Goal: Task Accomplishment & Management: Complete application form

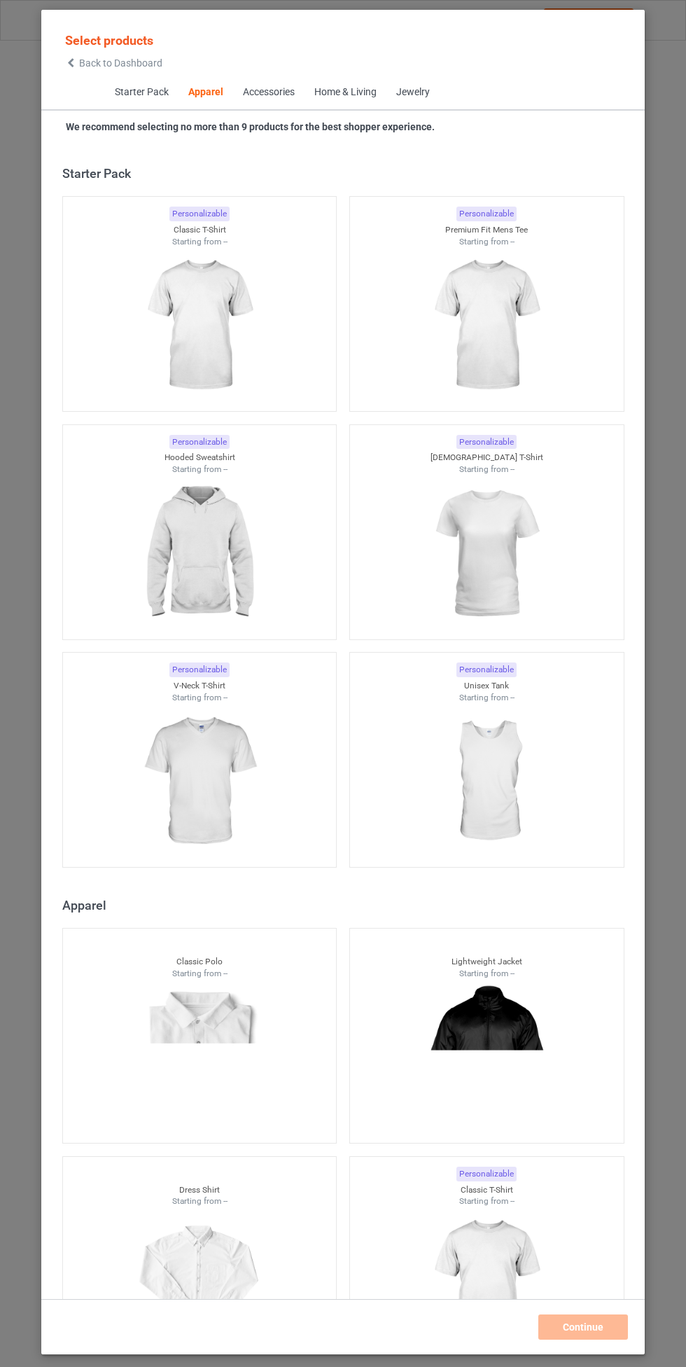
scroll to position [749, 0]
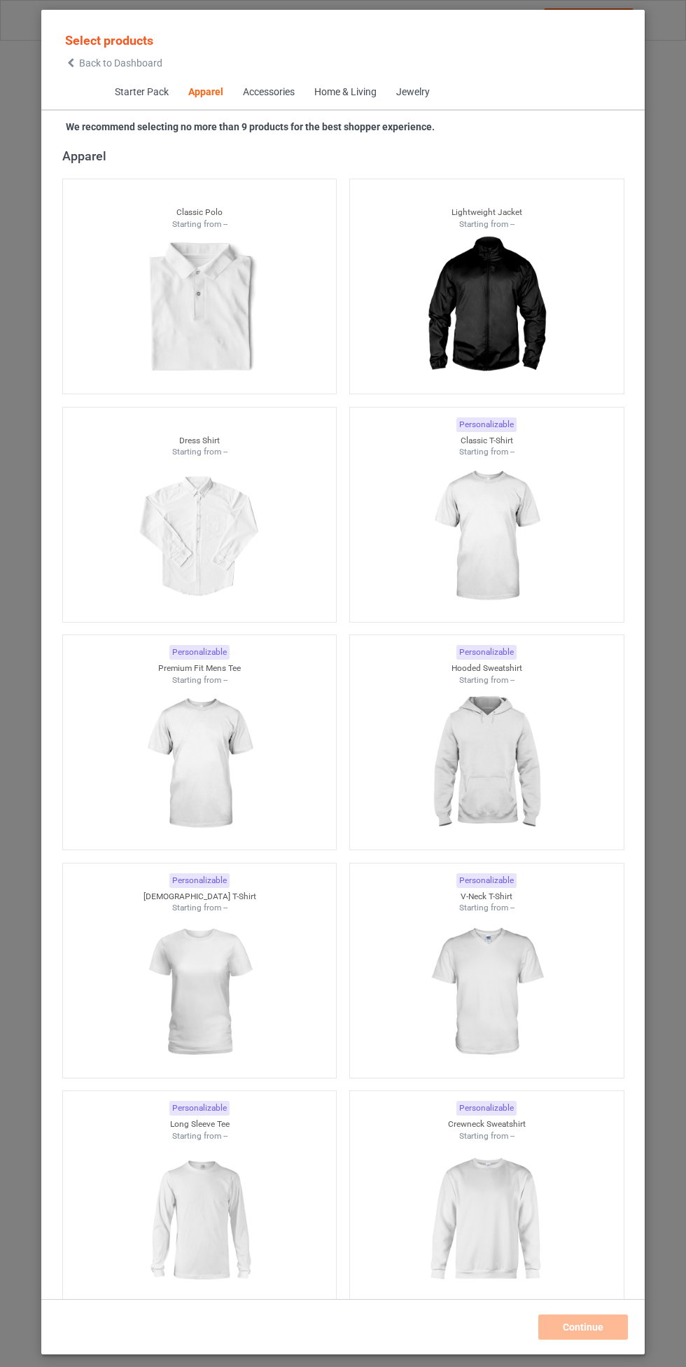
click at [500, 747] on img at bounding box center [486, 764] width 125 height 157
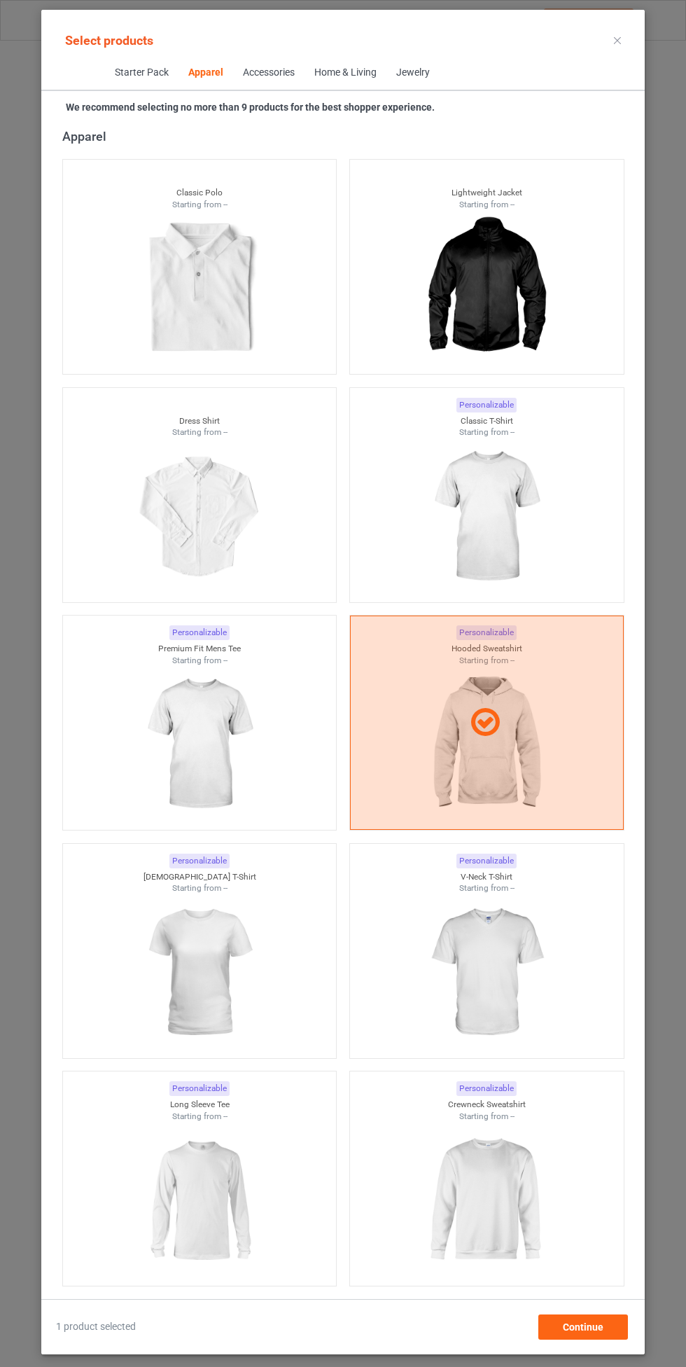
click at [531, 502] on img at bounding box center [486, 516] width 125 height 157
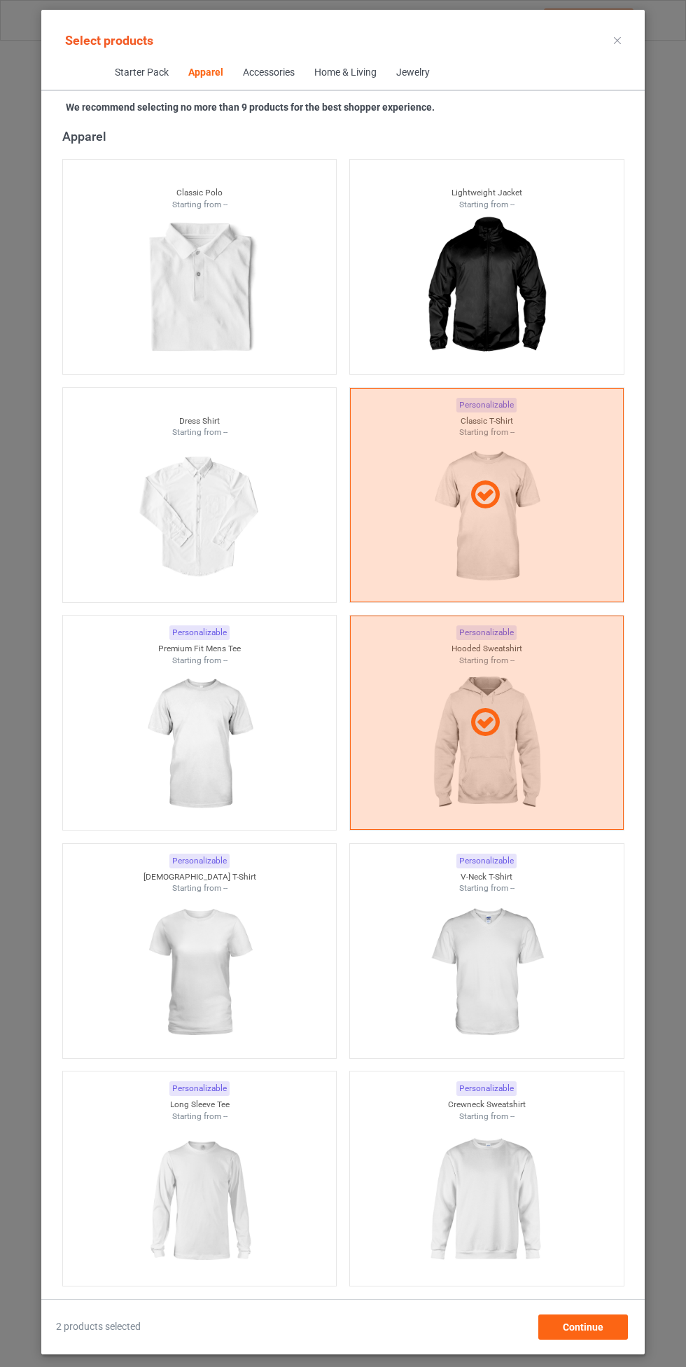
click at [211, 723] on img at bounding box center [199, 744] width 125 height 157
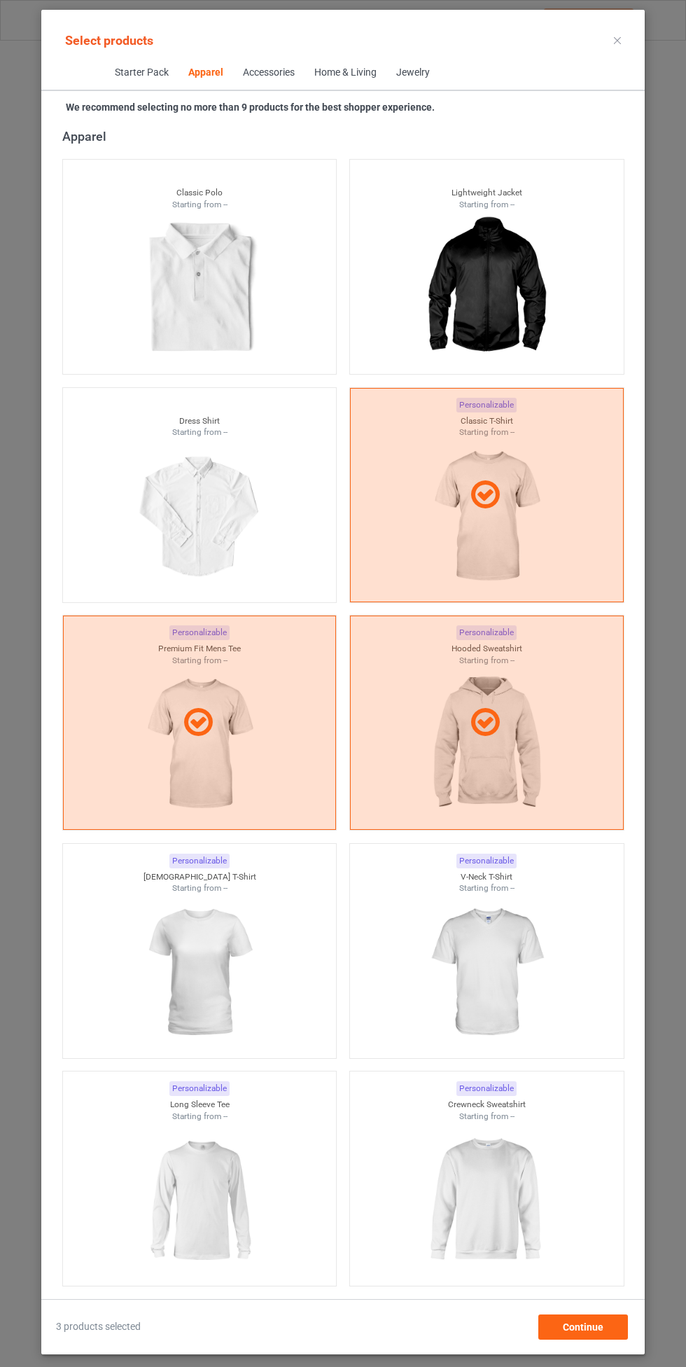
click at [493, 956] on img at bounding box center [486, 972] width 125 height 157
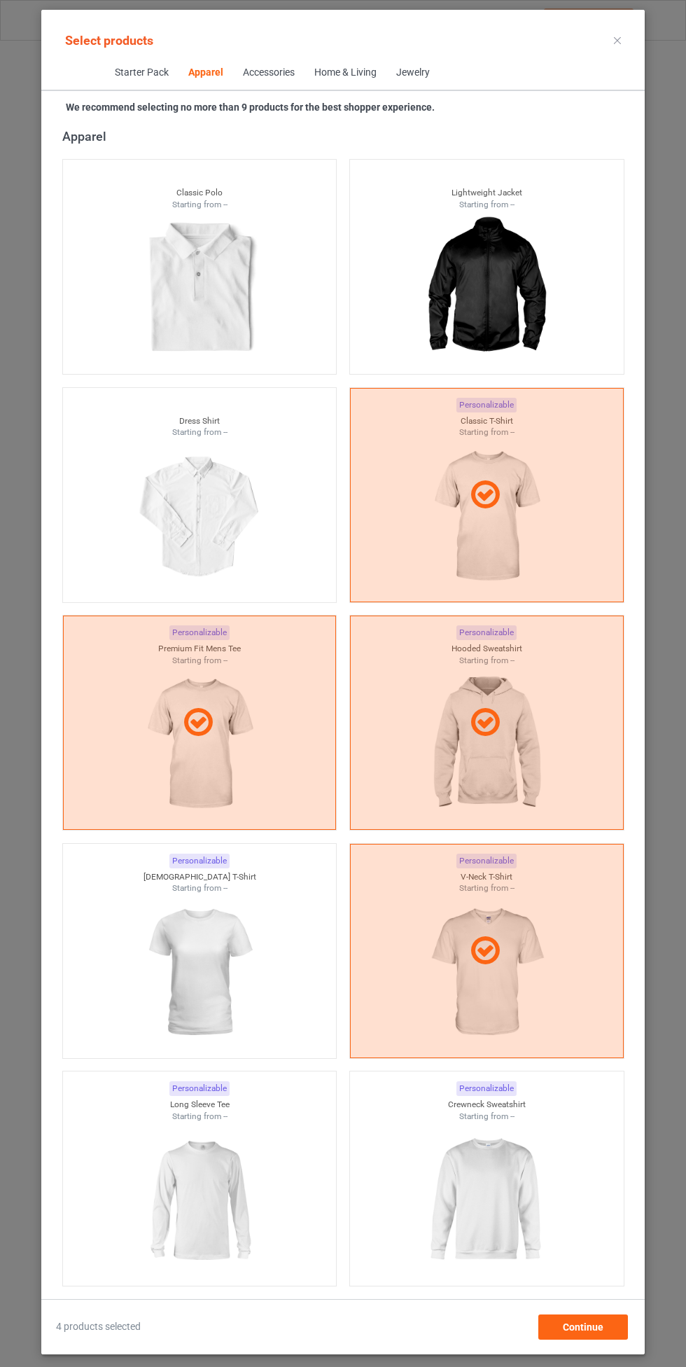
click at [206, 980] on img at bounding box center [199, 972] width 125 height 157
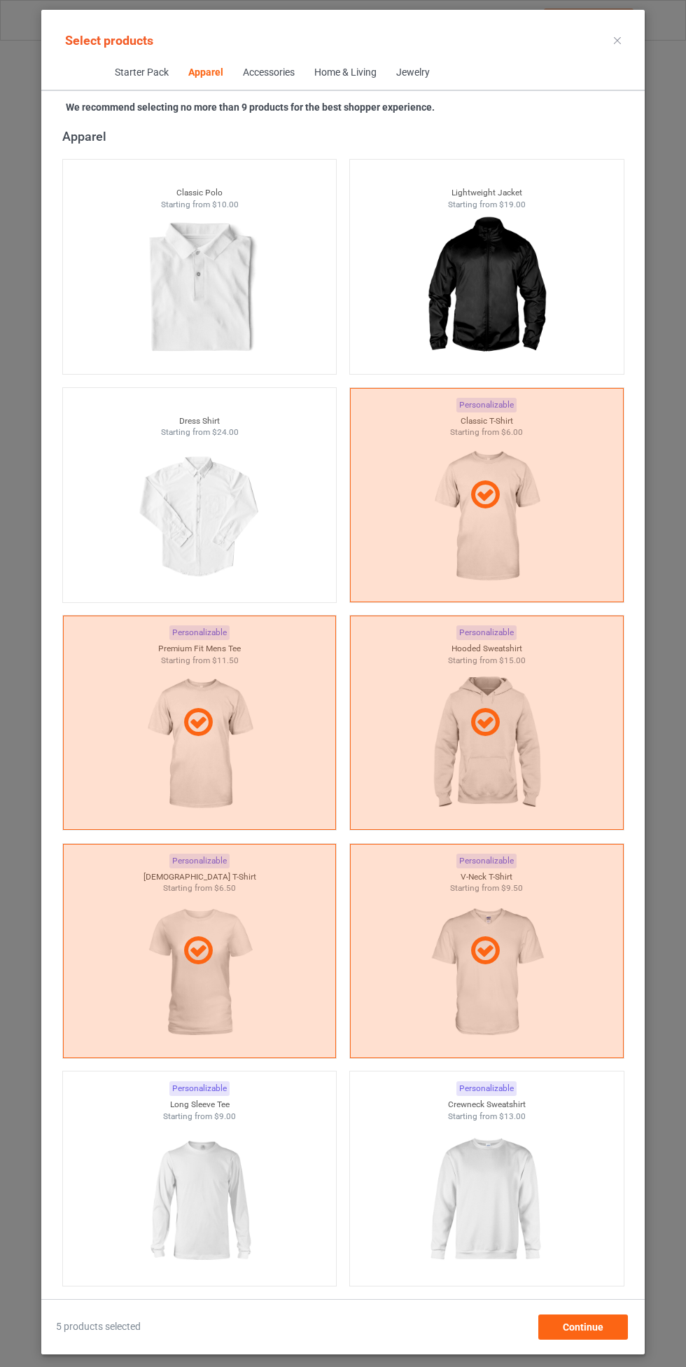
scroll to position [1013, 0]
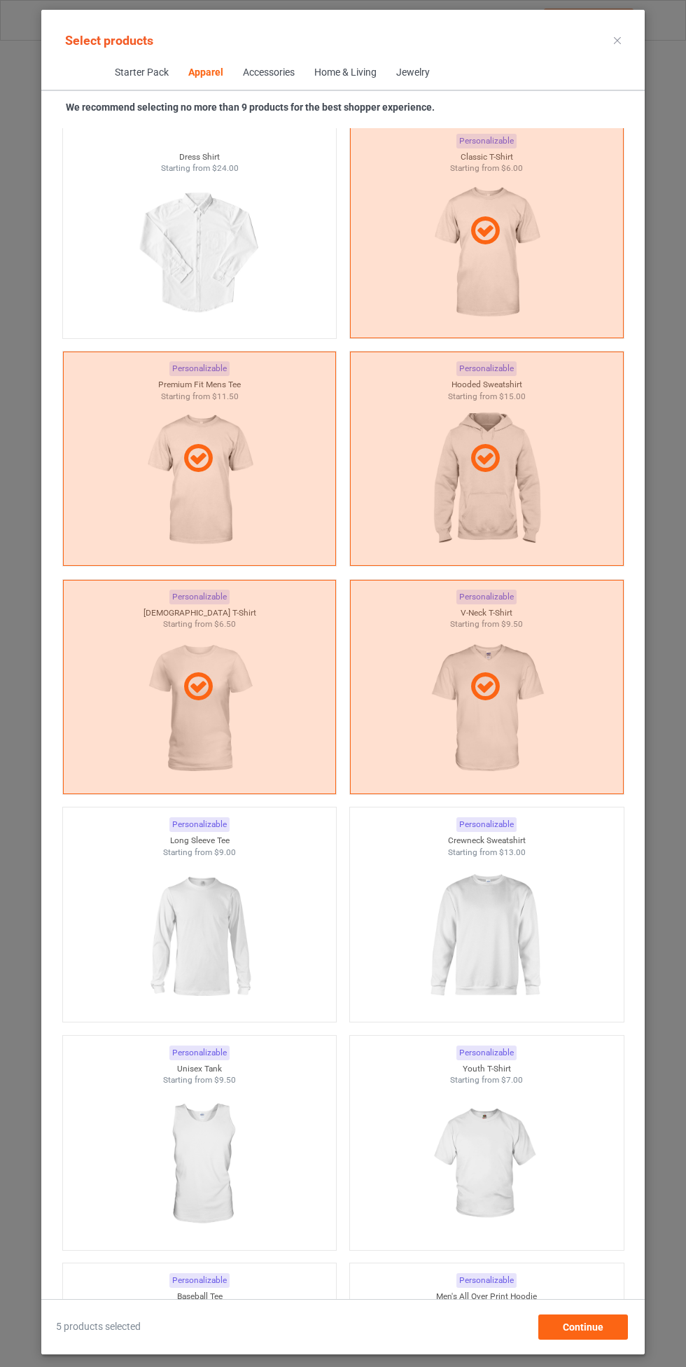
click at [485, 892] on img at bounding box center [486, 936] width 125 height 157
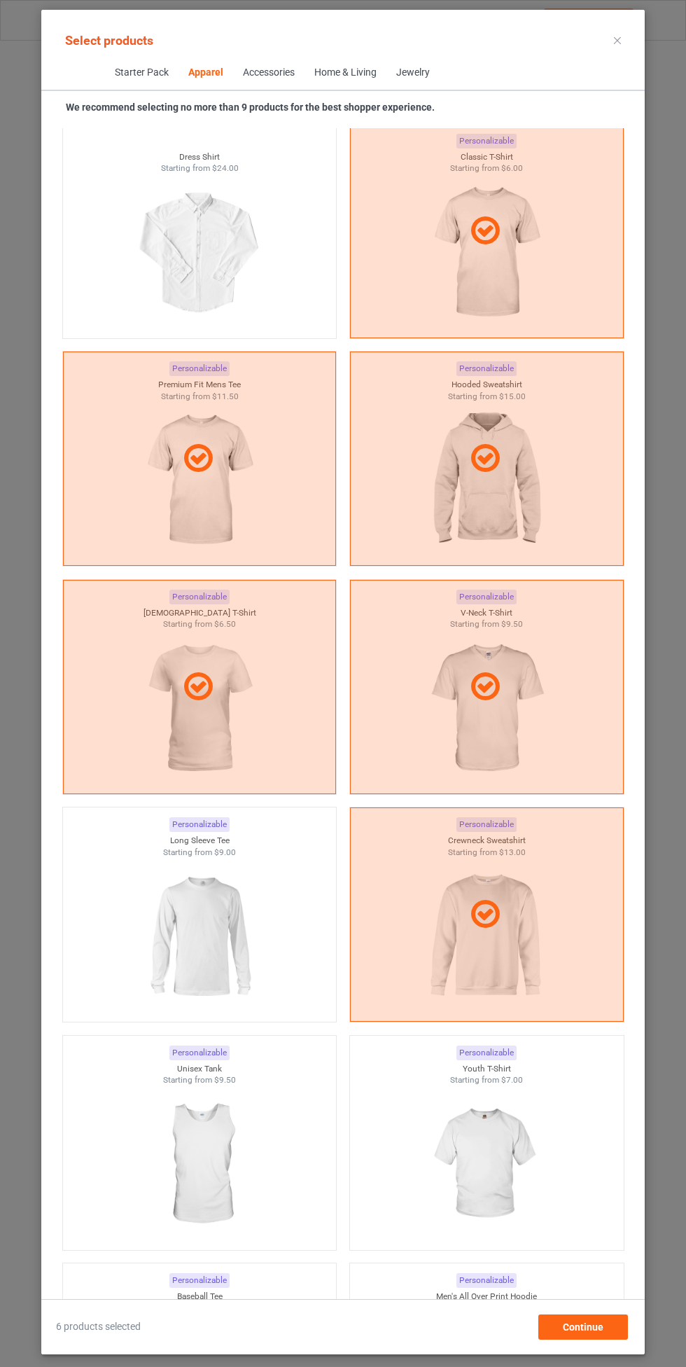
click at [214, 929] on img at bounding box center [199, 936] width 125 height 157
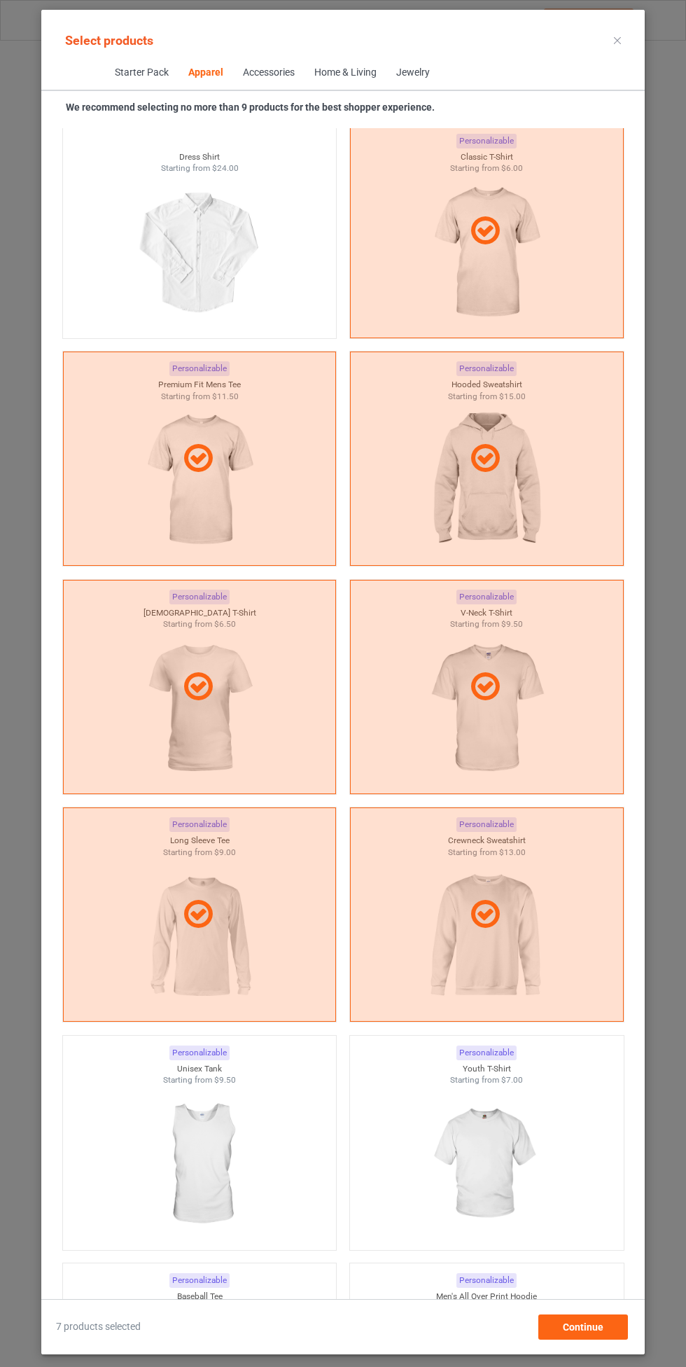
click at [468, 1125] on img at bounding box center [486, 1164] width 125 height 157
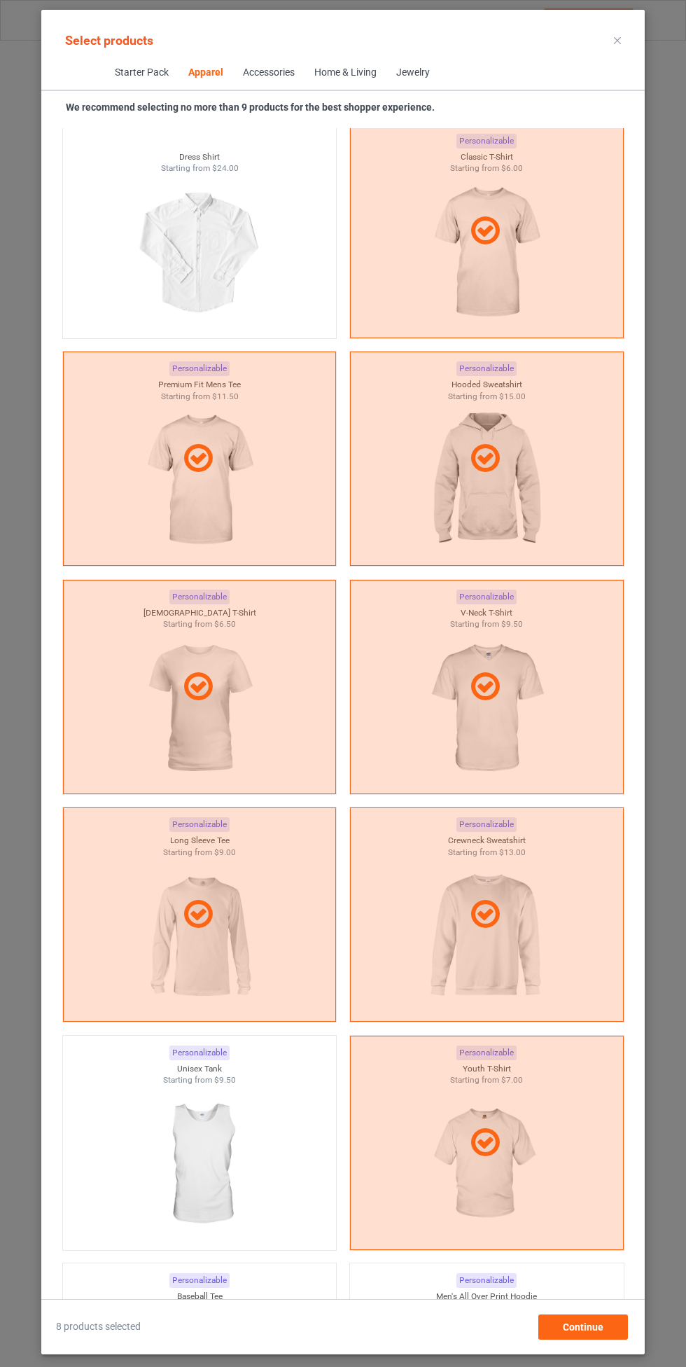
click at [219, 1174] on img at bounding box center [199, 1164] width 125 height 157
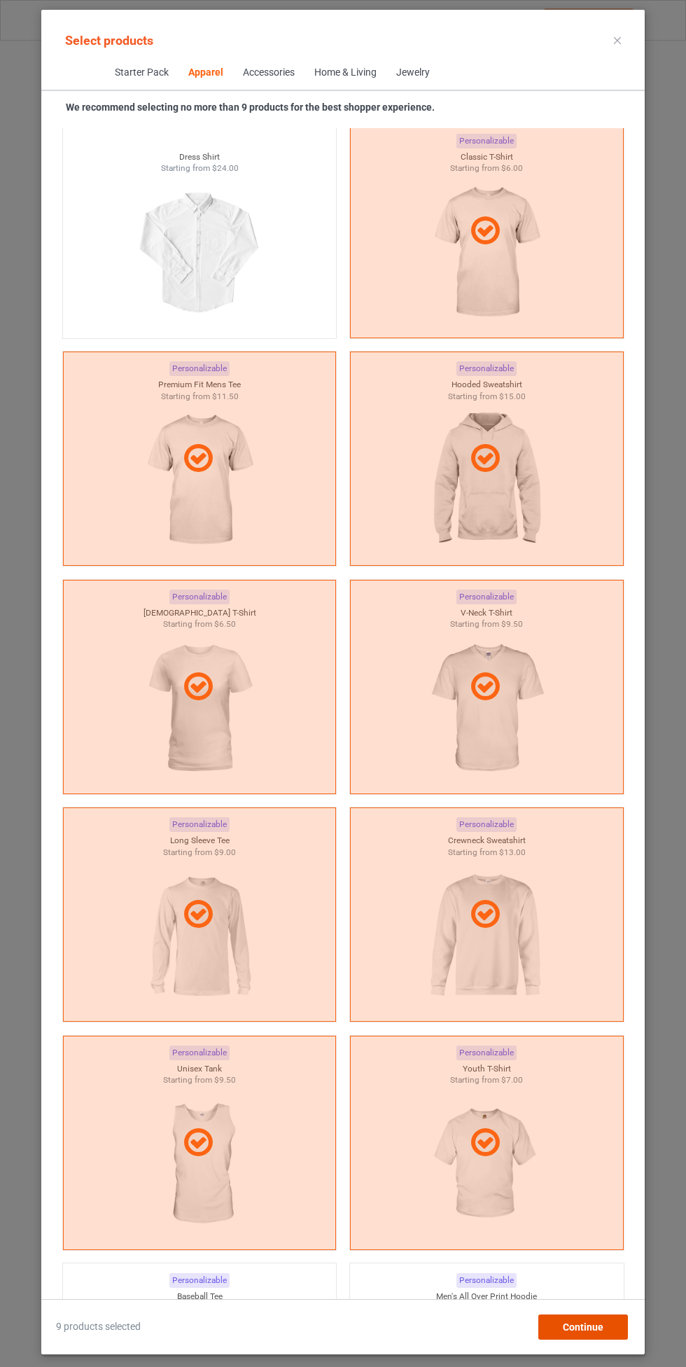
click at [592, 1333] on span "Continue" at bounding box center [583, 1327] width 41 height 11
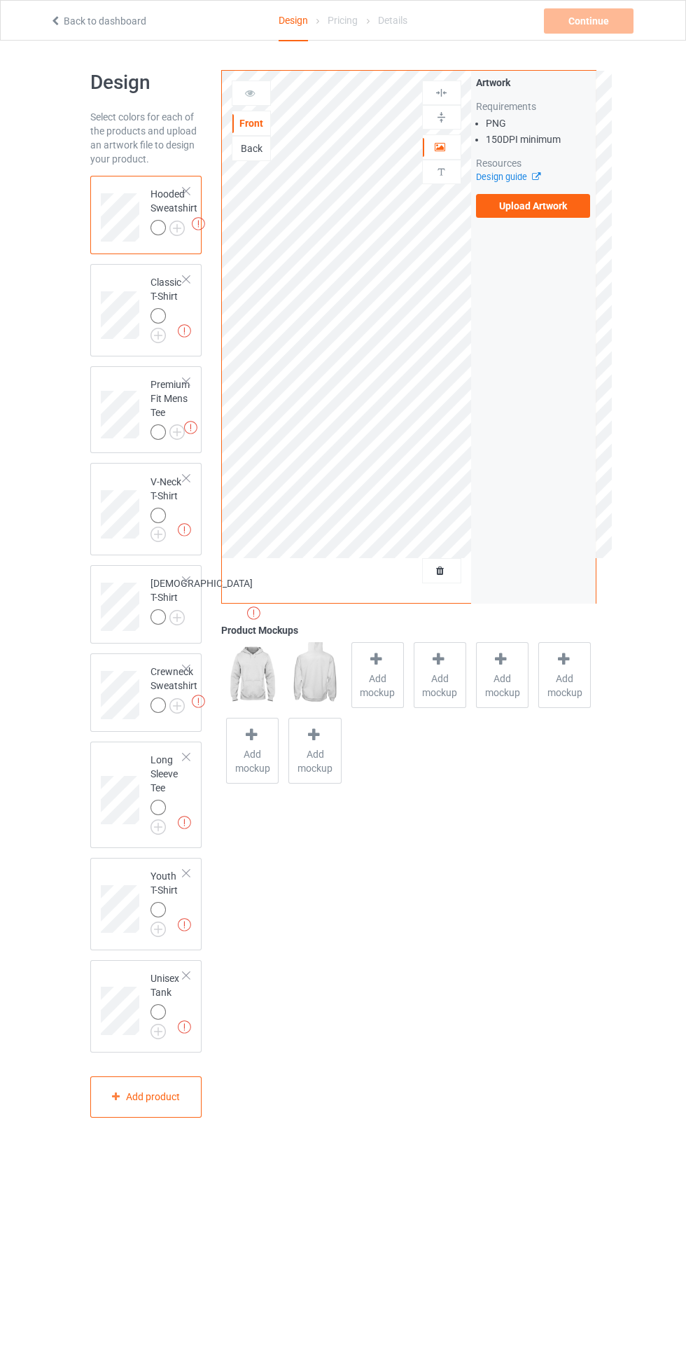
click at [0, 0] on img at bounding box center [0, 0] width 0 height 0
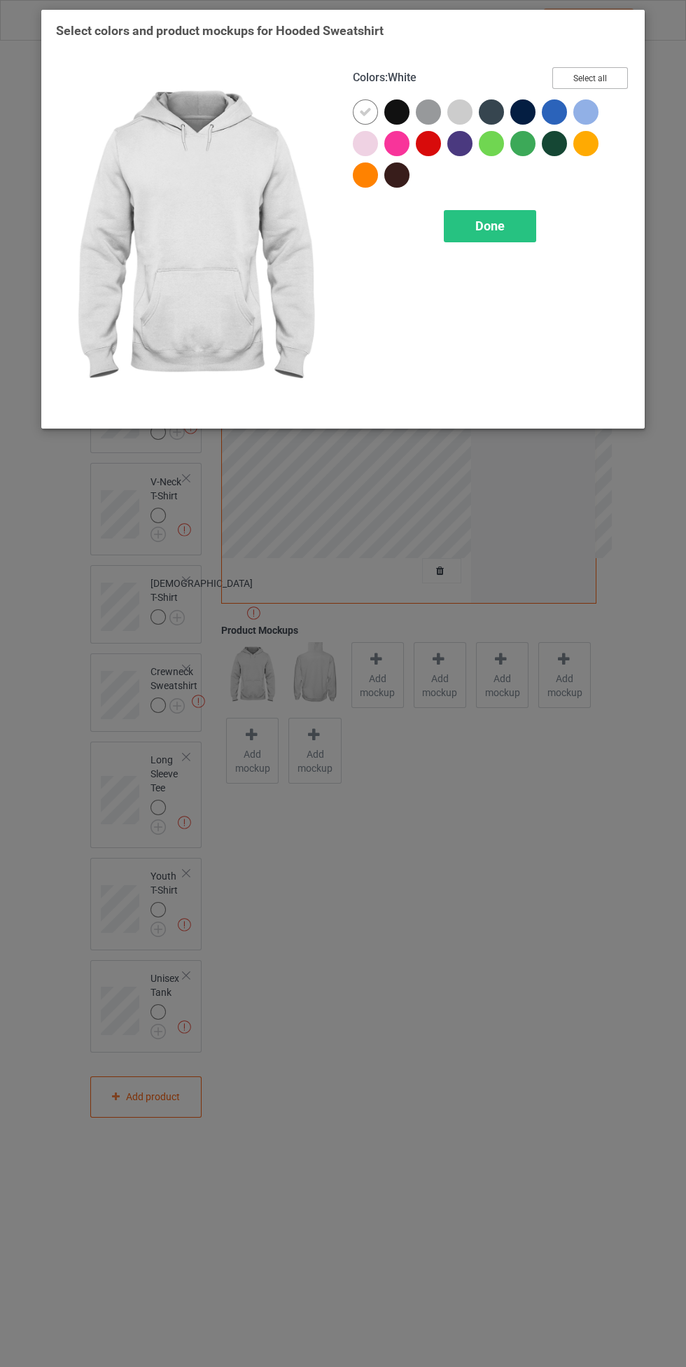
click at [581, 73] on button "Select all" at bounding box center [591, 78] width 76 height 22
click at [397, 111] on icon at bounding box center [397, 112] width 13 height 13
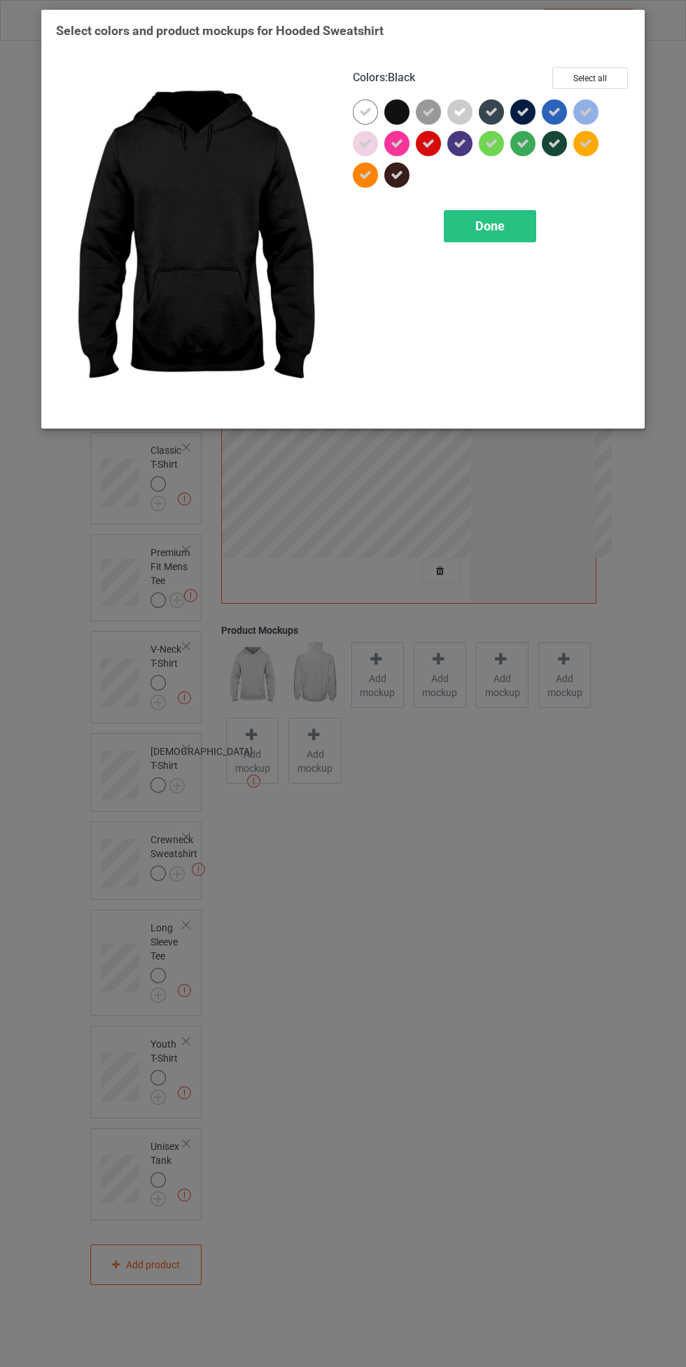
click at [464, 234] on div "Done" at bounding box center [490, 226] width 92 height 32
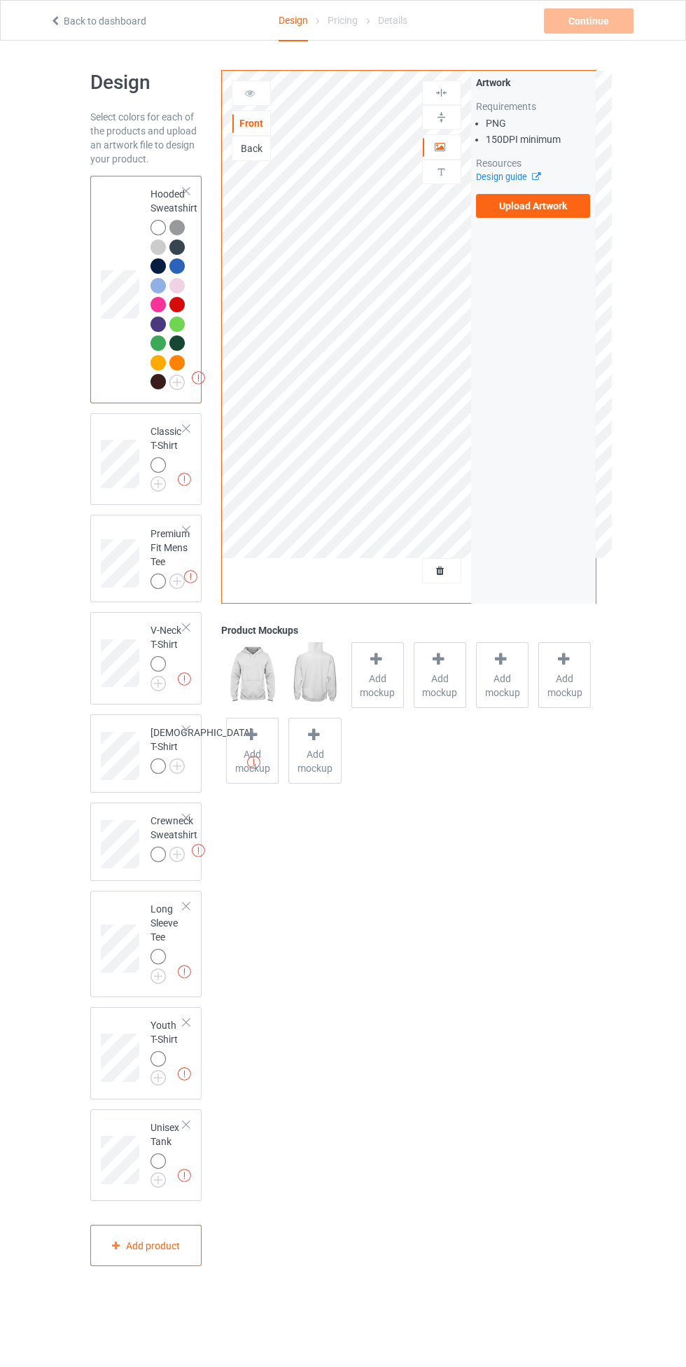
click at [558, 215] on label "Upload Artwork" at bounding box center [533, 206] width 115 height 24
click at [0, 0] on input "Upload Artwork" at bounding box center [0, 0] width 0 height 0
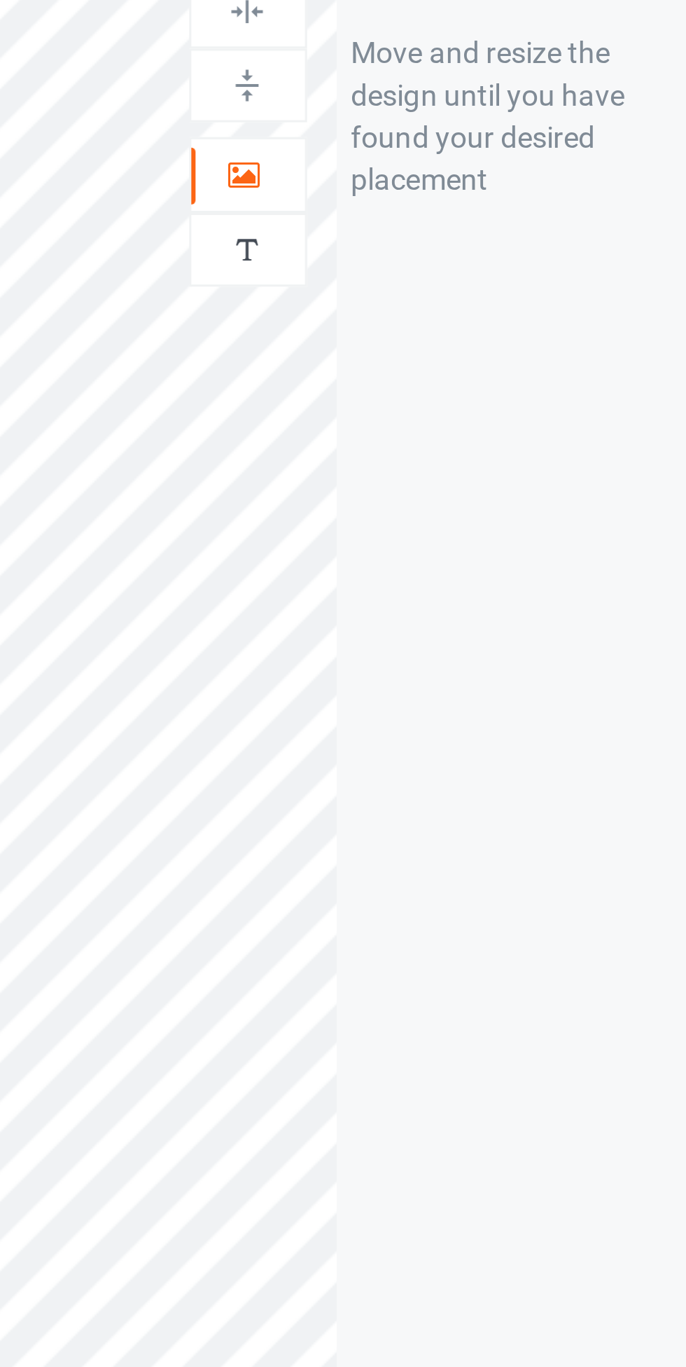
click at [439, 153] on div at bounding box center [442, 147] width 38 height 14
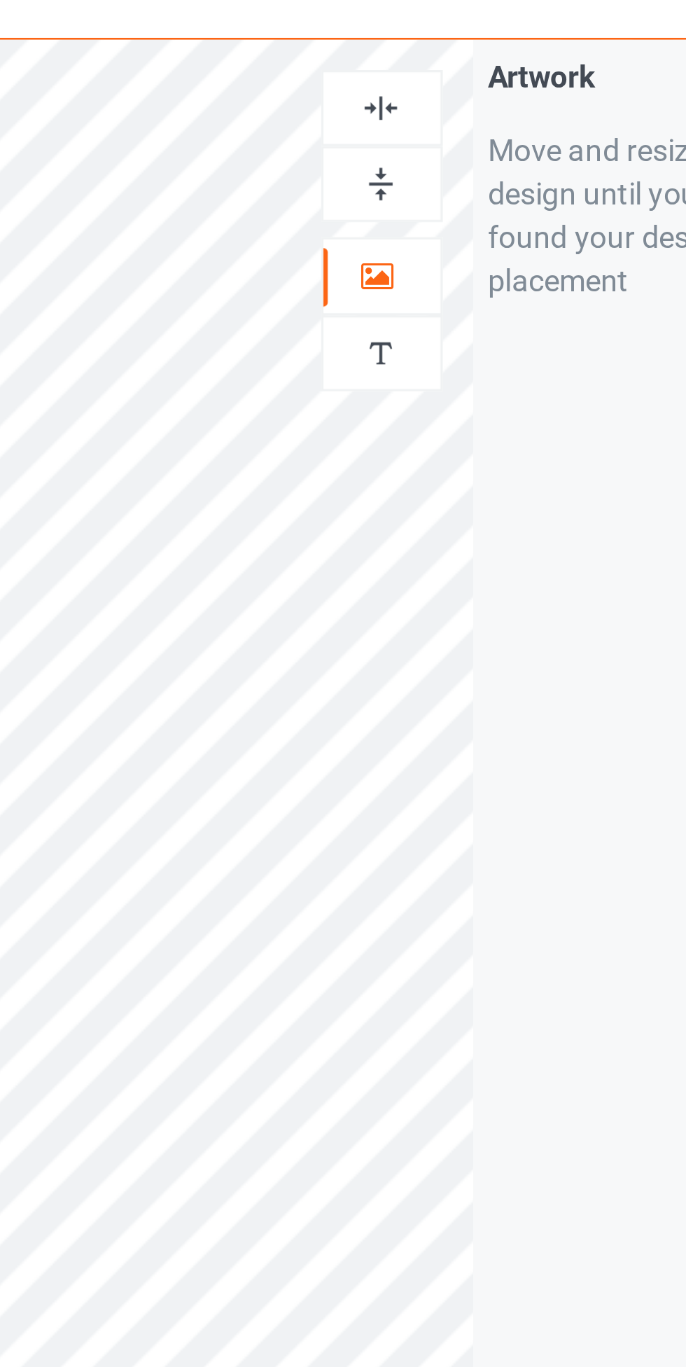
click at [450, 85] on div at bounding box center [441, 93] width 39 height 25
click at [448, 89] on img at bounding box center [441, 92] width 13 height 13
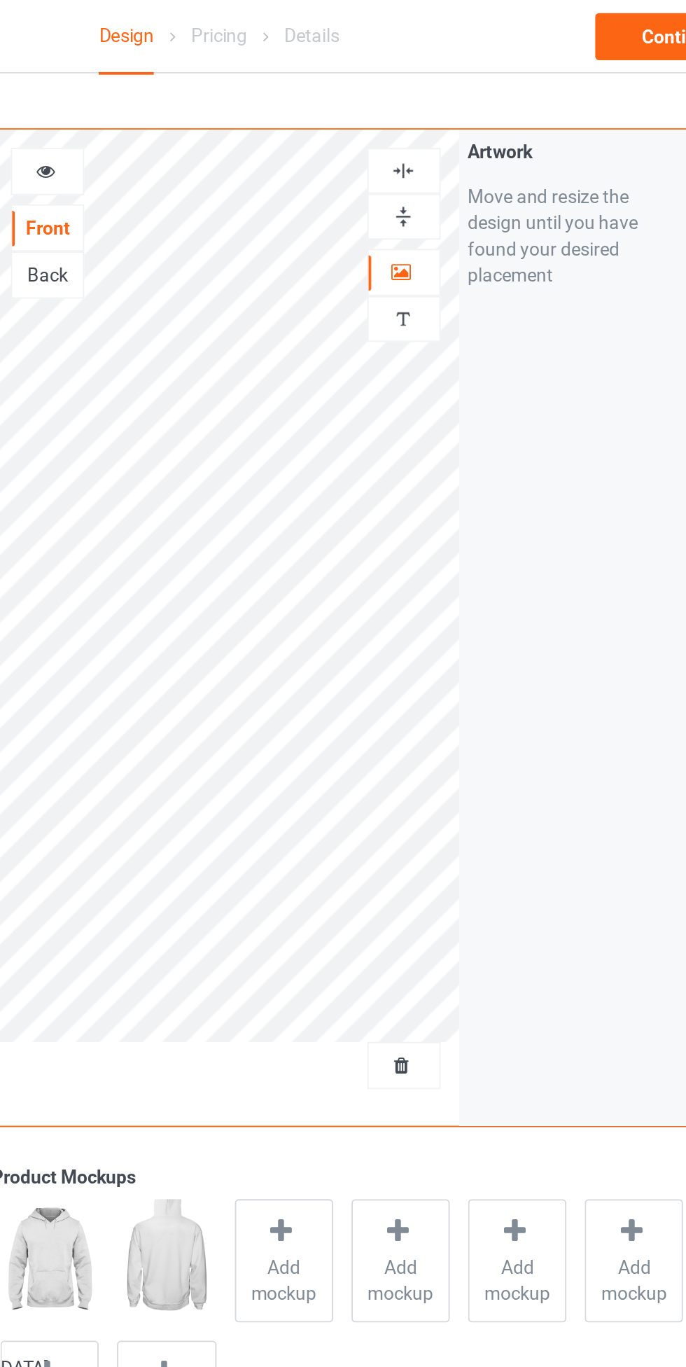
click at [442, 93] on img at bounding box center [441, 92] width 13 height 13
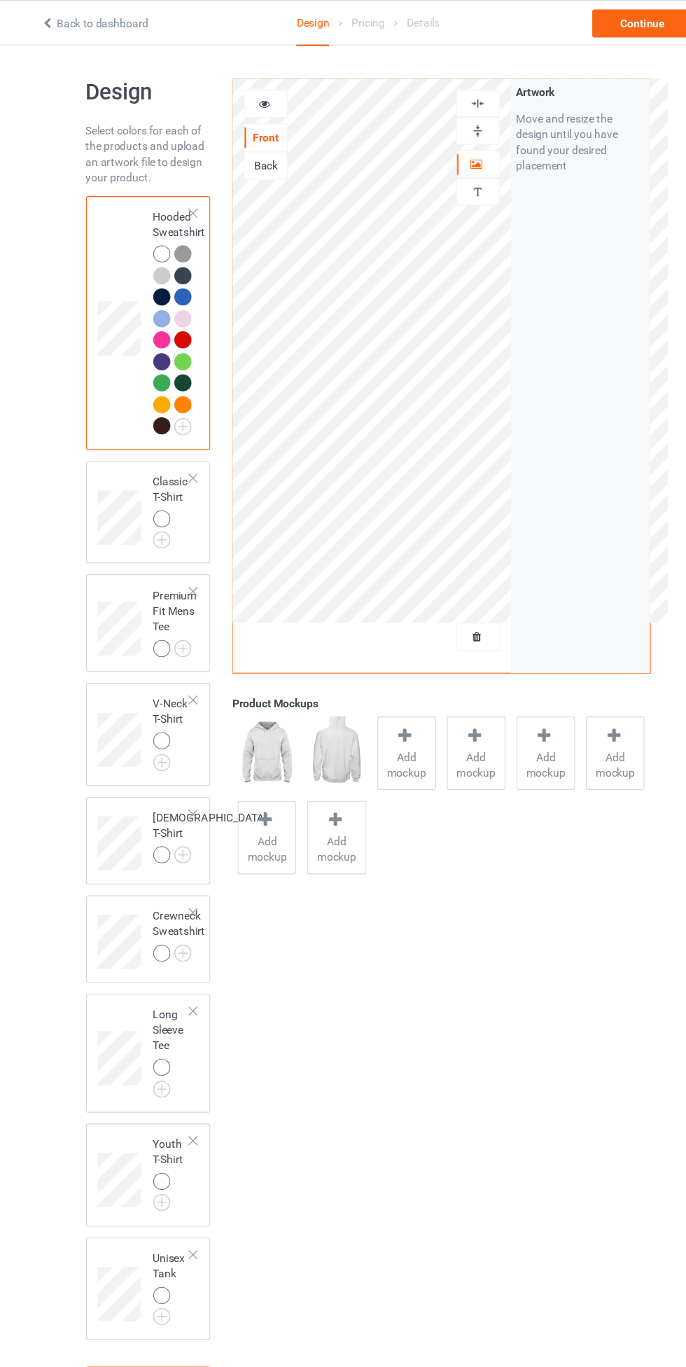
click at [0, 0] on img at bounding box center [0, 0] width 0 height 0
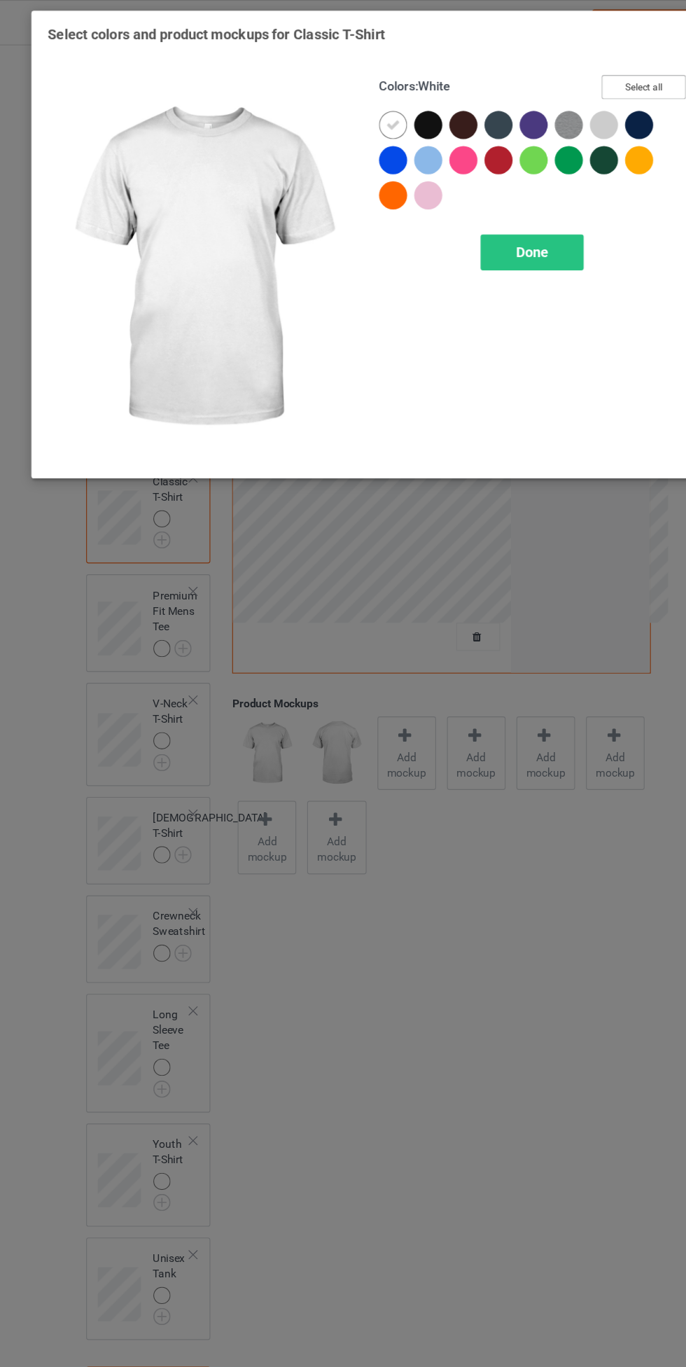
click at [590, 72] on button "Select all" at bounding box center [591, 78] width 76 height 22
click at [395, 107] on icon at bounding box center [397, 112] width 13 height 13
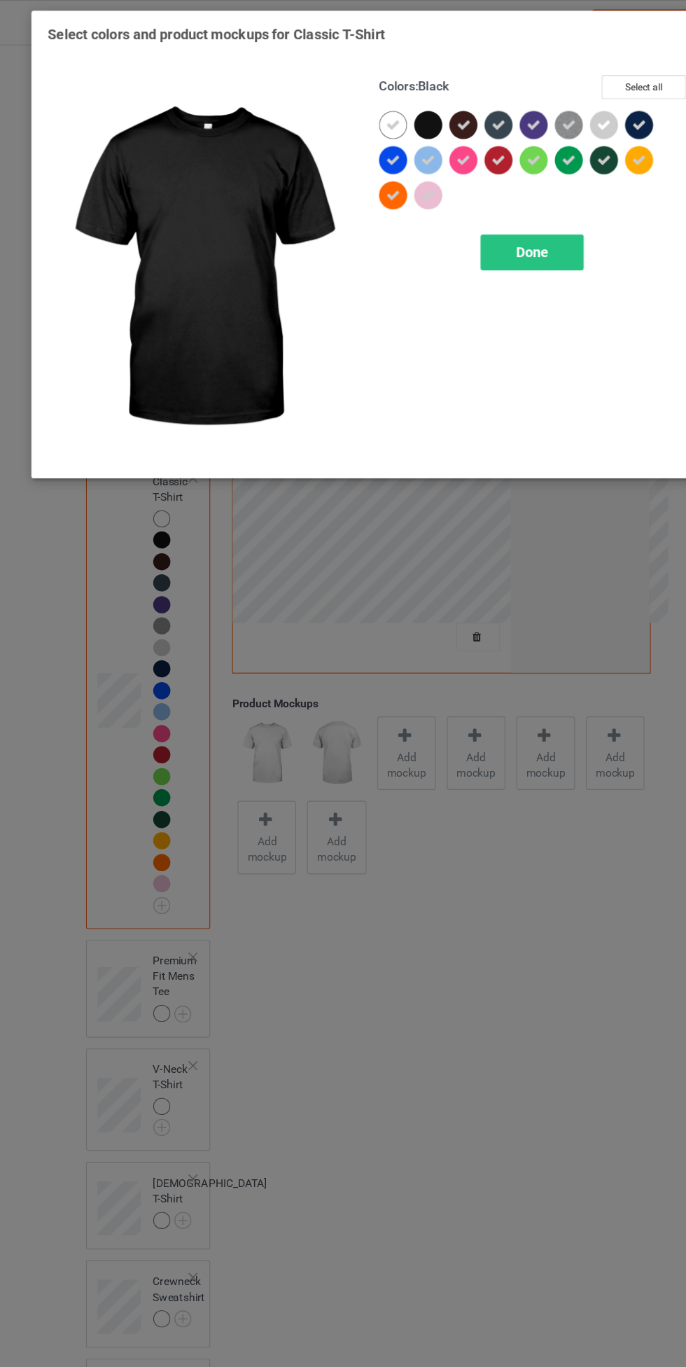
click at [498, 240] on div "Done" at bounding box center [490, 226] width 92 height 32
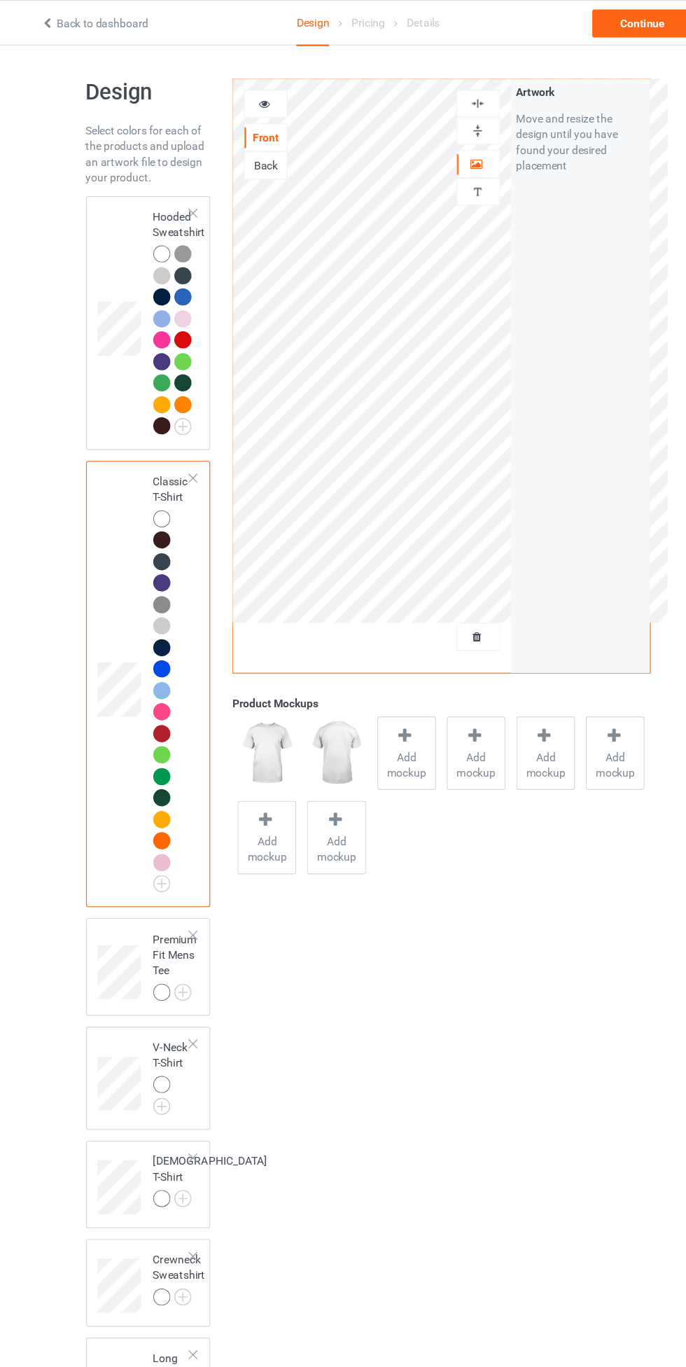
click at [0, 0] on img at bounding box center [0, 0] width 0 height 0
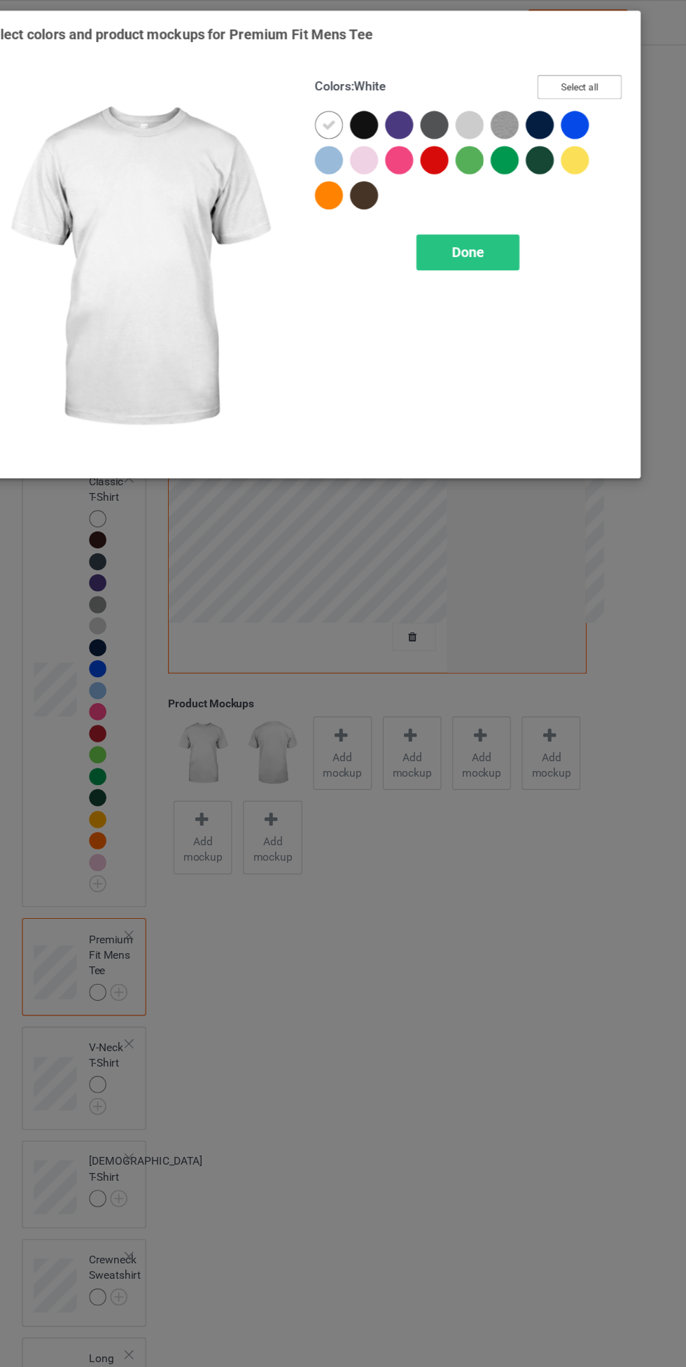
click at [612, 75] on button "Select all" at bounding box center [591, 78] width 76 height 22
click at [397, 111] on icon at bounding box center [397, 112] width 13 height 13
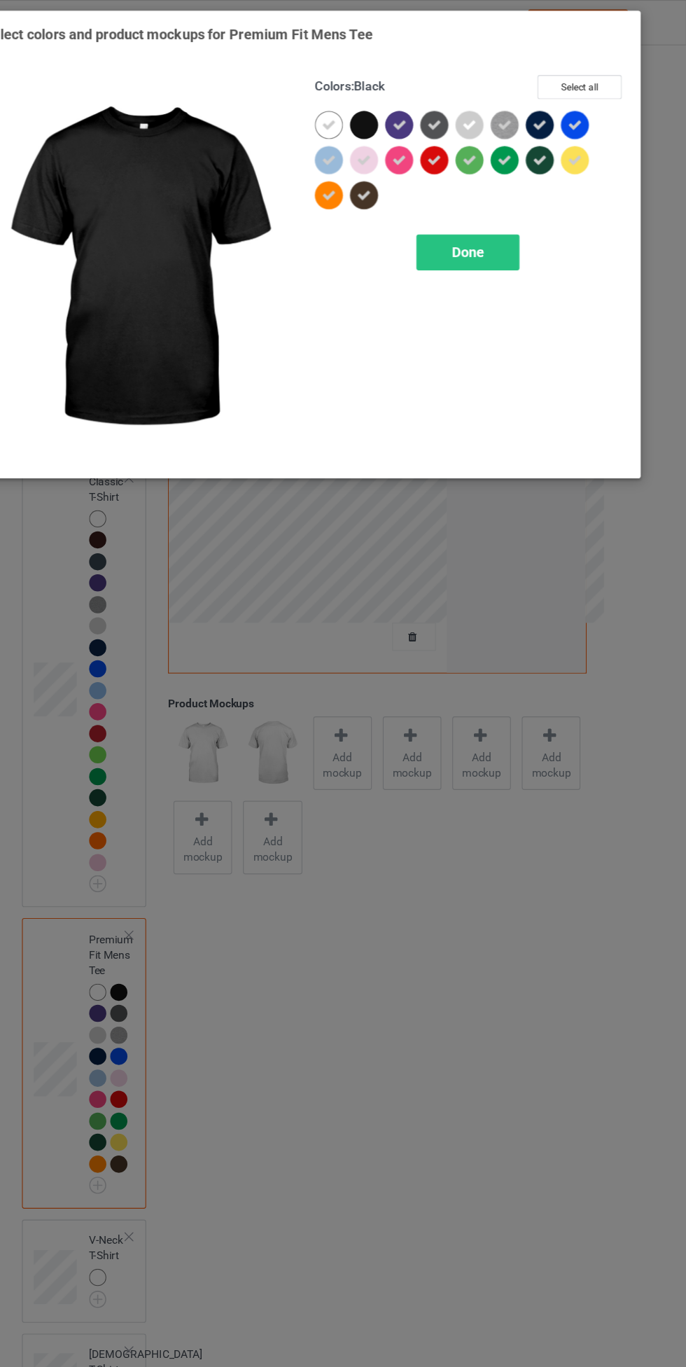
click at [508, 240] on div "Done" at bounding box center [490, 226] width 92 height 32
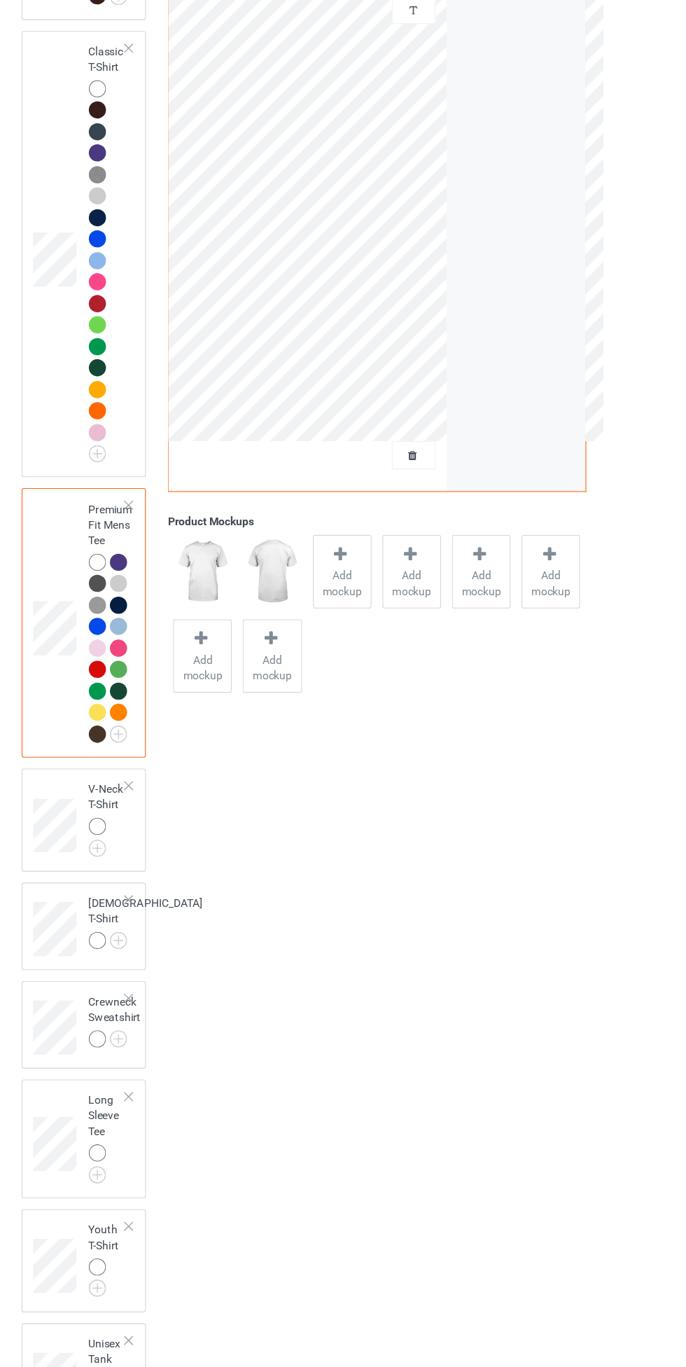
scroll to position [408, 0]
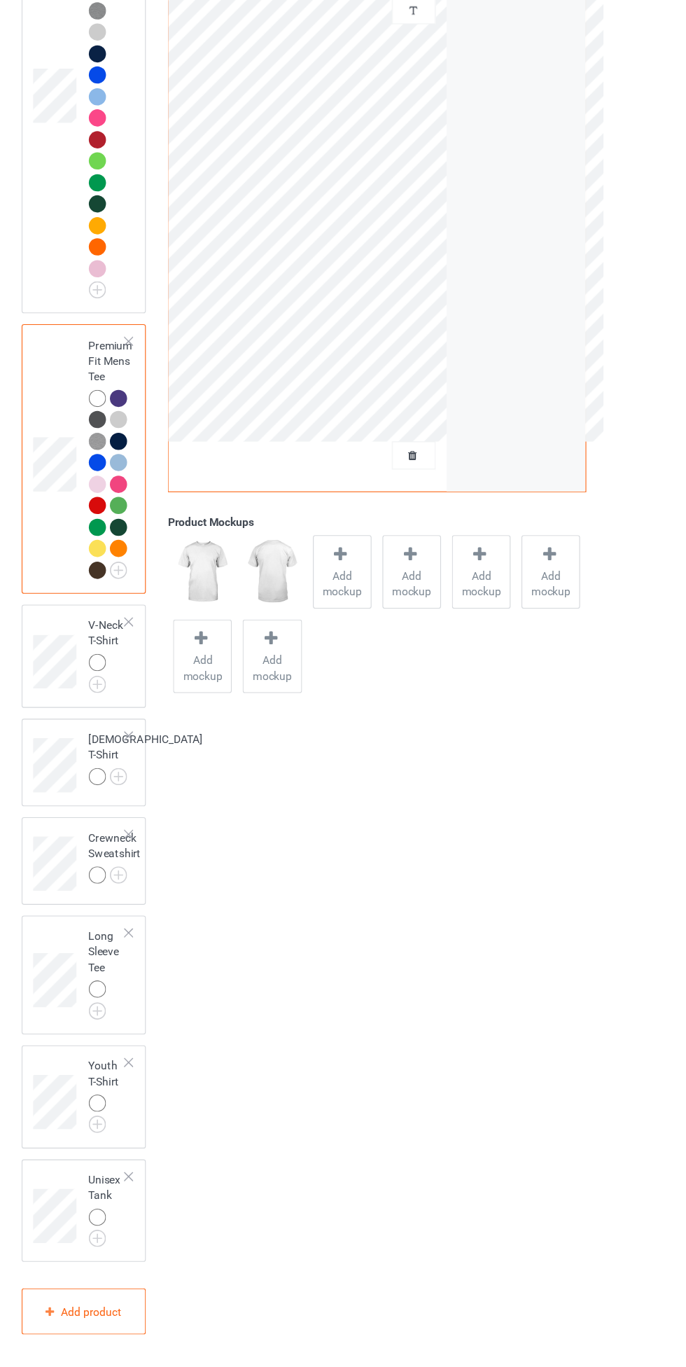
click at [0, 0] on img at bounding box center [0, 0] width 0 height 0
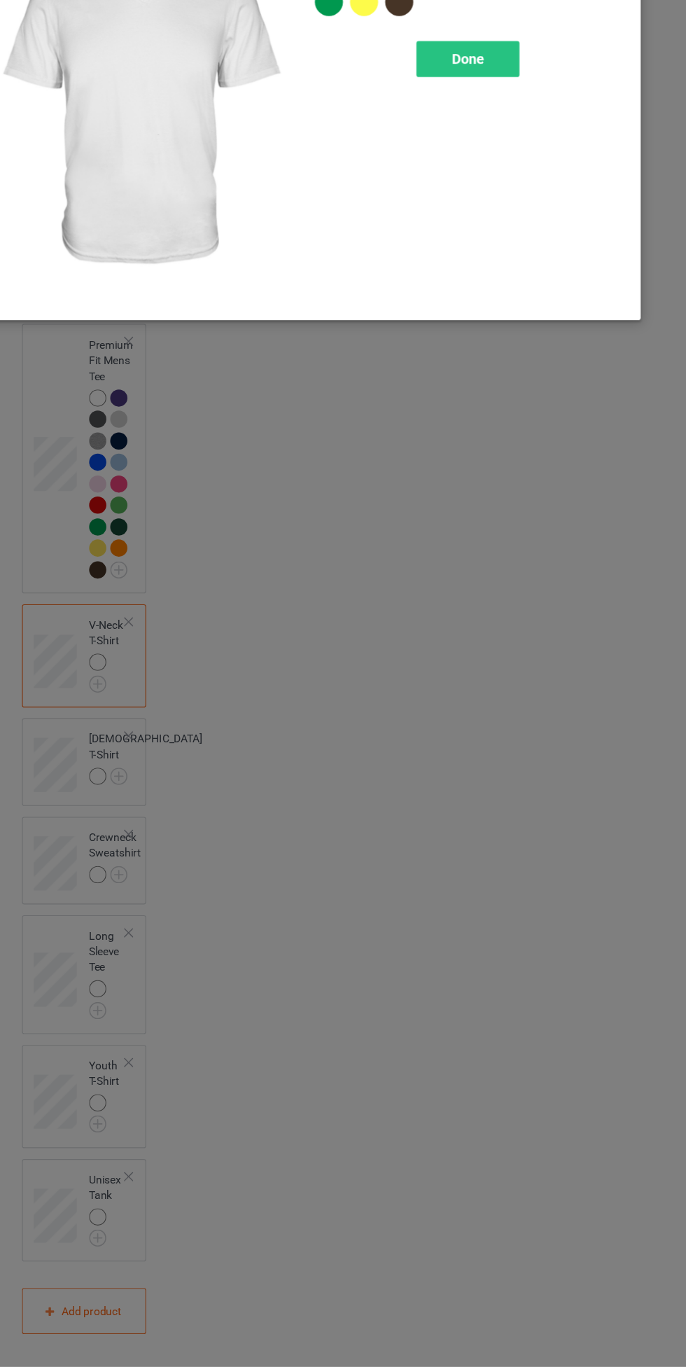
scroll to position [408, 0]
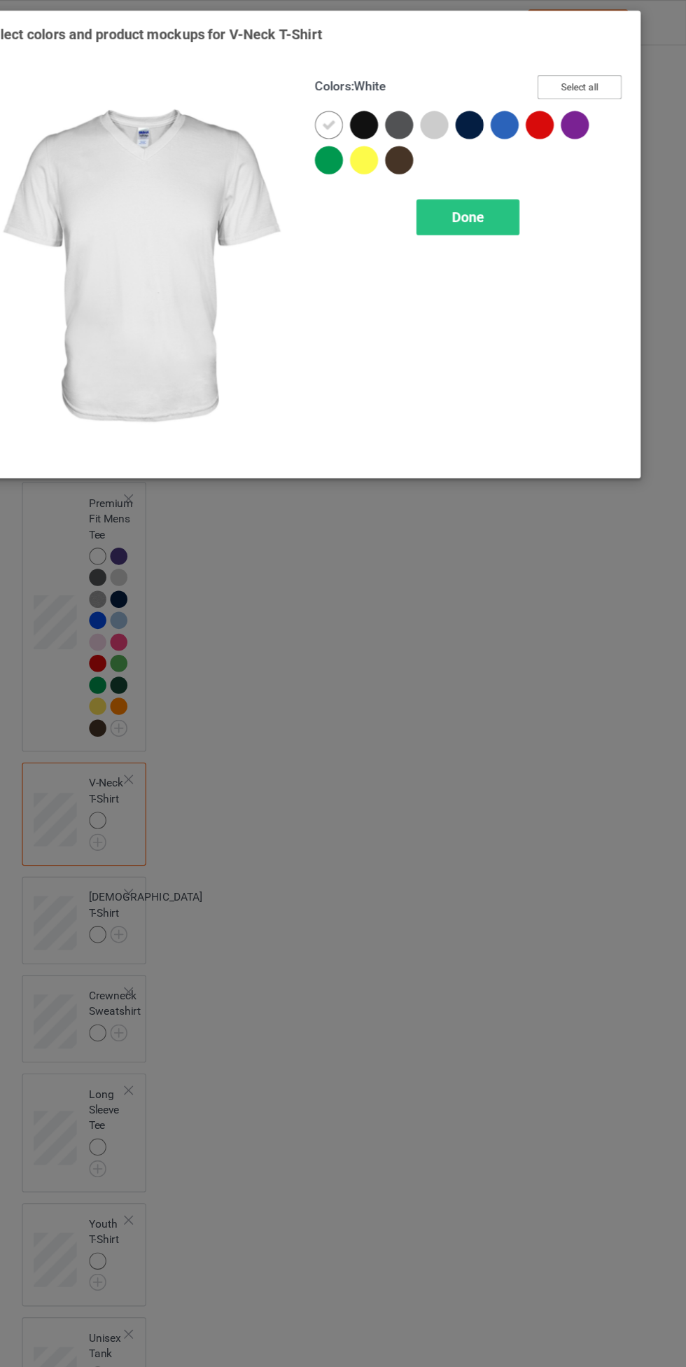
click at [619, 73] on button "Select all" at bounding box center [591, 78] width 76 height 22
click at [396, 109] on icon at bounding box center [397, 112] width 13 height 13
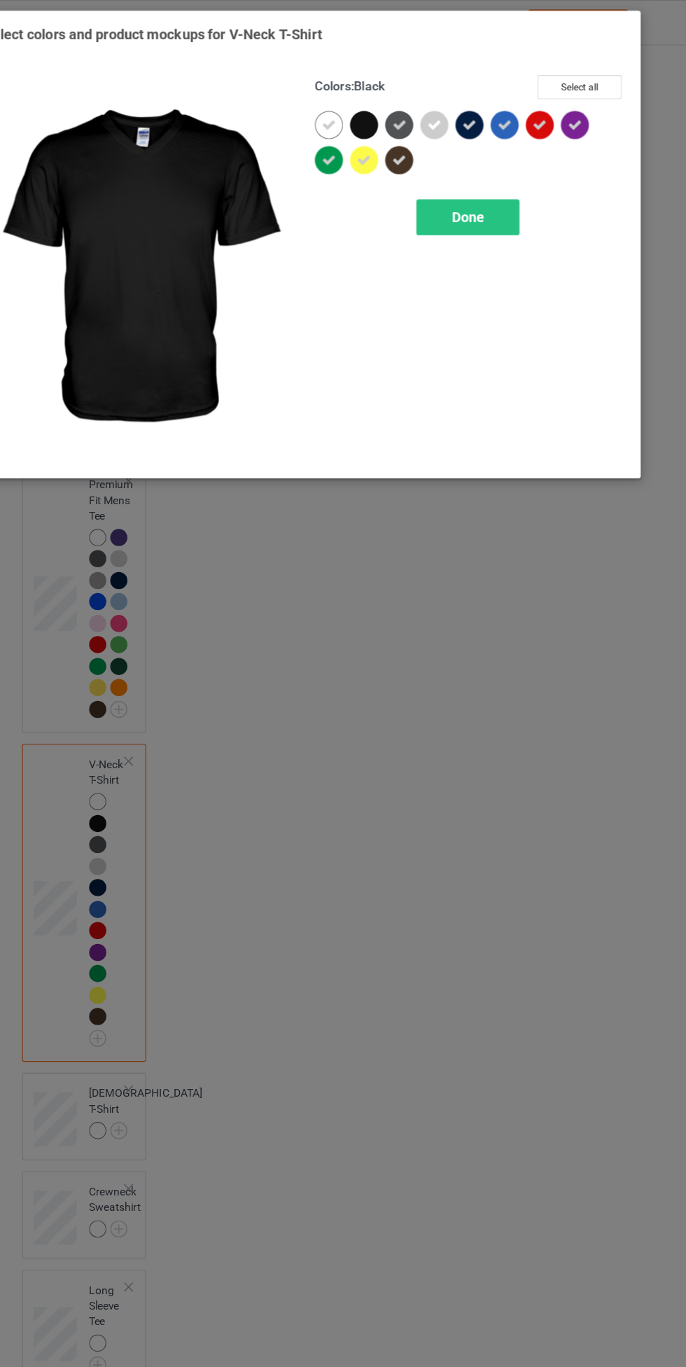
click at [501, 207] on div "Done" at bounding box center [490, 195] width 92 height 32
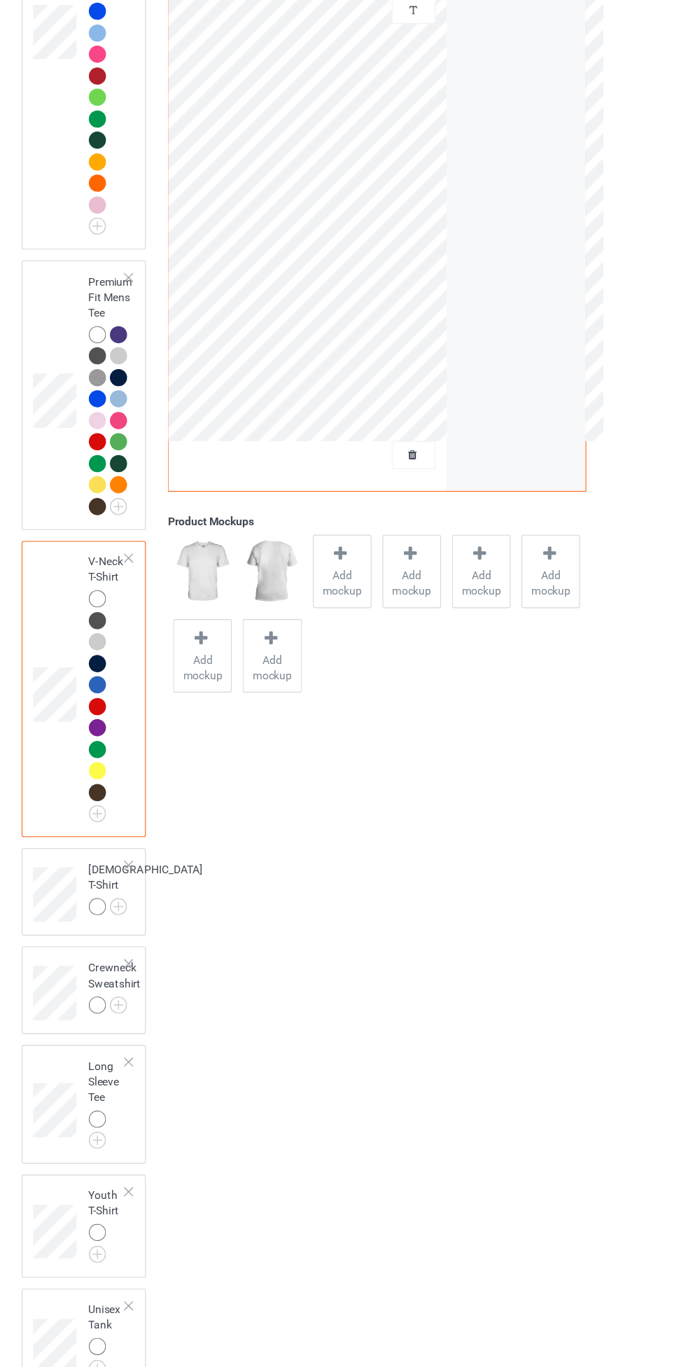
scroll to position [581, 0]
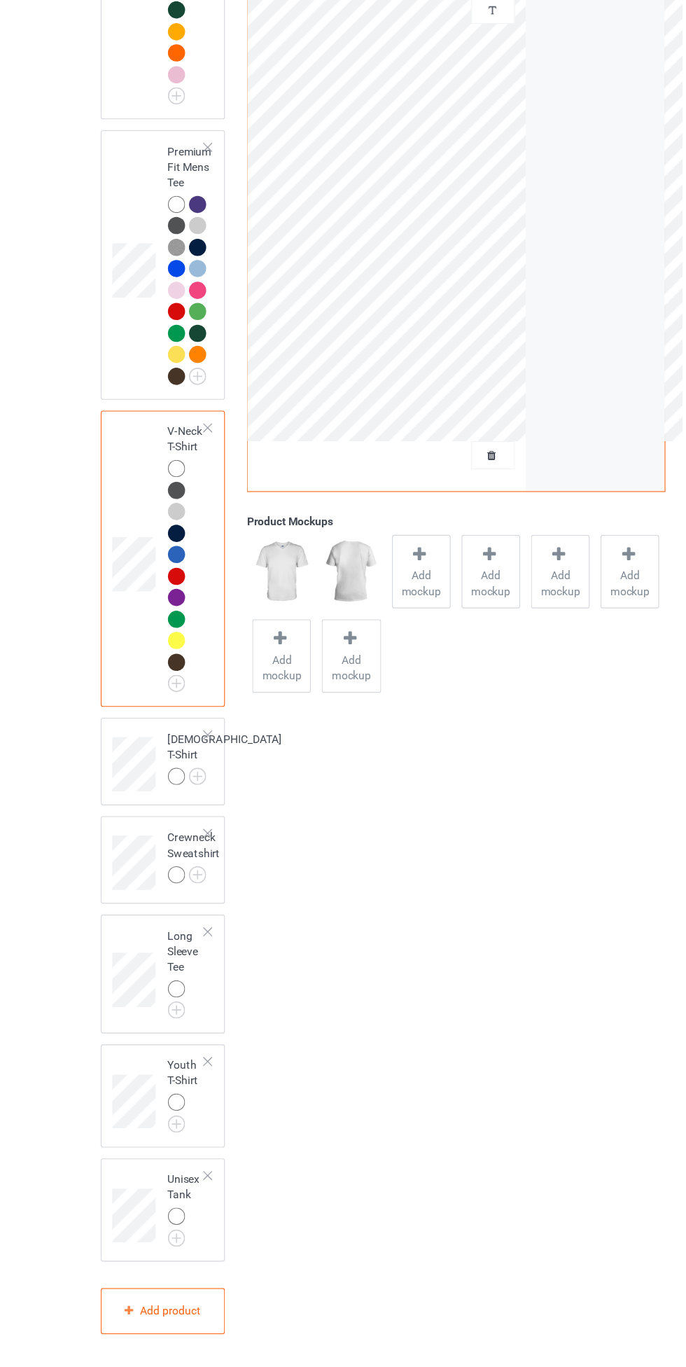
click at [0, 0] on img at bounding box center [0, 0] width 0 height 0
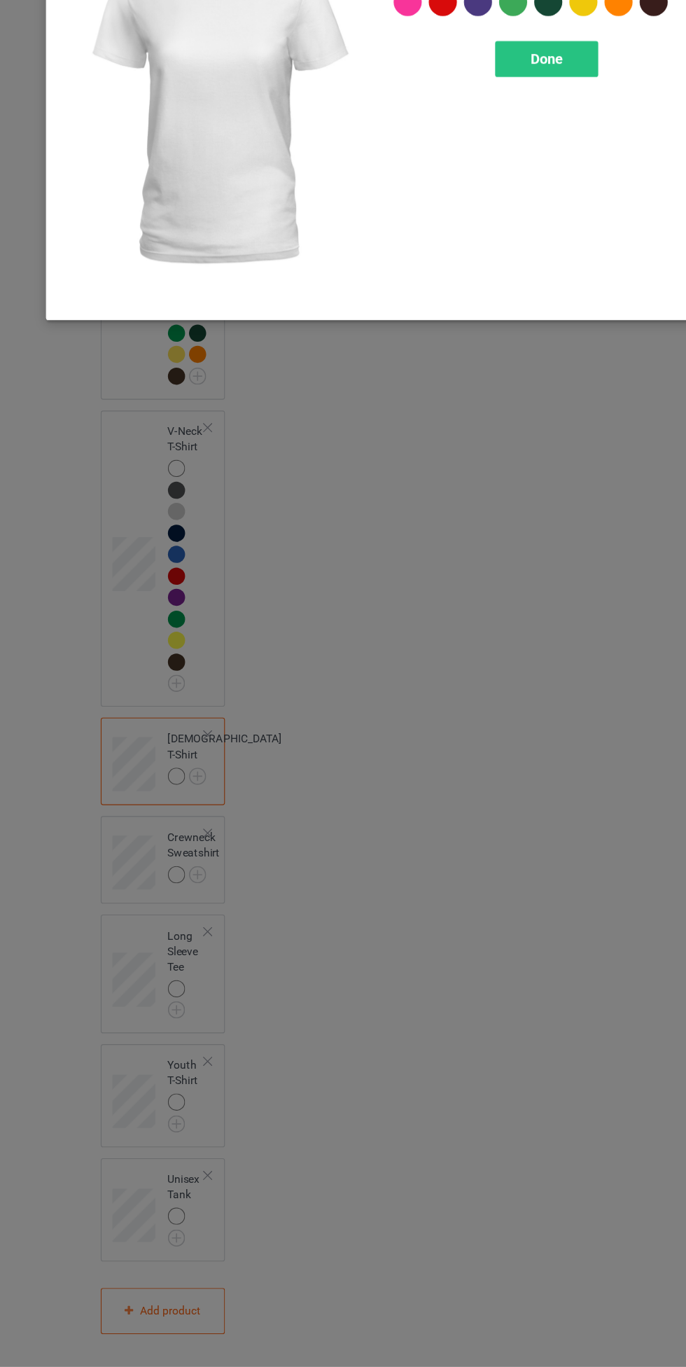
scroll to position [581, 0]
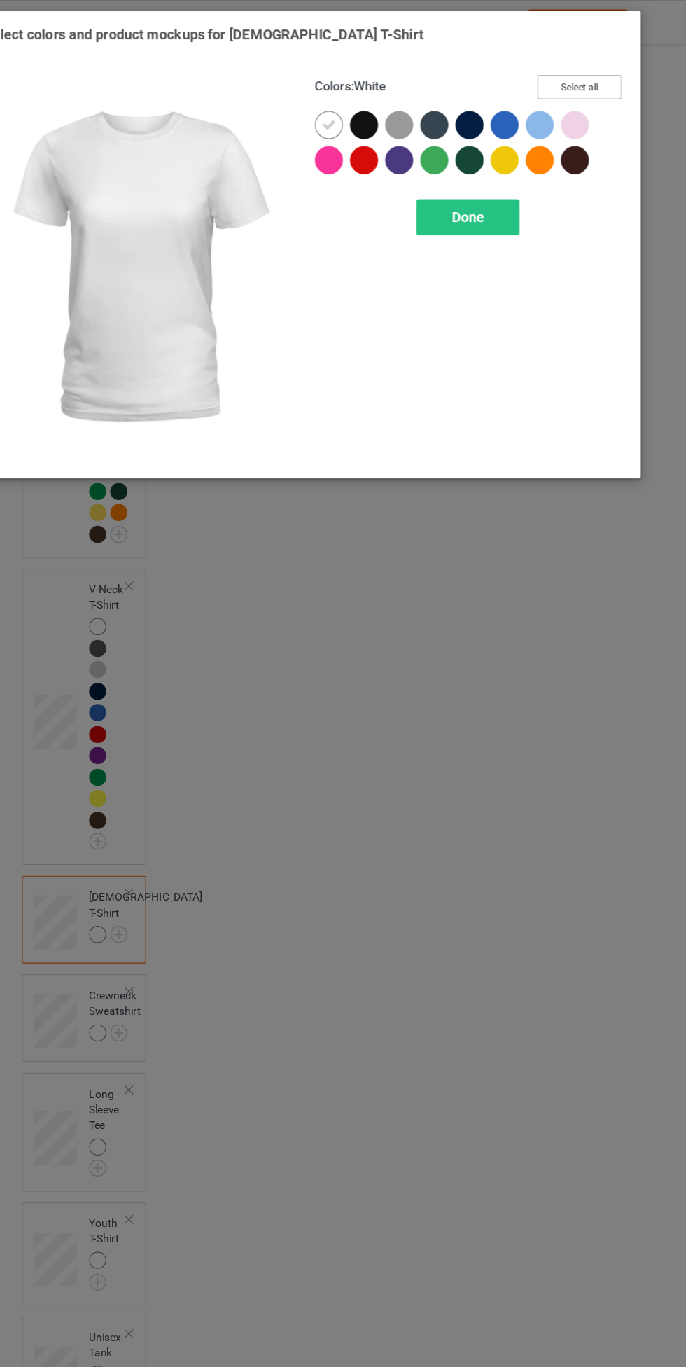
click at [620, 74] on button "Select all" at bounding box center [591, 78] width 76 height 22
click at [397, 111] on icon at bounding box center [397, 112] width 13 height 13
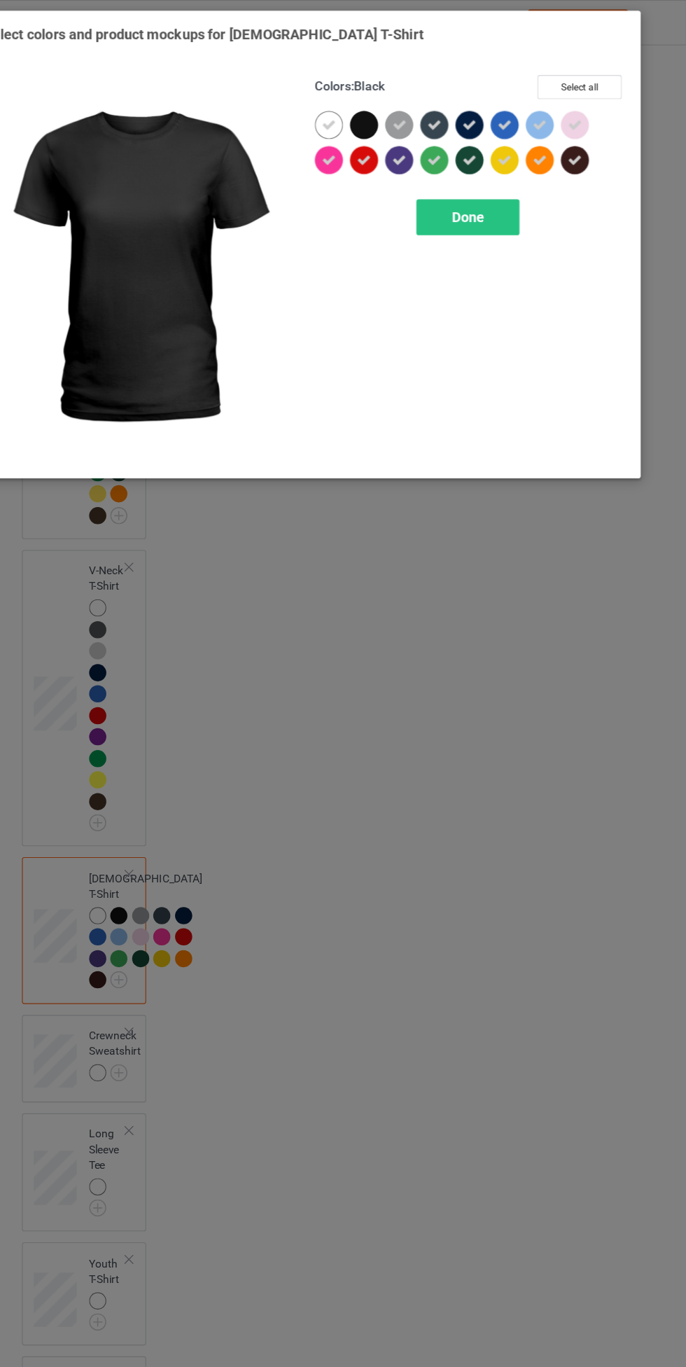
click at [507, 208] on div "Done" at bounding box center [490, 195] width 92 height 32
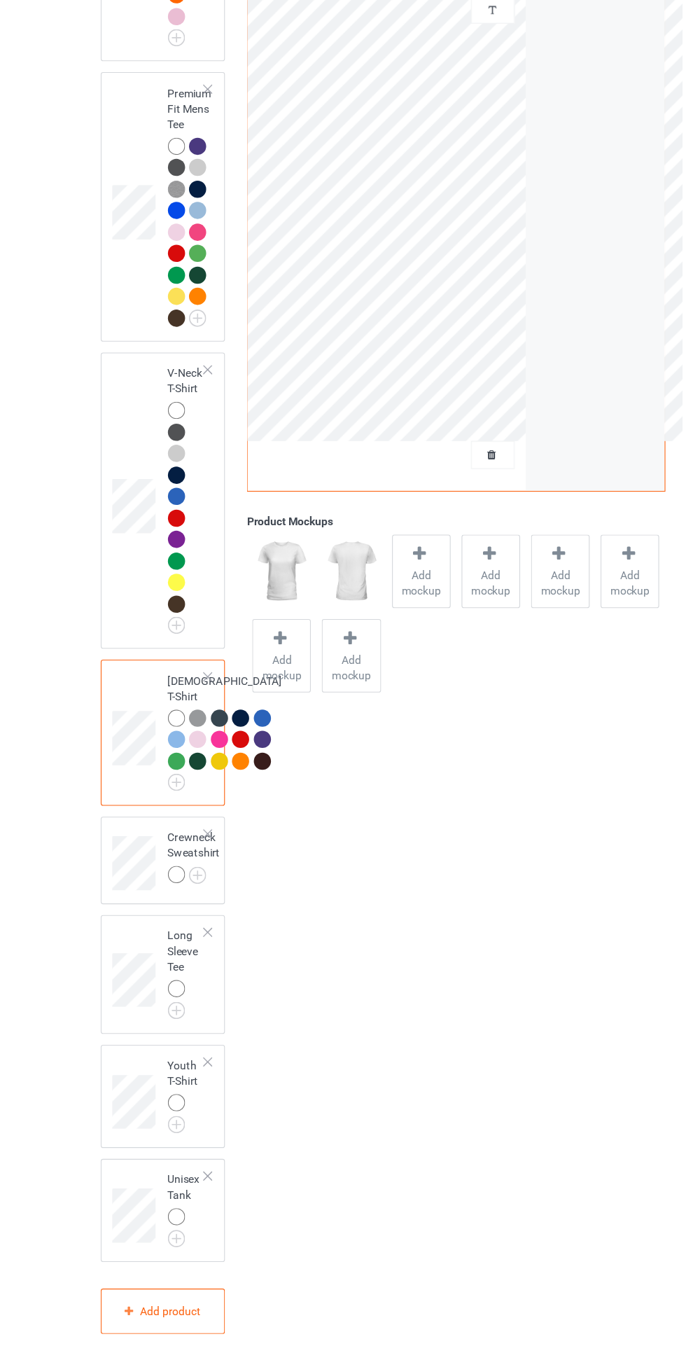
scroll to position [851, 0]
click at [0, 0] on img at bounding box center [0, 0] width 0 height 0
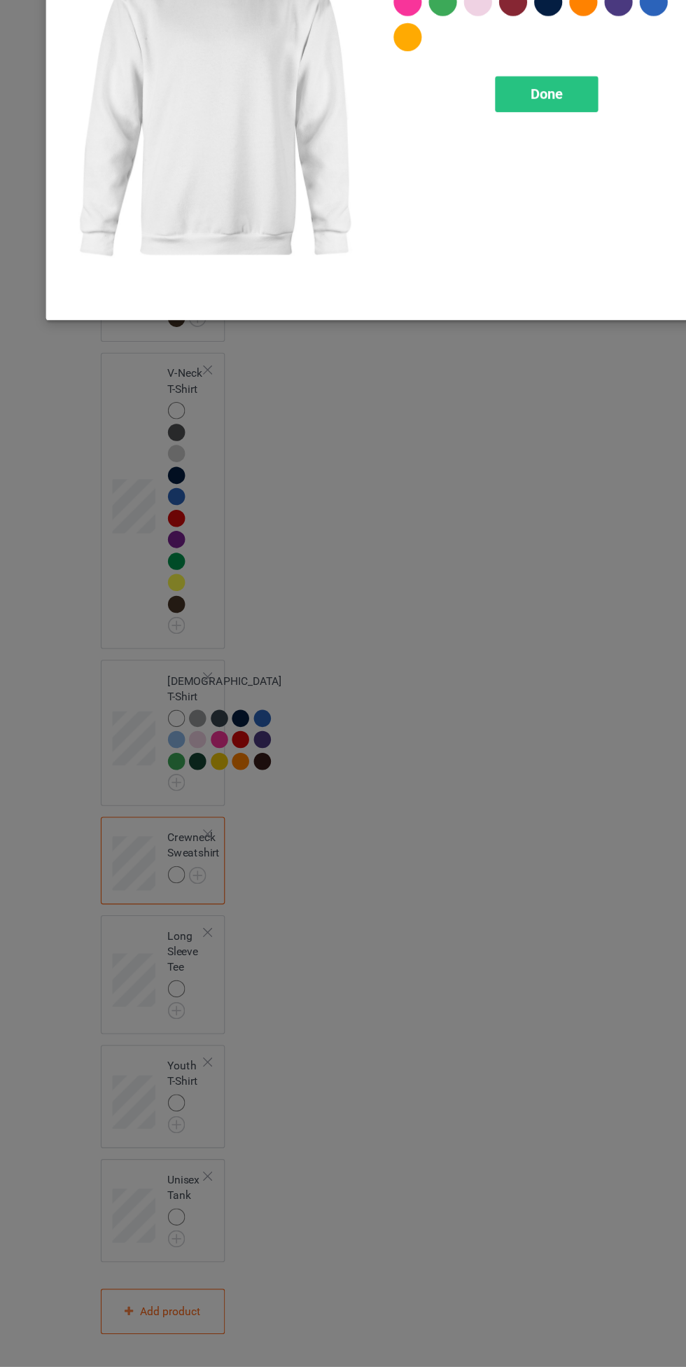
scroll to position [851, 0]
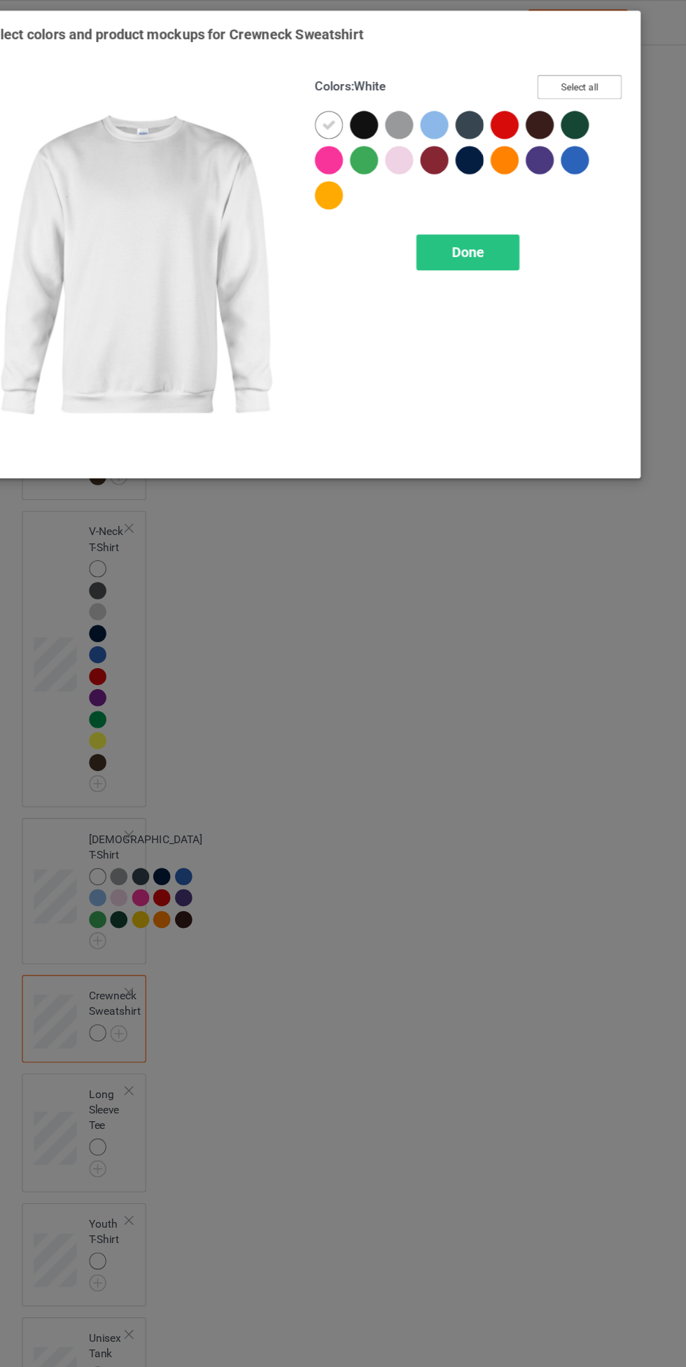
click at [618, 85] on button "Select all" at bounding box center [591, 78] width 76 height 22
click at [397, 111] on icon at bounding box center [397, 112] width 13 height 13
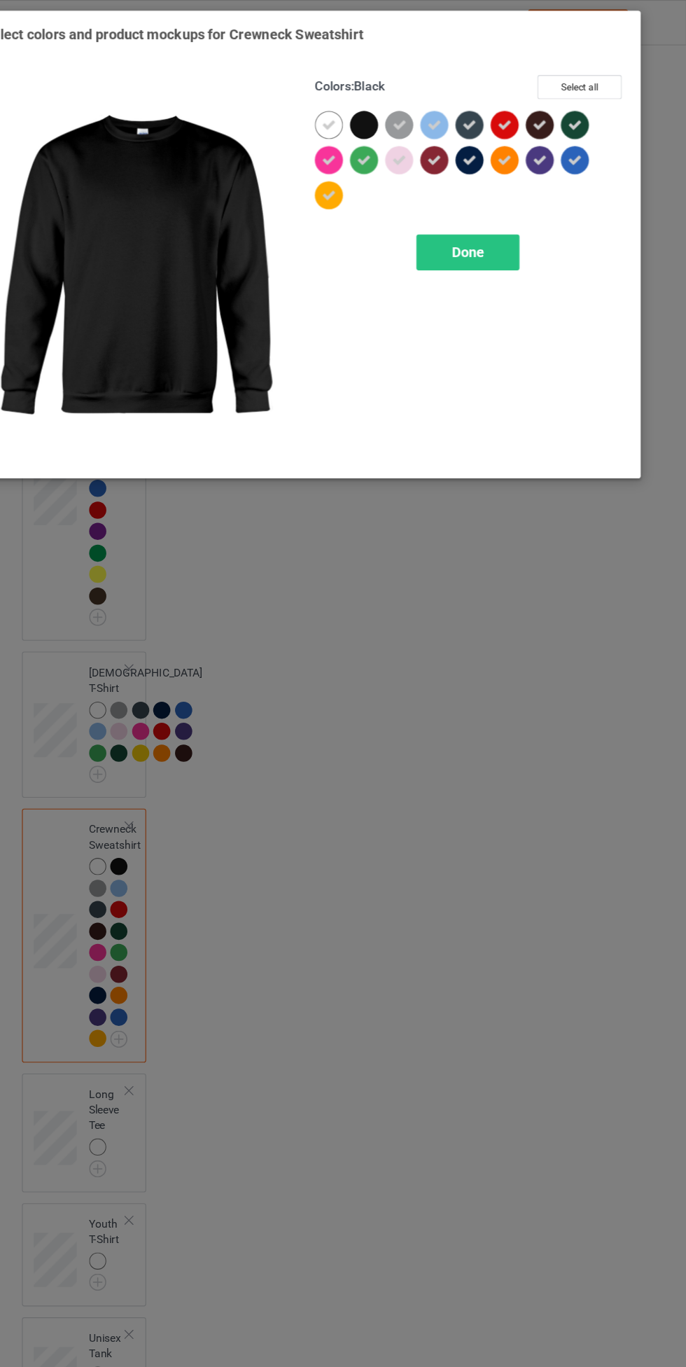
click at [505, 219] on div "Done" at bounding box center [490, 226] width 92 height 32
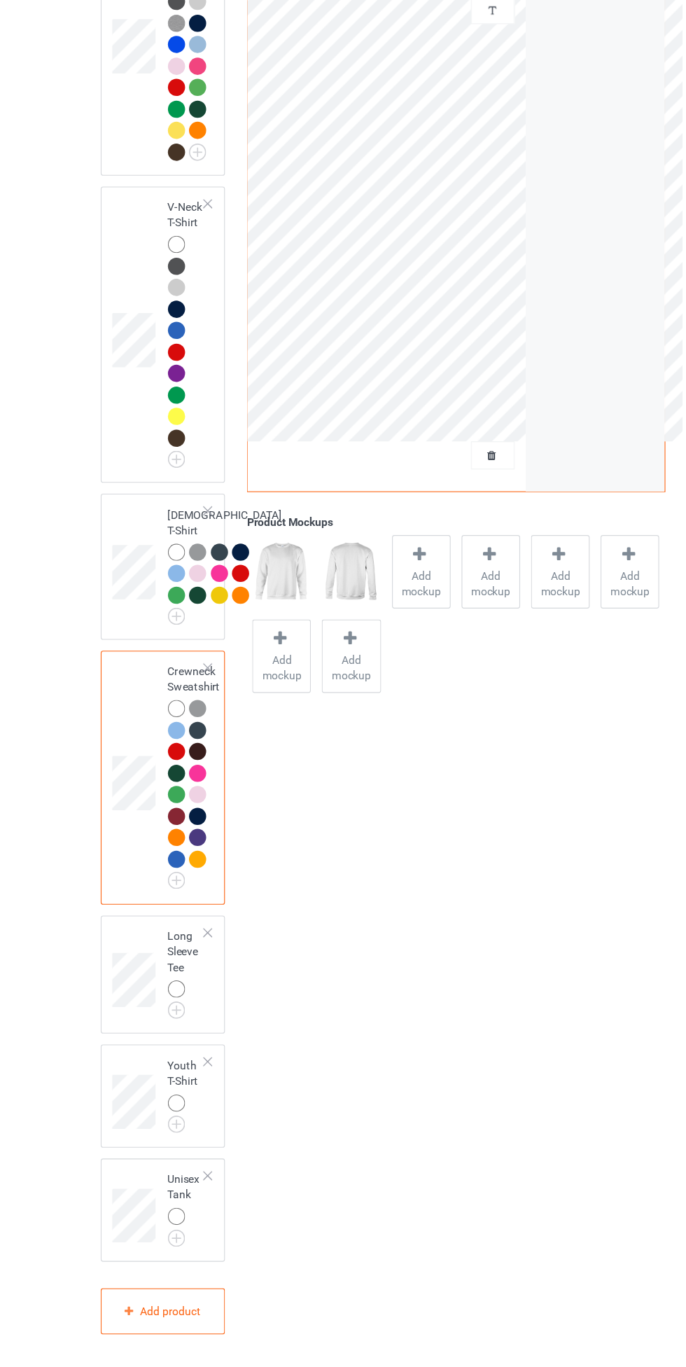
scroll to position [1000, 0]
click at [0, 0] on img at bounding box center [0, 0] width 0 height 0
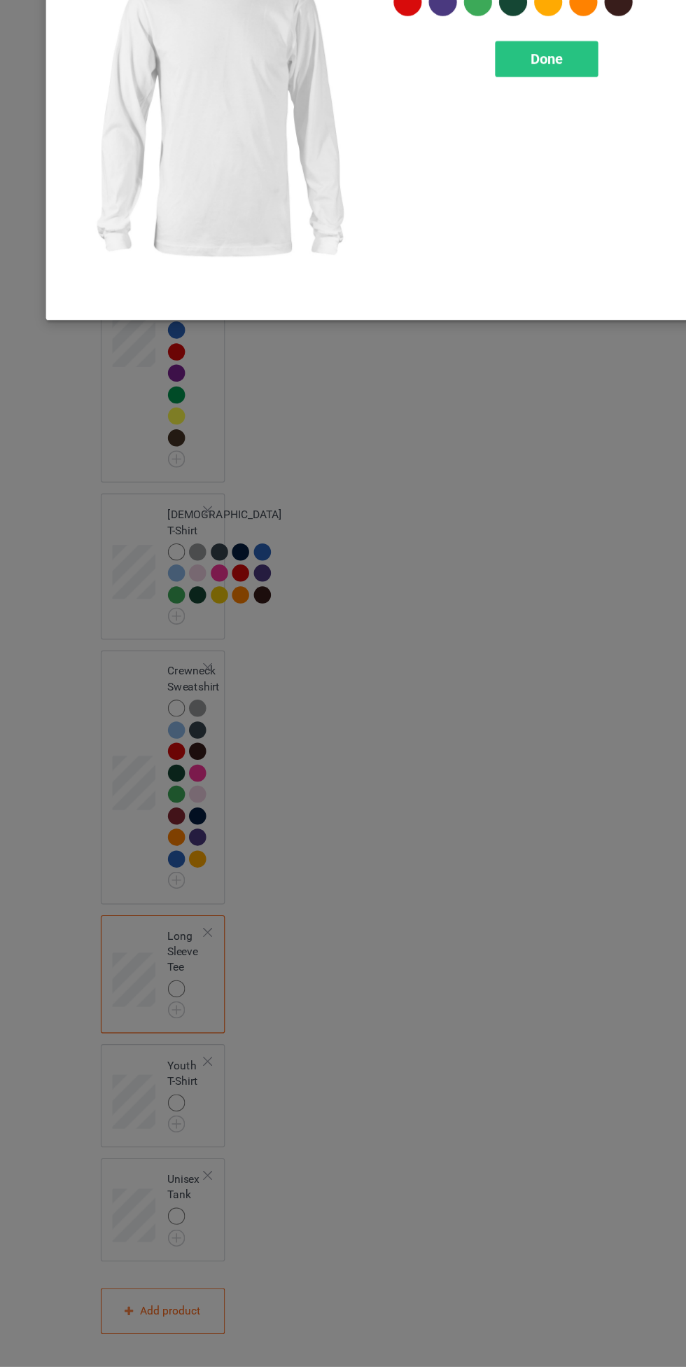
scroll to position [999, 0]
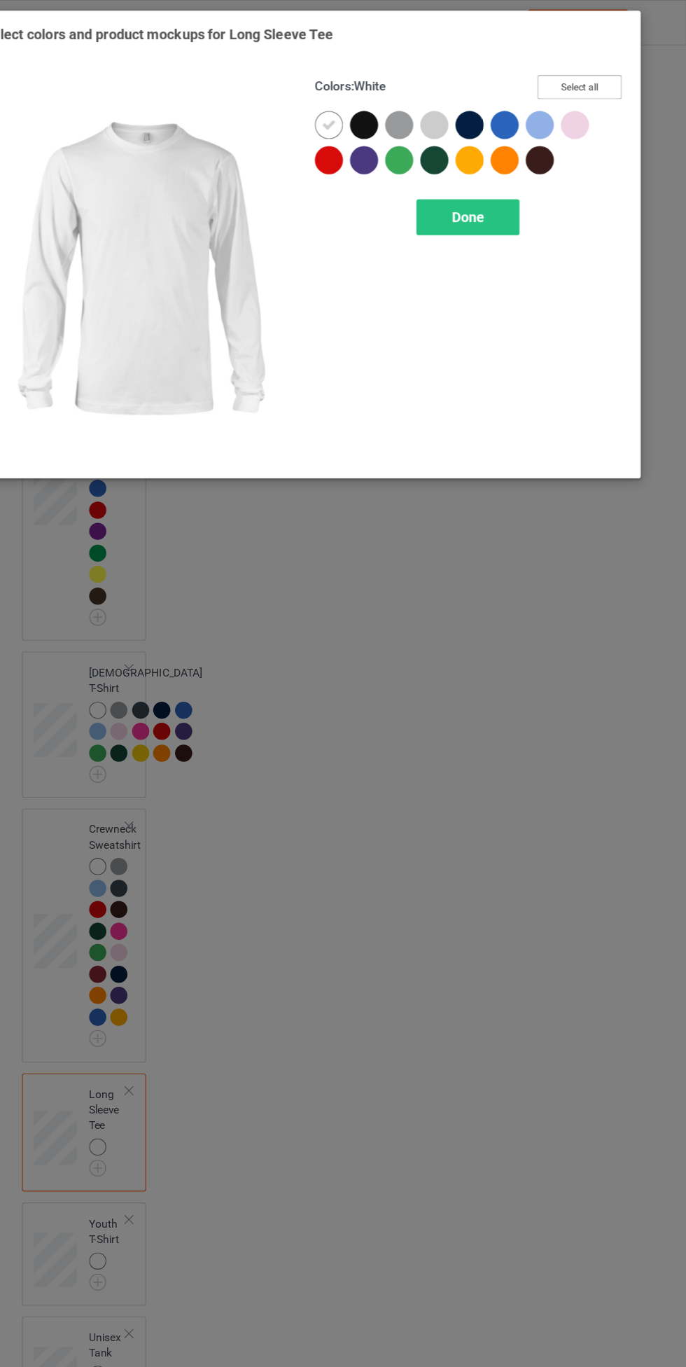
click at [625, 70] on button "Select all" at bounding box center [591, 78] width 76 height 22
click at [399, 109] on icon at bounding box center [397, 112] width 13 height 13
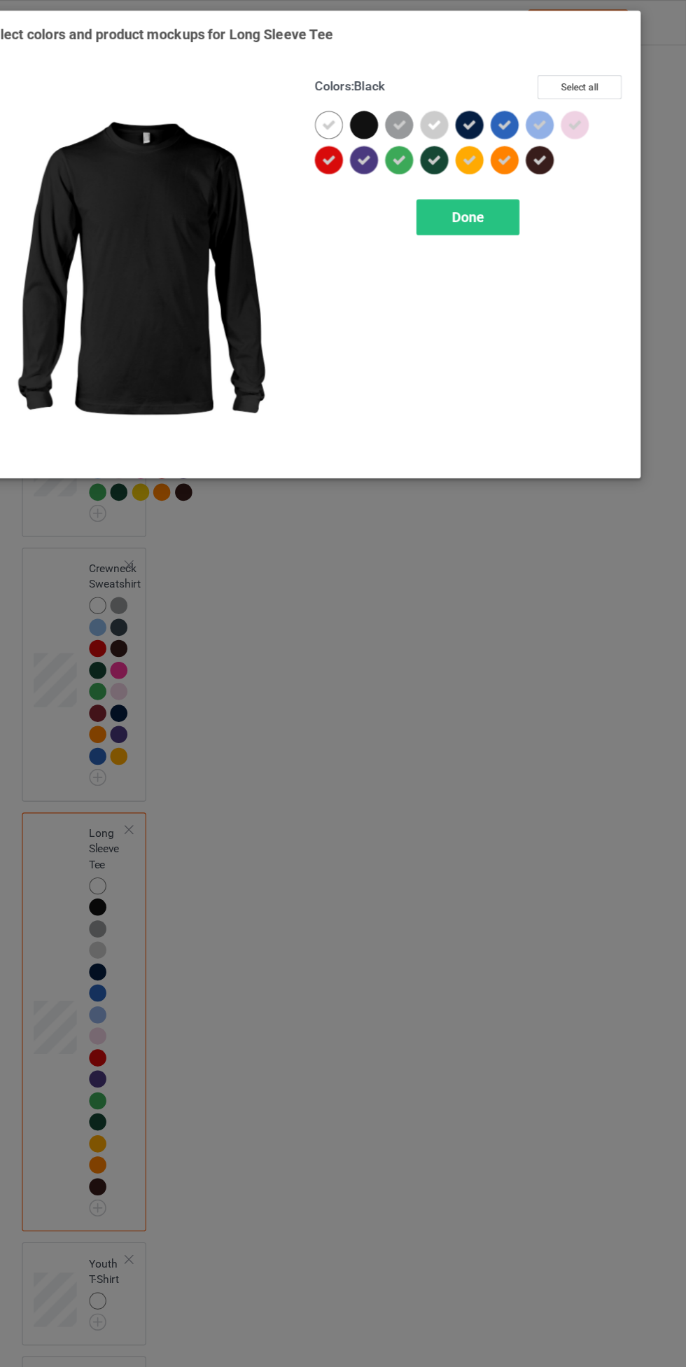
click at [504, 192] on span "Done" at bounding box center [490, 194] width 29 height 15
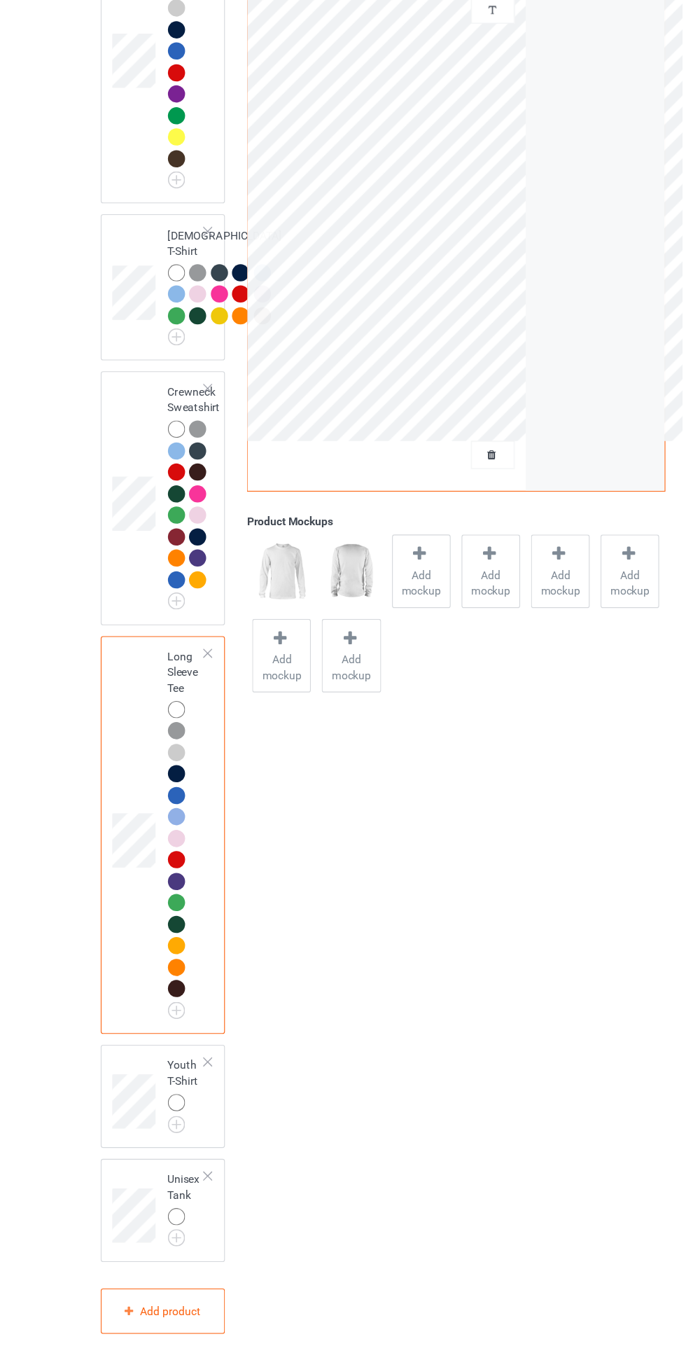
scroll to position [1251, 0]
click at [0, 0] on img at bounding box center [0, 0] width 0 height 0
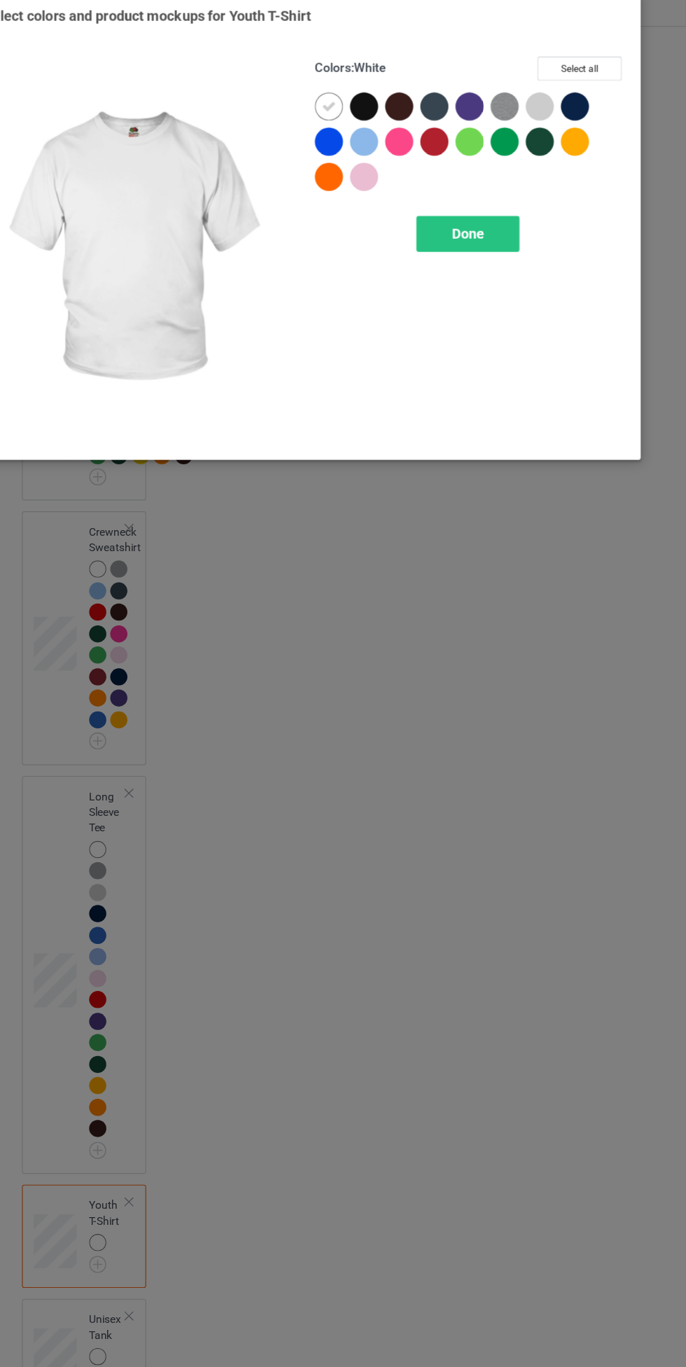
scroll to position [1250, 0]
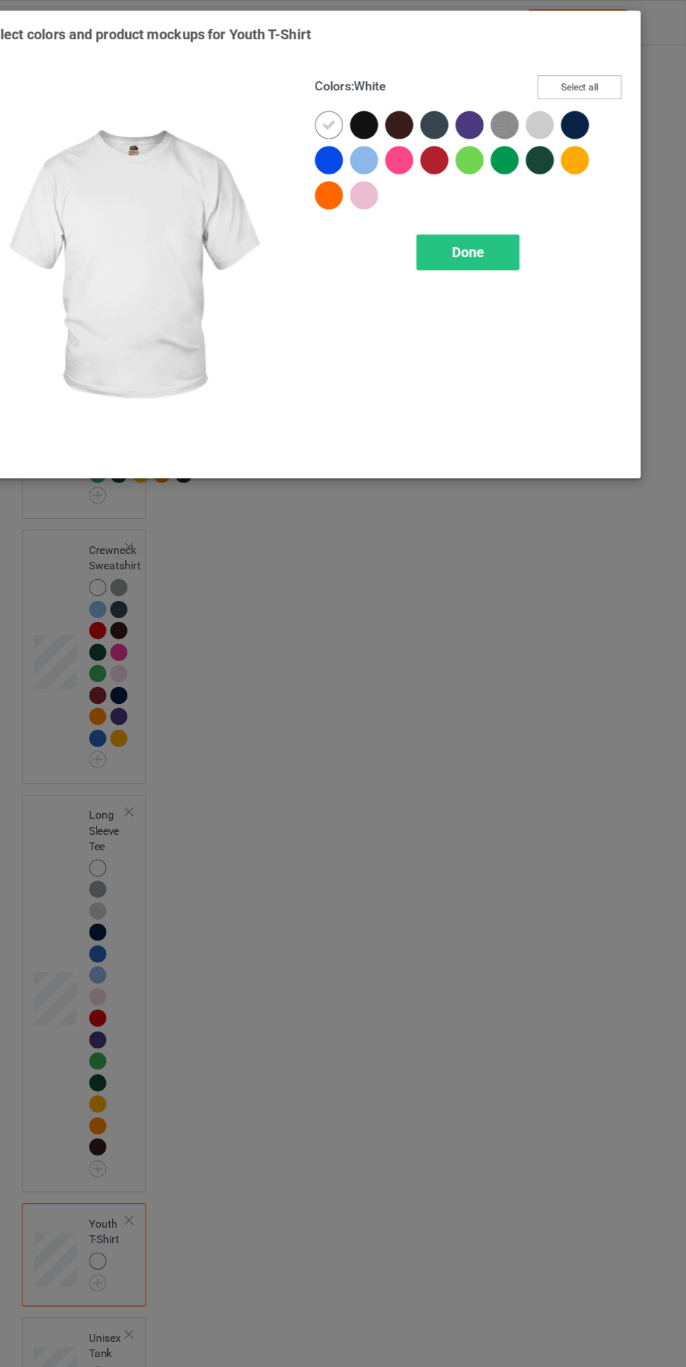
click at [614, 78] on button "Select all" at bounding box center [591, 78] width 76 height 22
click at [397, 111] on icon at bounding box center [397, 112] width 13 height 13
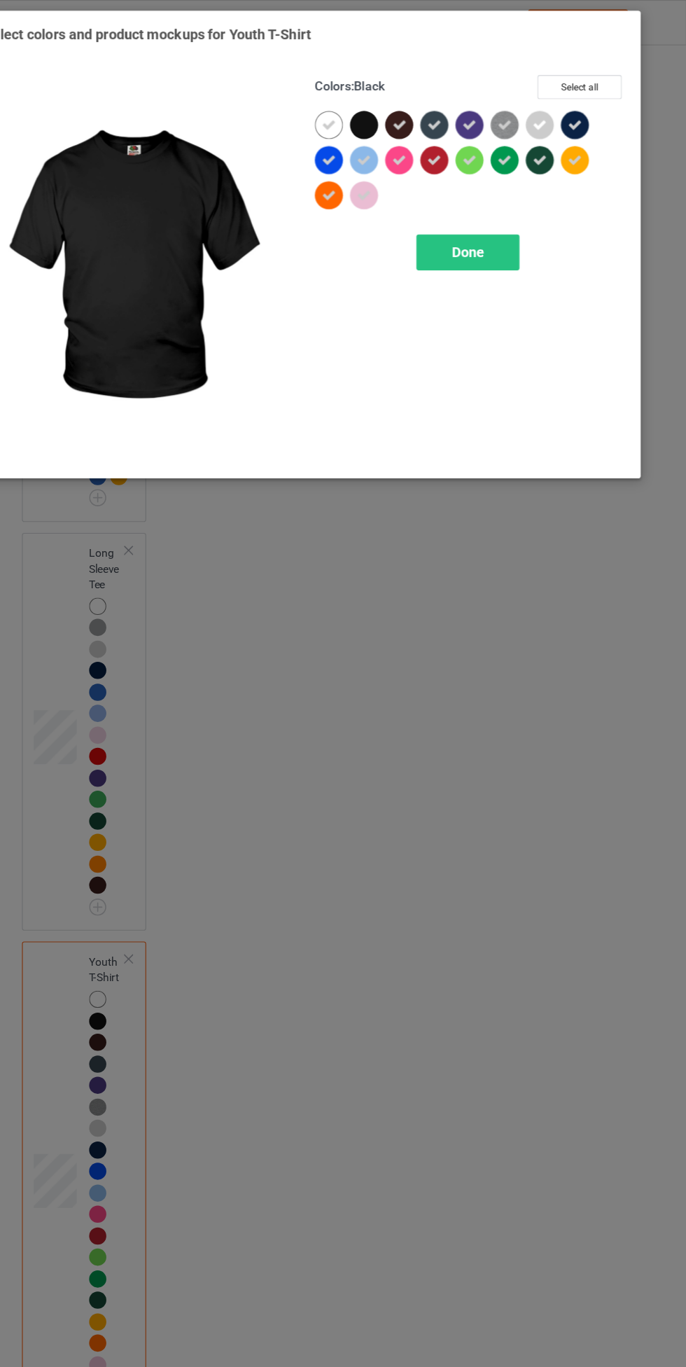
click at [477, 222] on span "Done" at bounding box center [490, 226] width 29 height 15
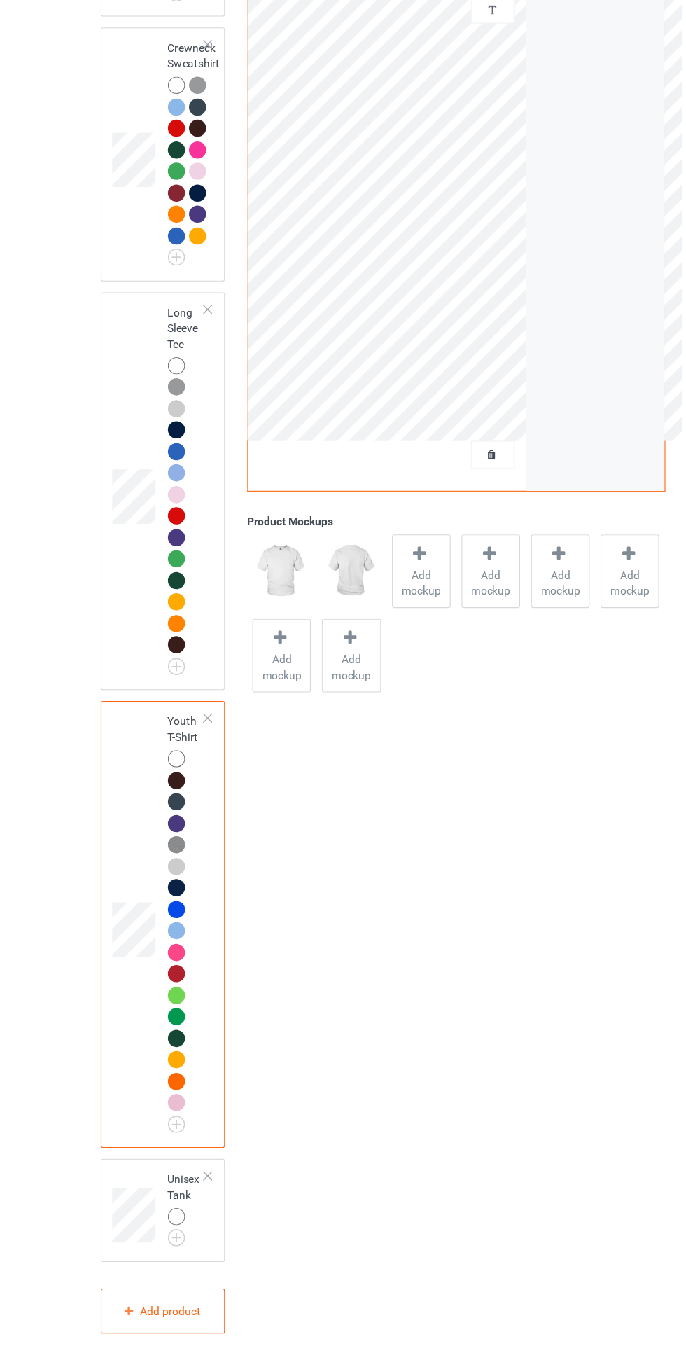
scroll to position [1559, 0]
click at [0, 0] on img at bounding box center [0, 0] width 0 height 0
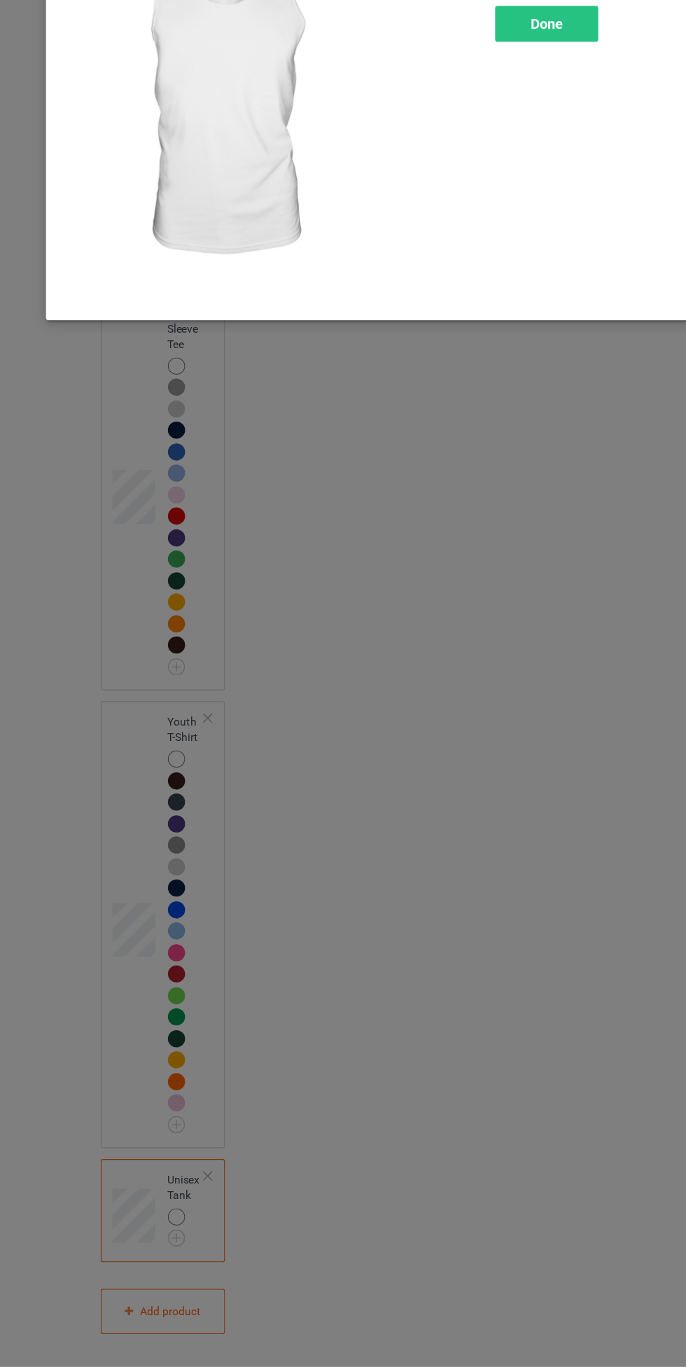
scroll to position [1558, 0]
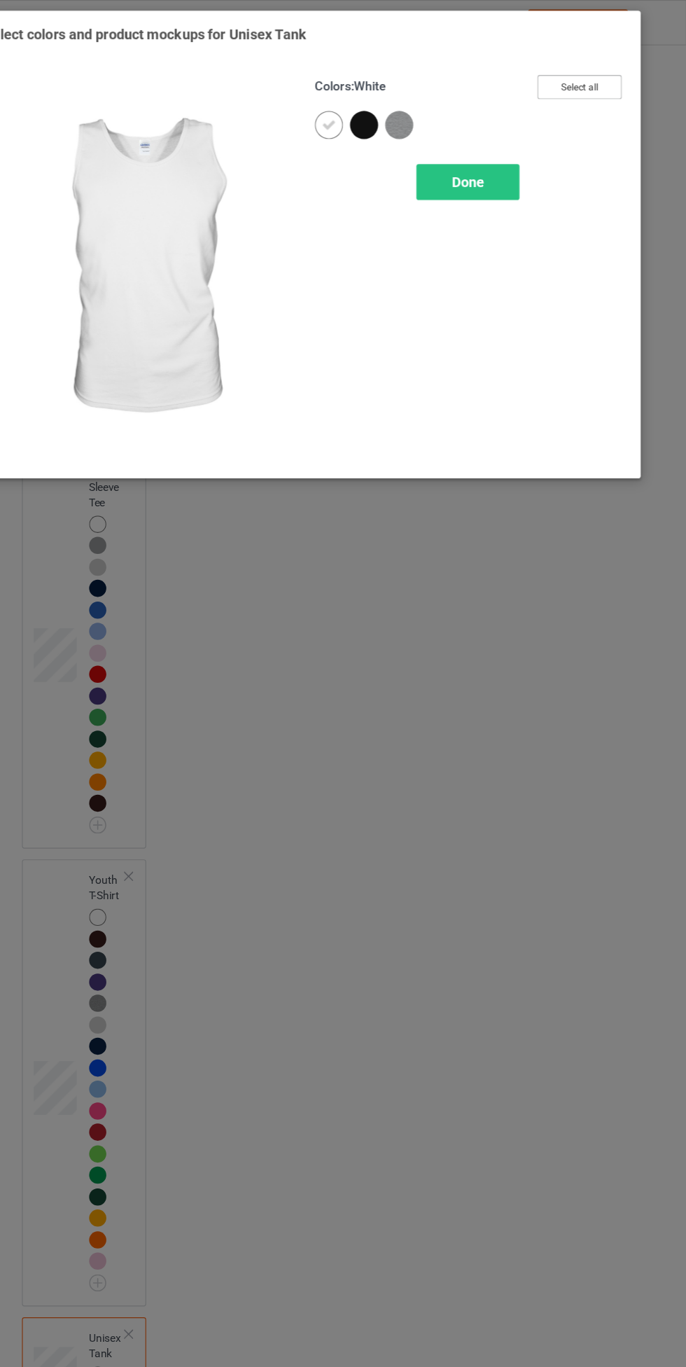
click at [614, 78] on button "Select all" at bounding box center [591, 78] width 76 height 22
click at [399, 108] on icon at bounding box center [397, 112] width 13 height 13
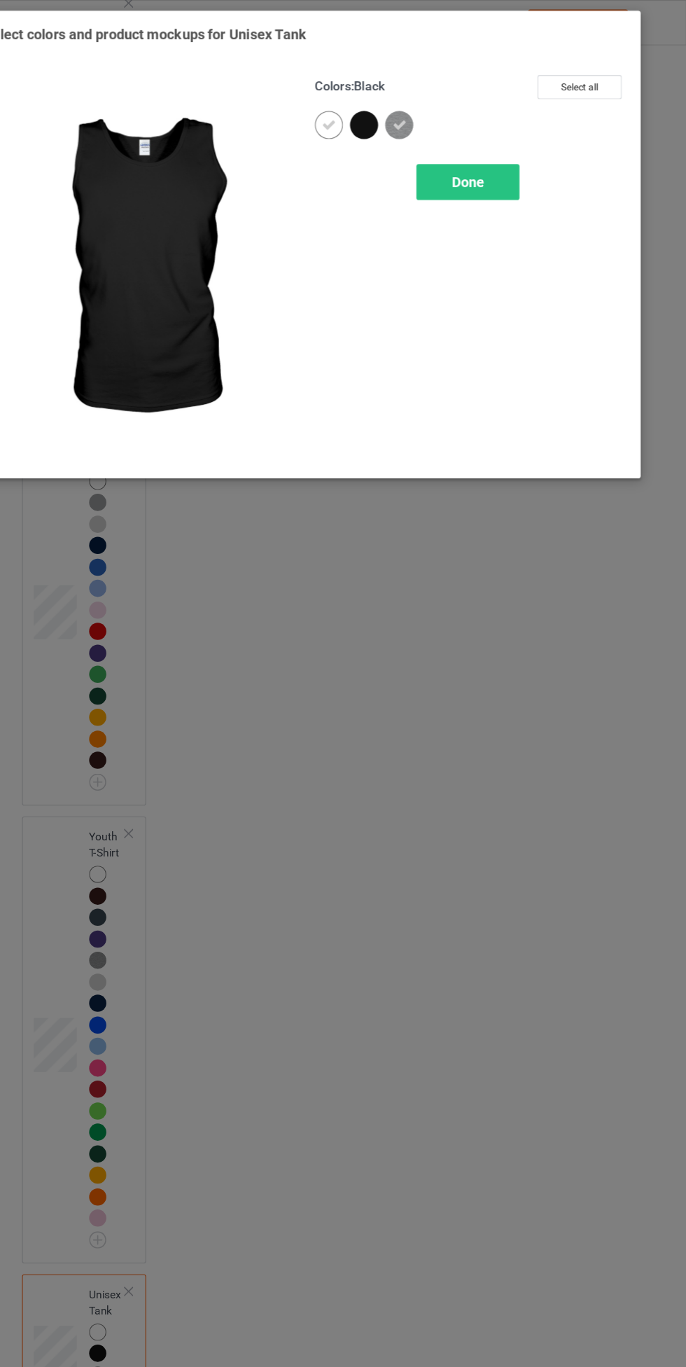
click at [492, 177] on div "Done" at bounding box center [490, 163] width 92 height 32
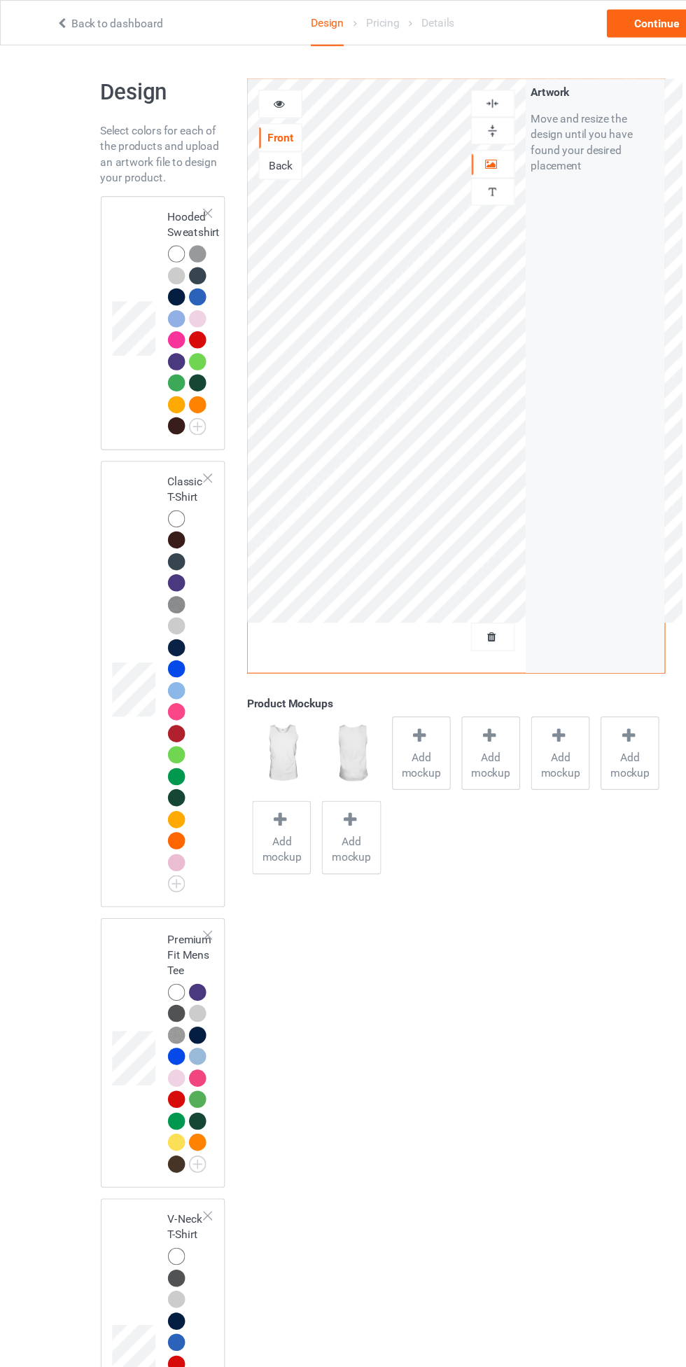
click at [160, 465] on div at bounding box center [158, 464] width 15 height 15
click at [384, 674] on span "Add mockup" at bounding box center [377, 686] width 51 height 28
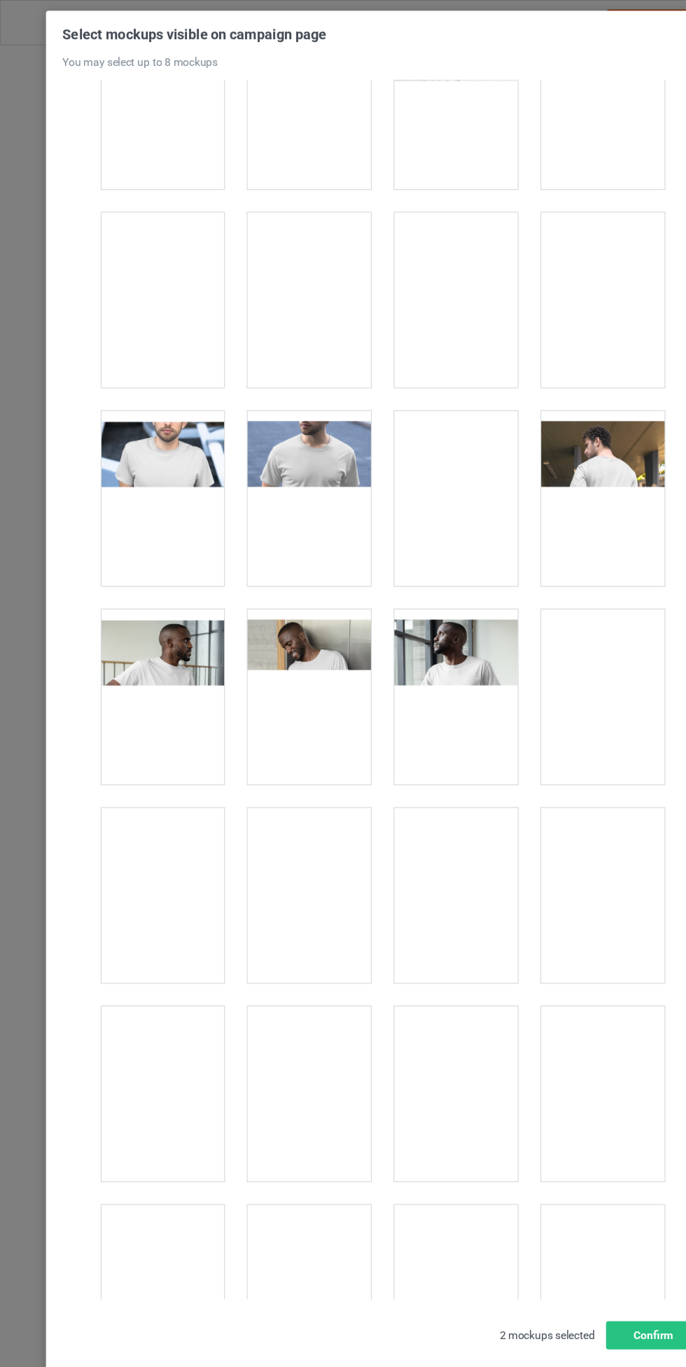
scroll to position [980, 0]
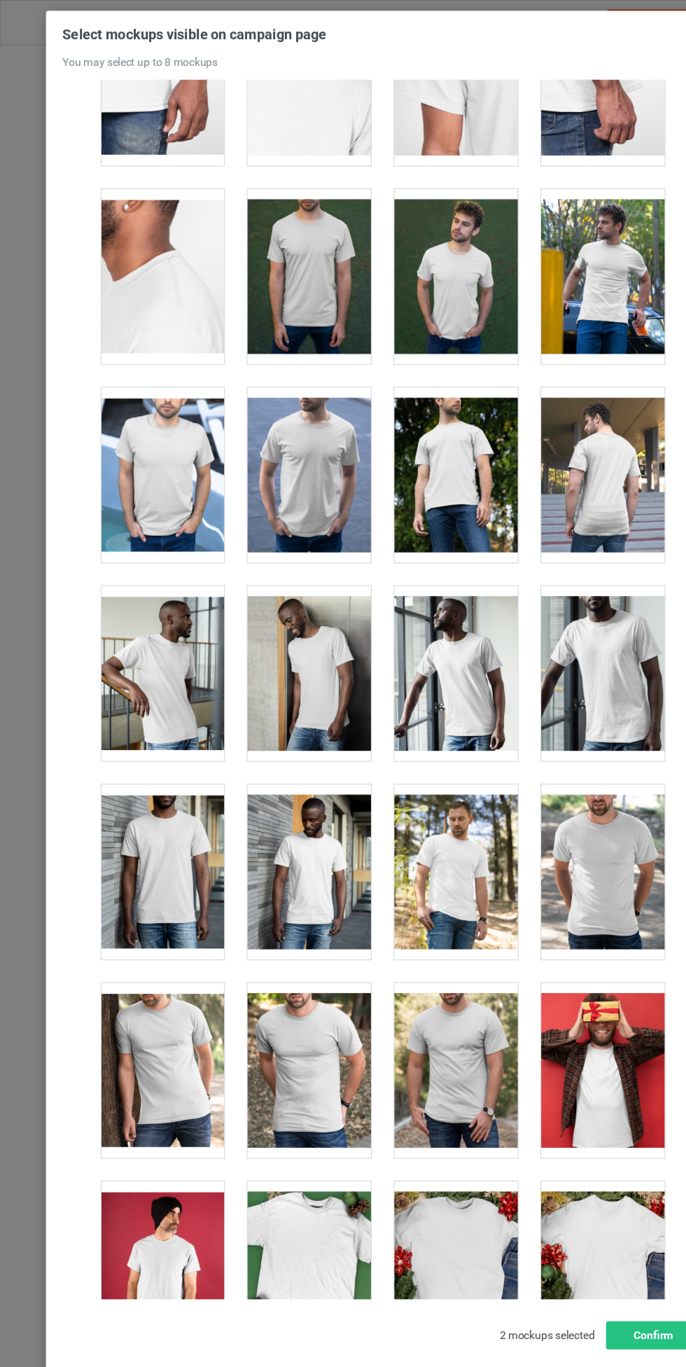
click at [274, 424] on div at bounding box center [277, 425] width 111 height 157
click at [151, 391] on div at bounding box center [145, 425] width 111 height 157
click at [260, 229] on div at bounding box center [277, 247] width 111 height 157
click at [389, 258] on div at bounding box center [409, 247] width 111 height 157
click at [549, 266] on div at bounding box center [540, 247] width 111 height 157
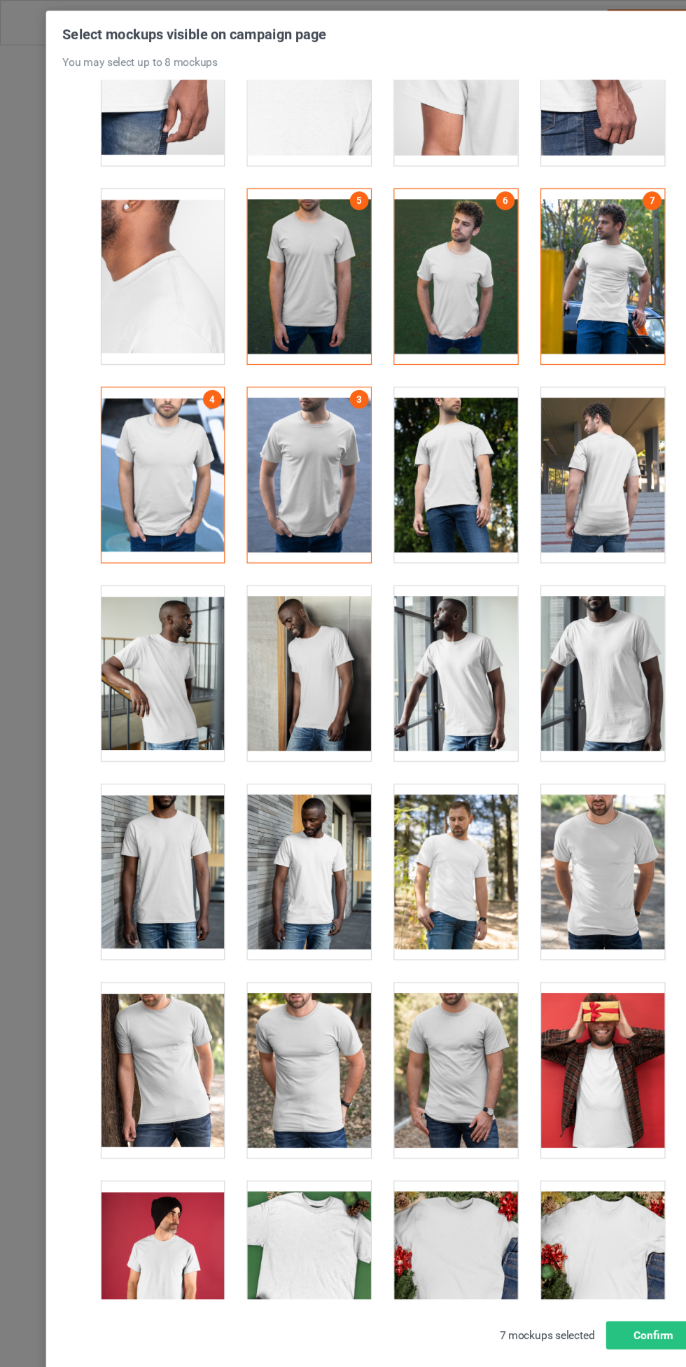
click at [408, 393] on div at bounding box center [409, 425] width 111 height 157
click at [578, 1199] on button "Confirm" at bounding box center [585, 1196] width 85 height 25
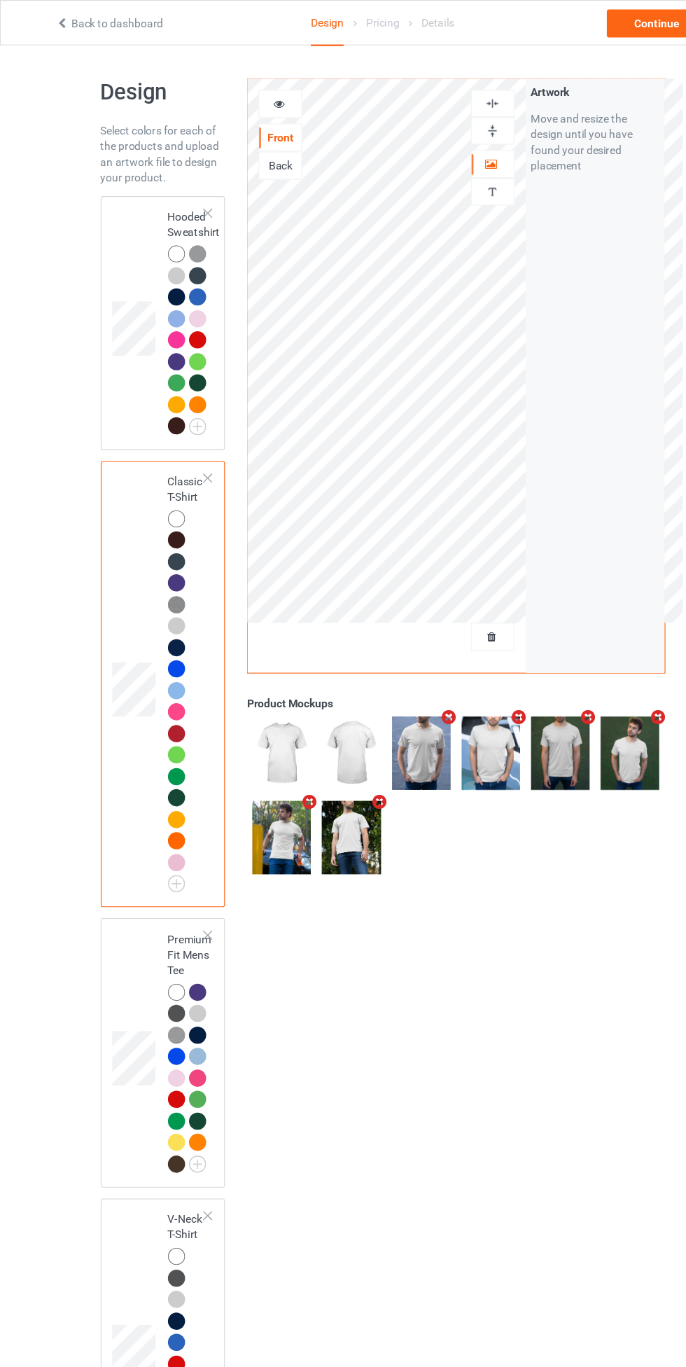
click at [158, 228] on div at bounding box center [158, 227] width 15 height 15
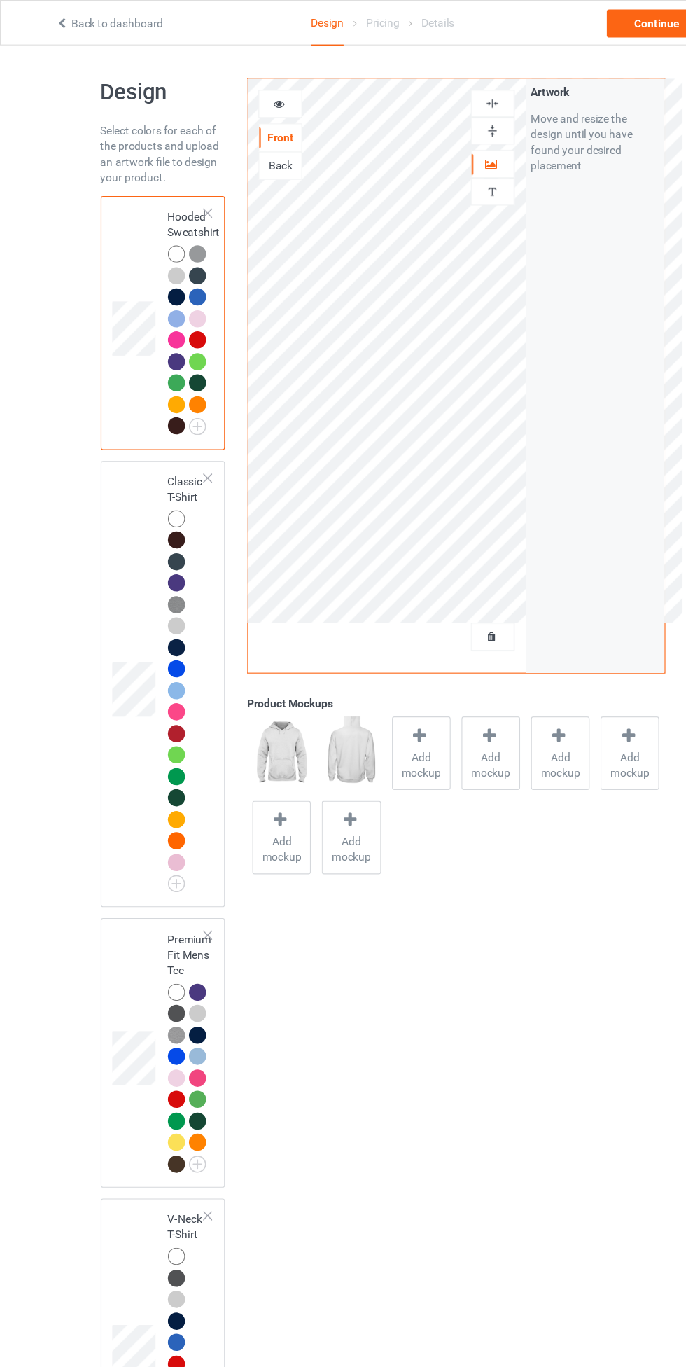
click at [370, 677] on span "Add mockup" at bounding box center [377, 686] width 51 height 28
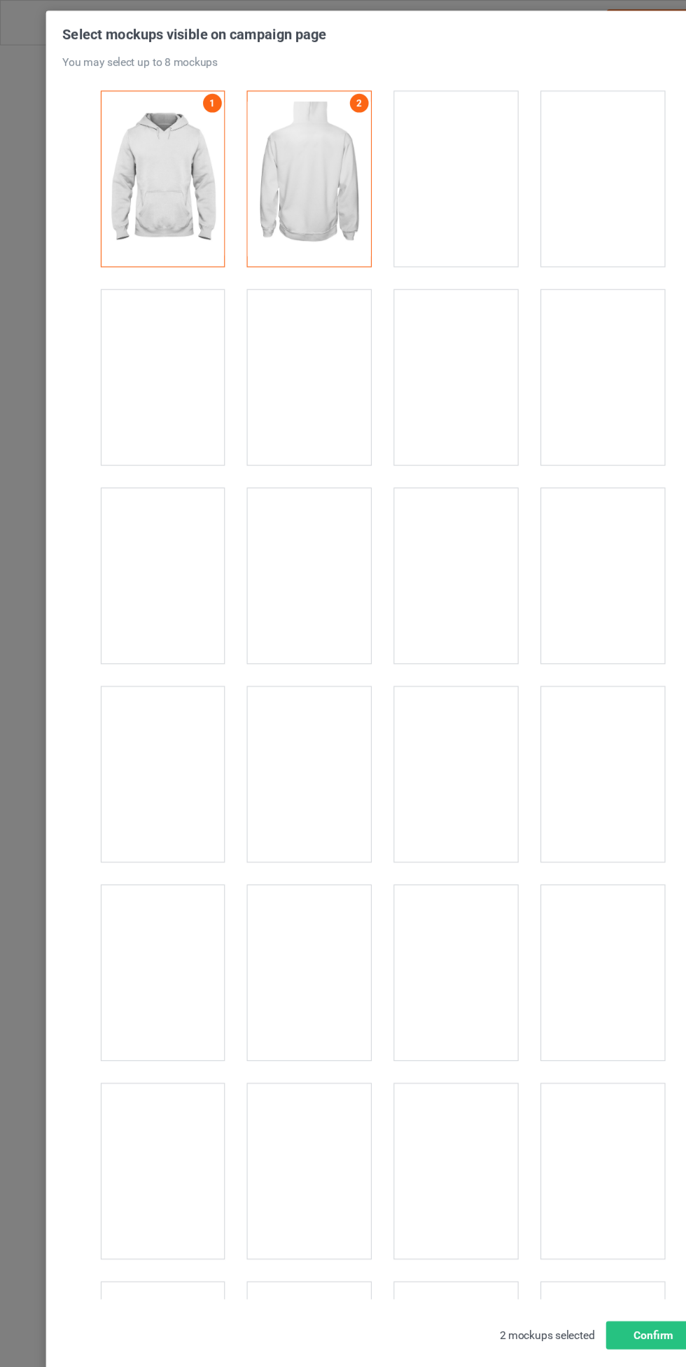
click at [148, 351] on div at bounding box center [145, 338] width 111 height 157
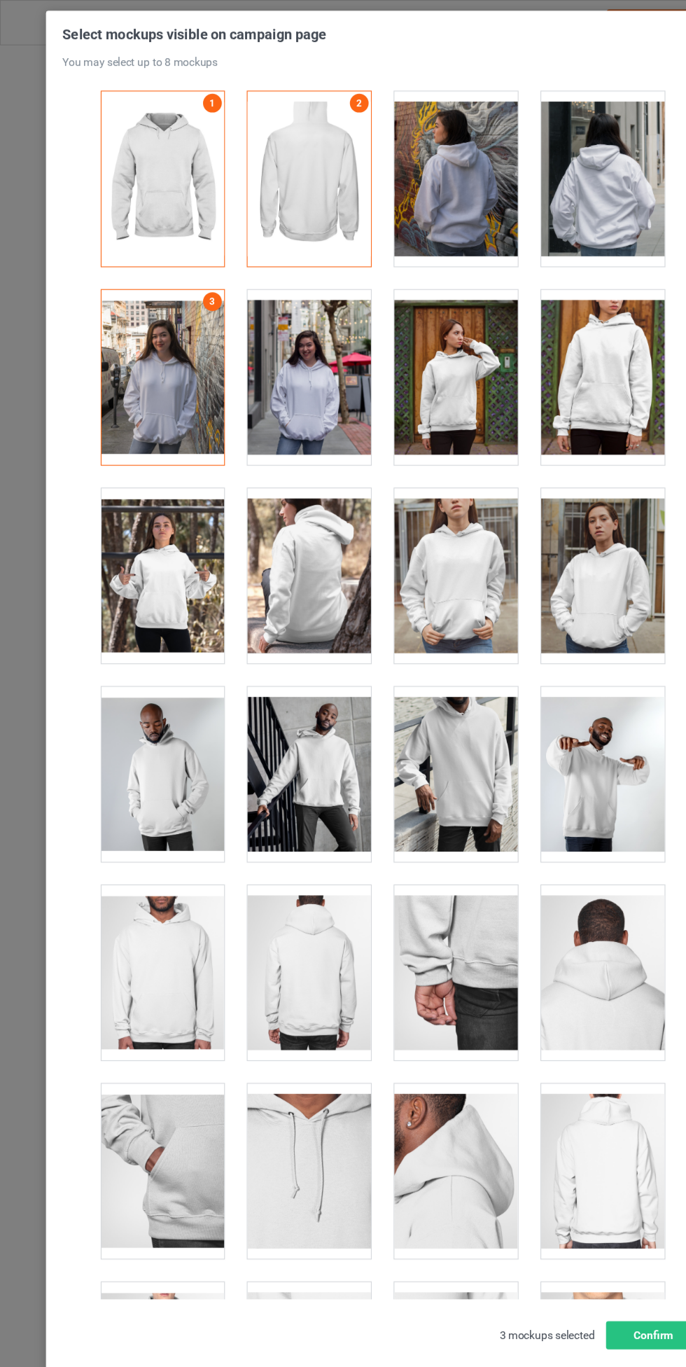
click at [256, 350] on div at bounding box center [277, 338] width 111 height 157
click at [396, 358] on div at bounding box center [409, 338] width 111 height 157
click at [527, 327] on div at bounding box center [540, 338] width 111 height 157
click at [146, 480] on div at bounding box center [145, 516] width 111 height 157
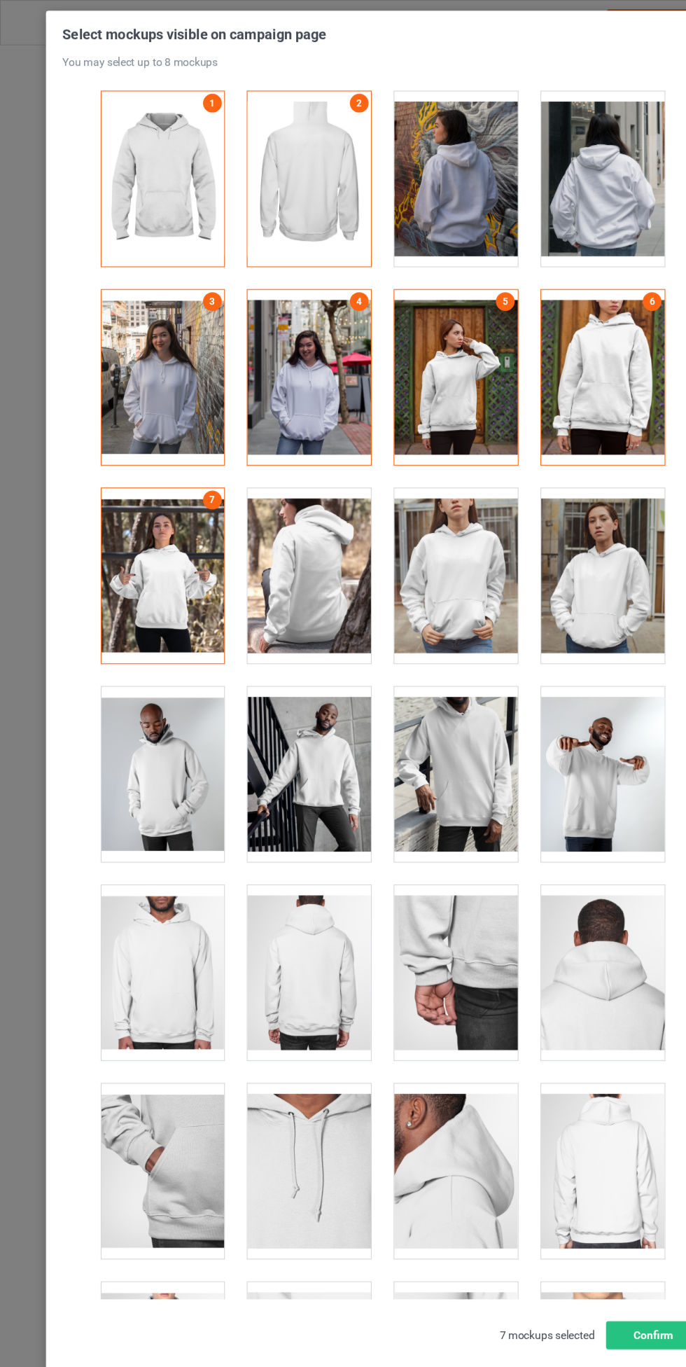
click at [396, 515] on div at bounding box center [409, 516] width 111 height 157
click at [541, 498] on div at bounding box center [540, 516] width 111 height 157
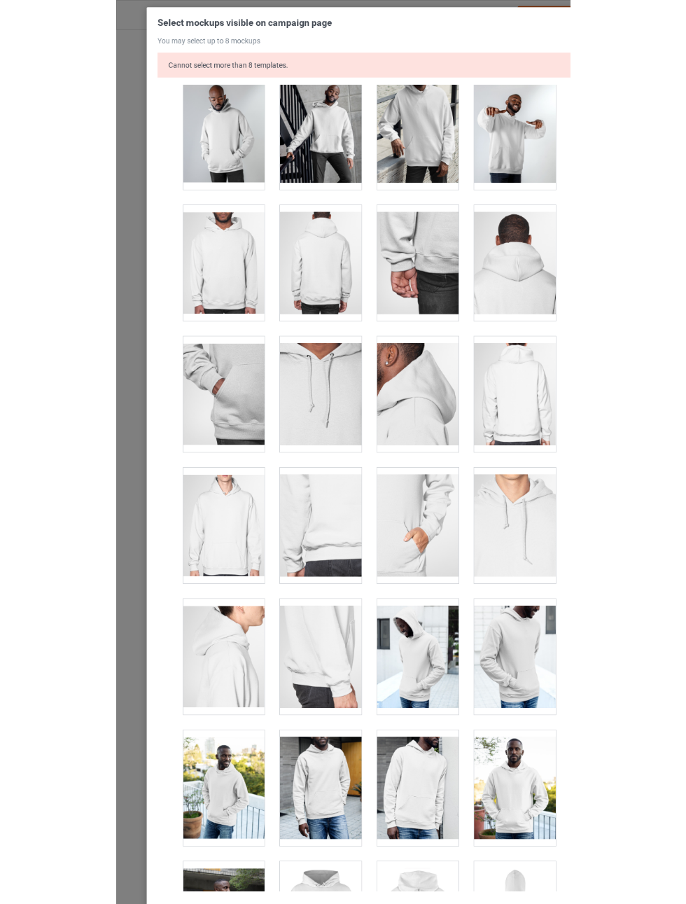
scroll to position [565, 0]
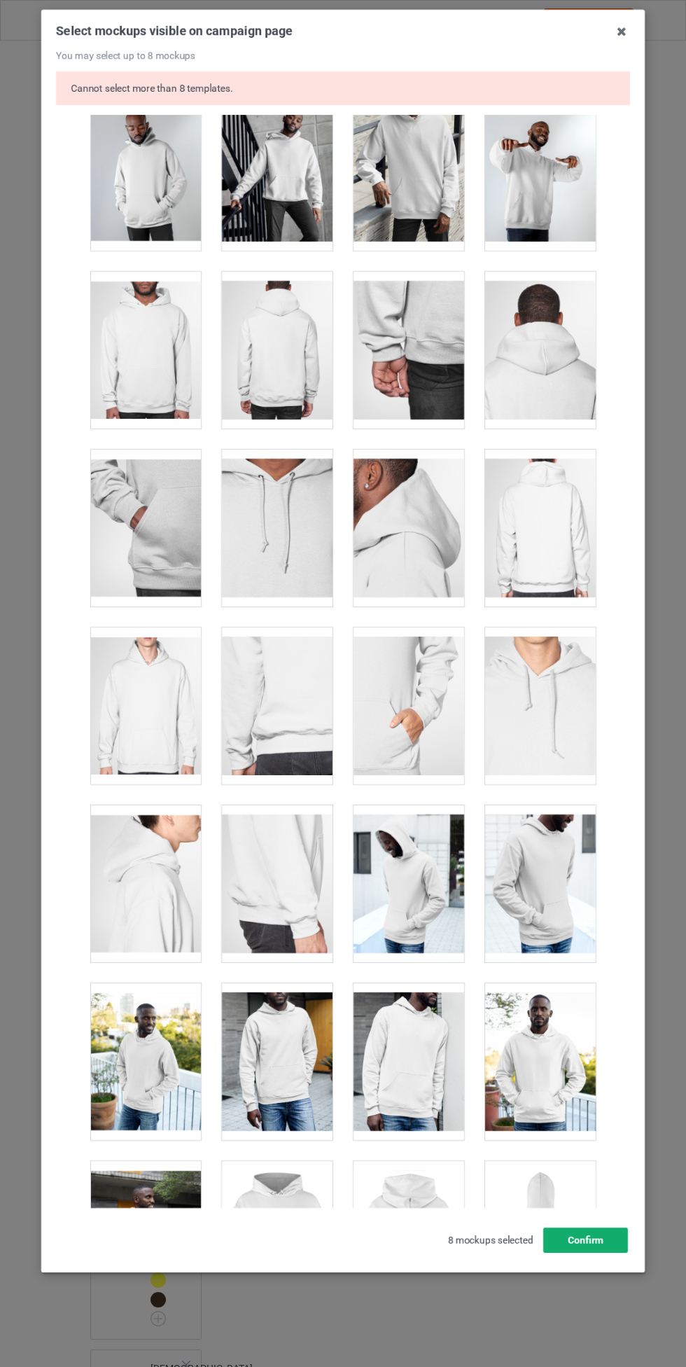
click at [625, 1229] on button "Confirm" at bounding box center [585, 1240] width 85 height 25
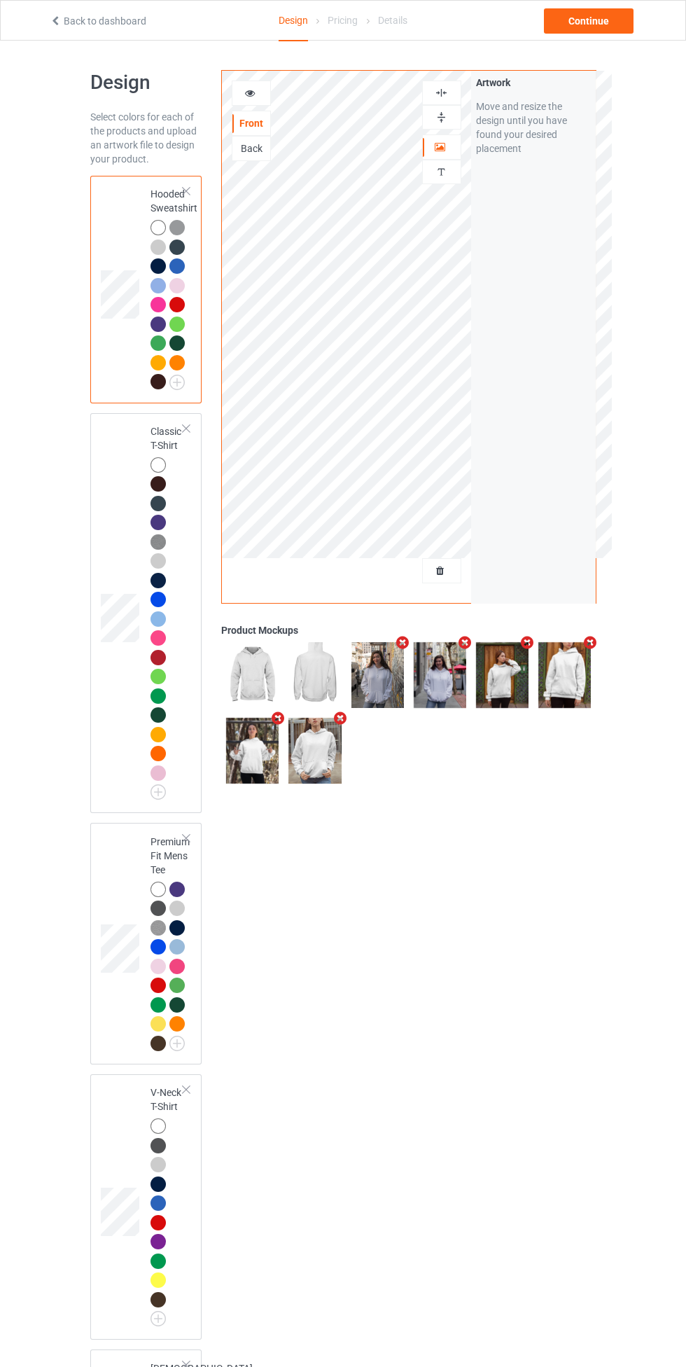
click at [441, 89] on img at bounding box center [441, 92] width 13 height 13
click at [628, 15] on div "Continue" at bounding box center [589, 20] width 90 height 25
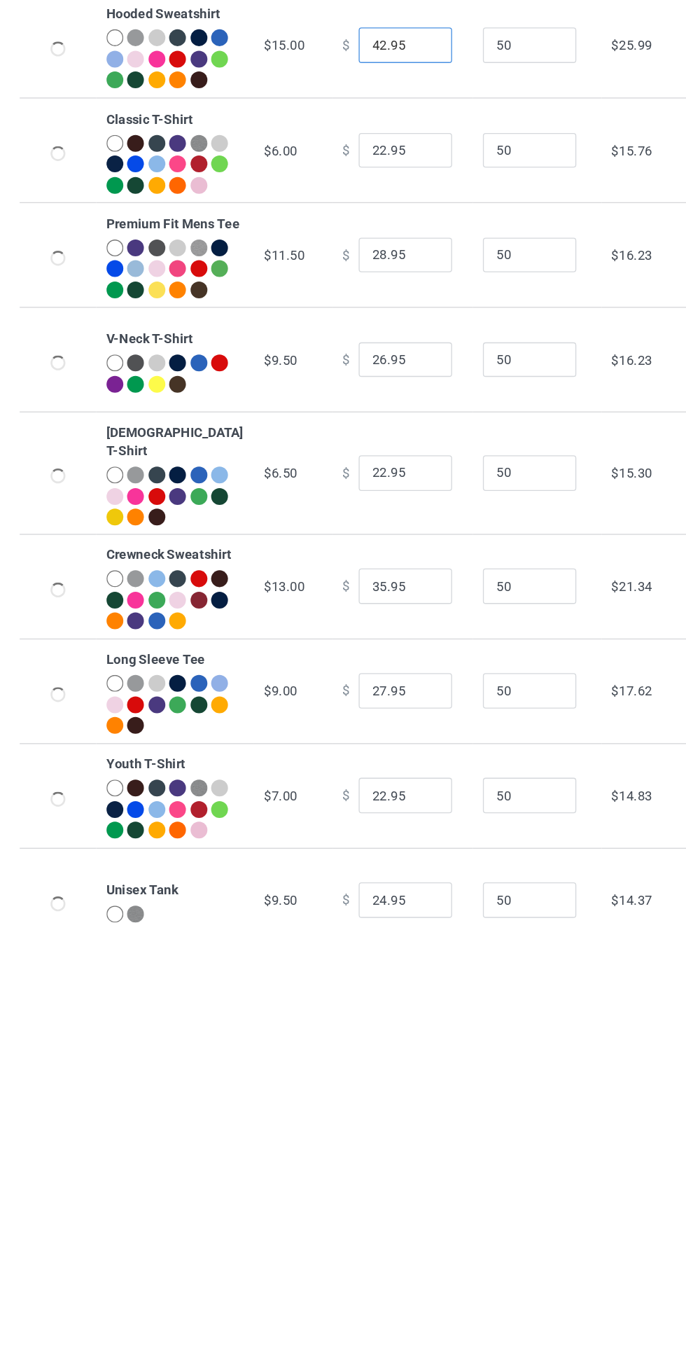
click at [345, 187] on input "42.95" at bounding box center [380, 177] width 70 height 27
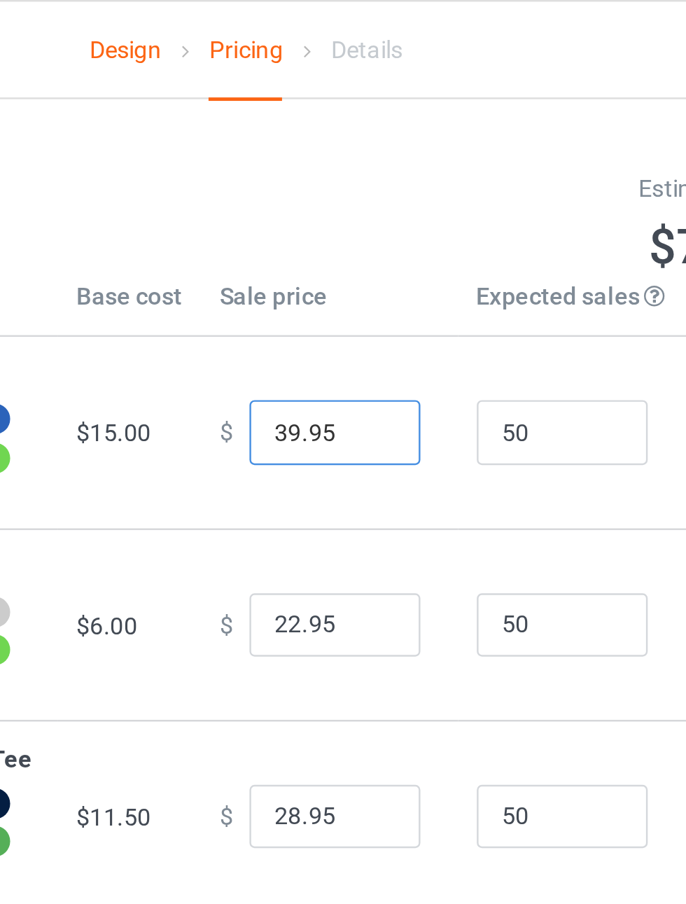
type input "39.95"
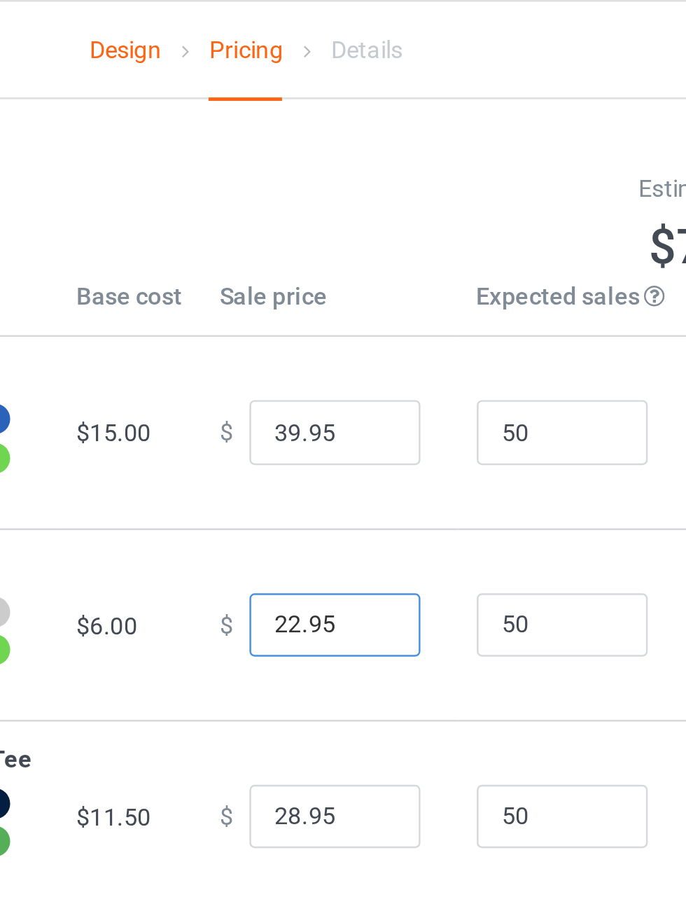
click at [357, 270] on input "22.95" at bounding box center [380, 256] width 70 height 27
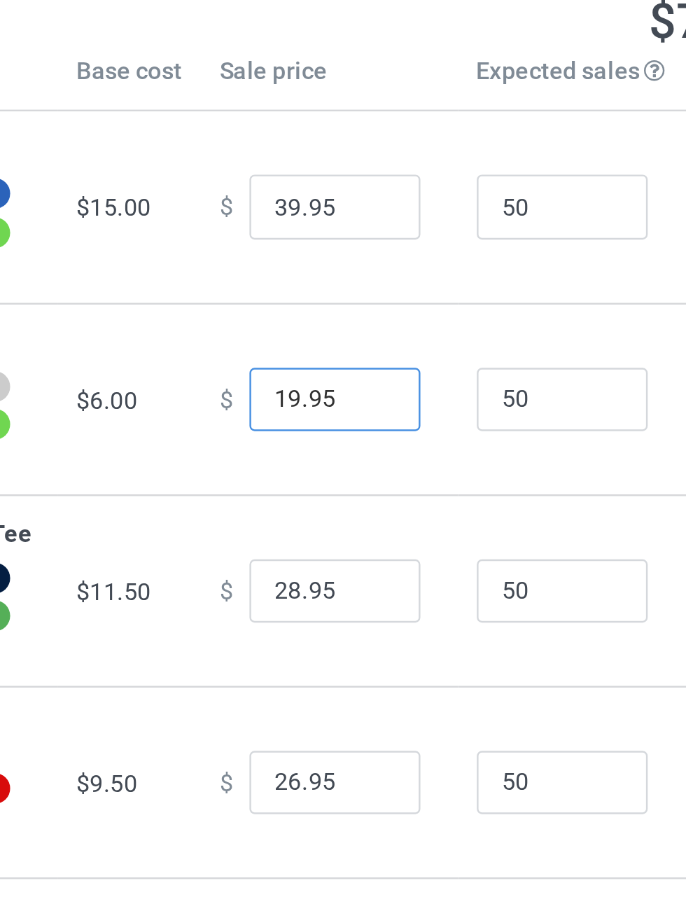
type input "19.95"
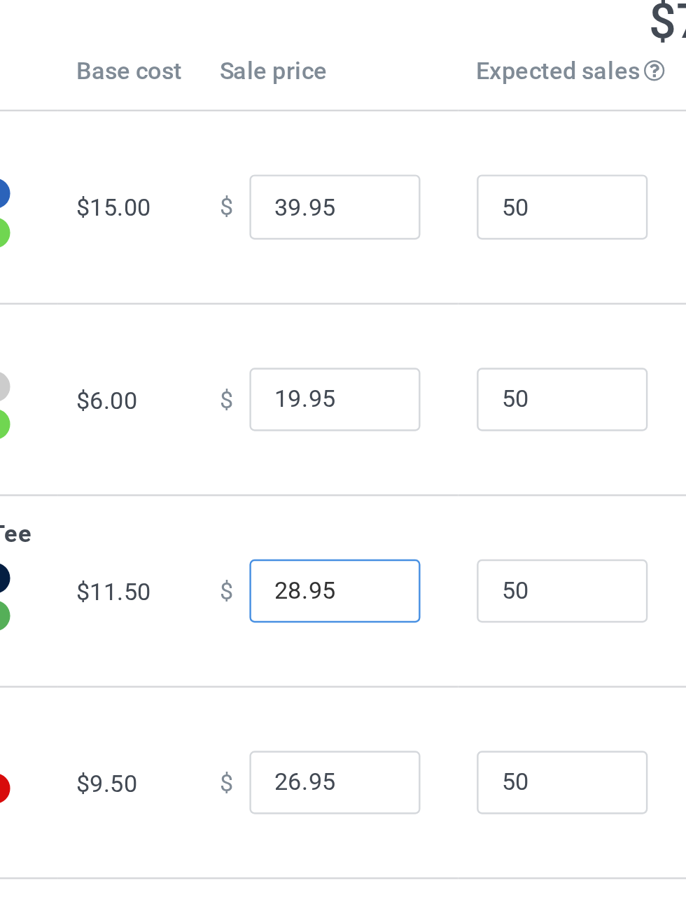
click at [345, 348] on input "28.95" at bounding box center [380, 334] width 70 height 27
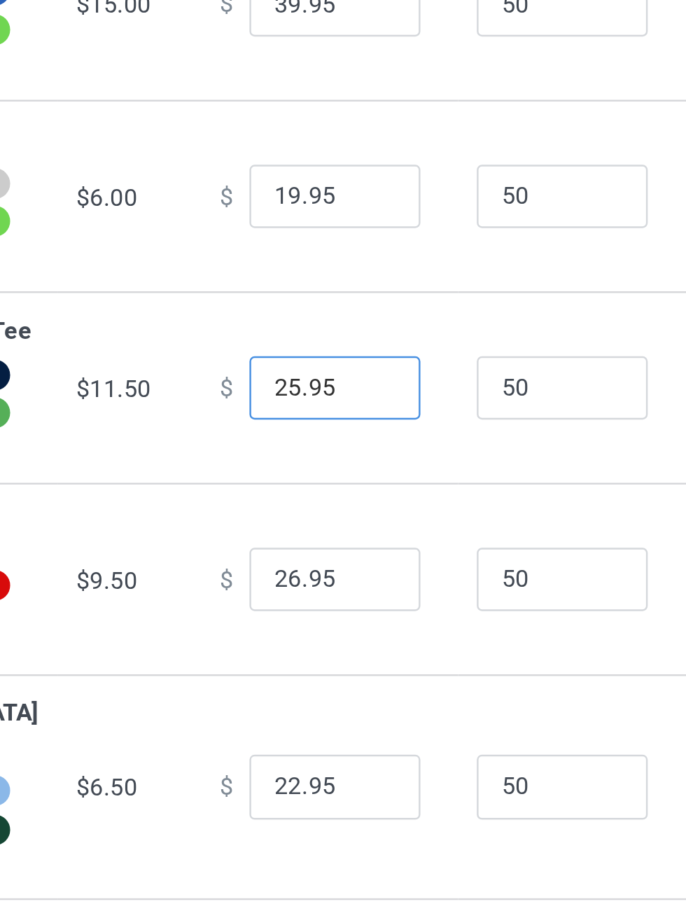
type input "25.95"
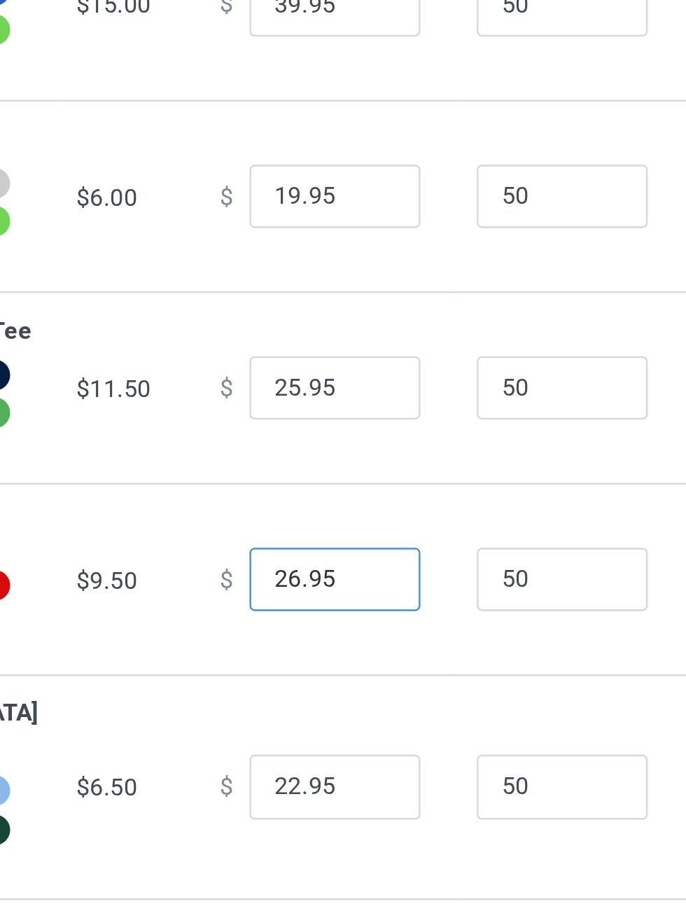
click at [347, 427] on input "26.95" at bounding box center [380, 413] width 70 height 27
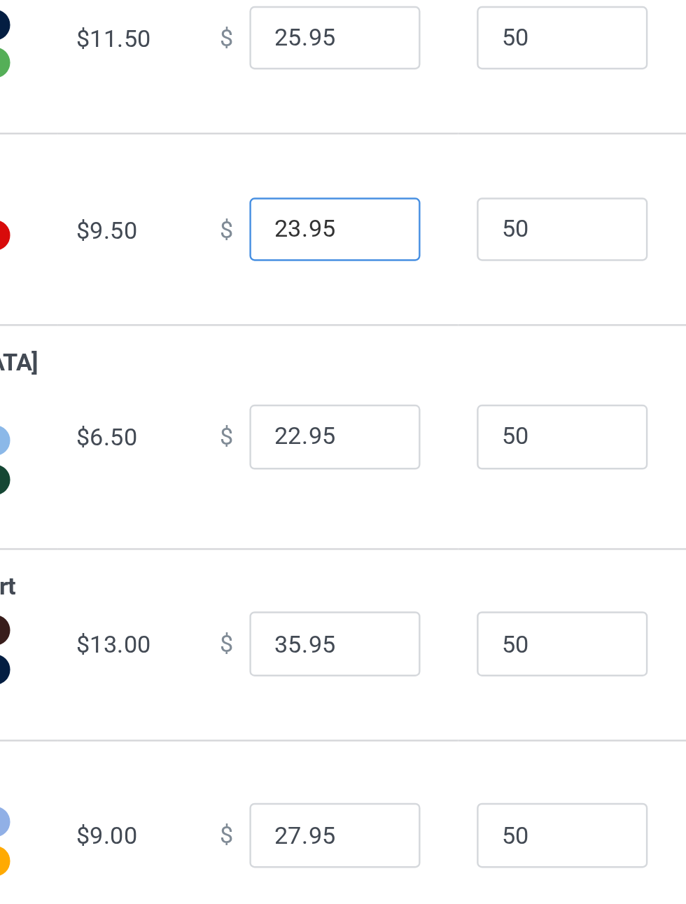
type input "23.95"
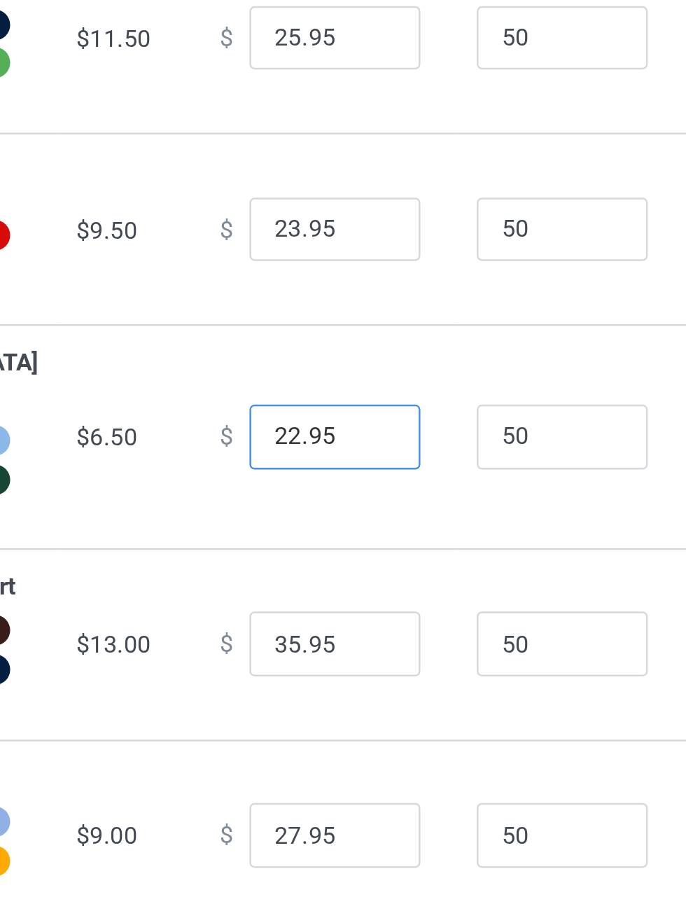
click at [350, 511] on input "22.95" at bounding box center [380, 498] width 70 height 27
click at [346, 511] on input "22.95" at bounding box center [380, 498] width 70 height 27
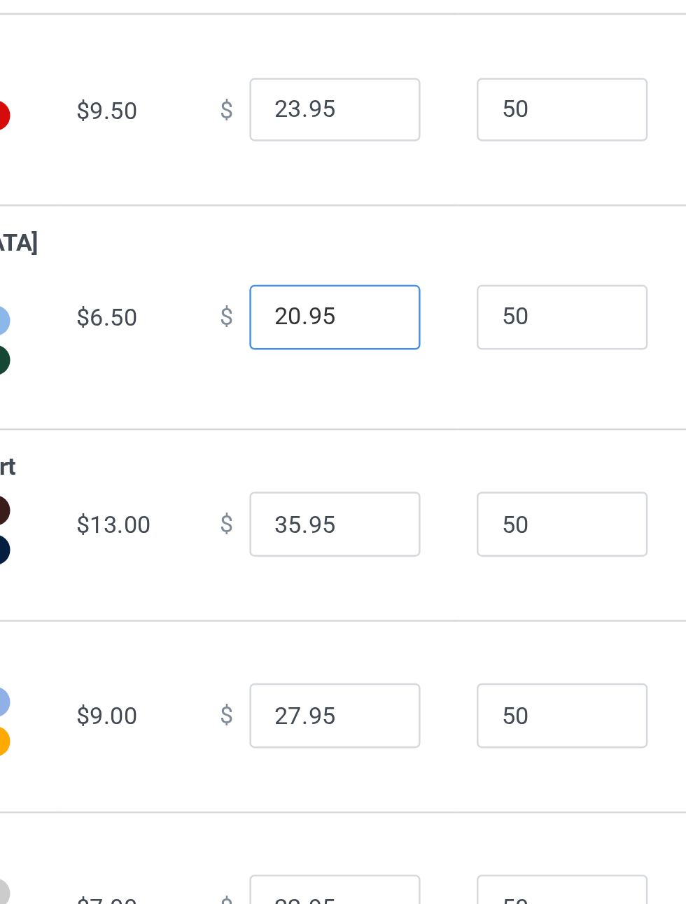
type input "20.95"
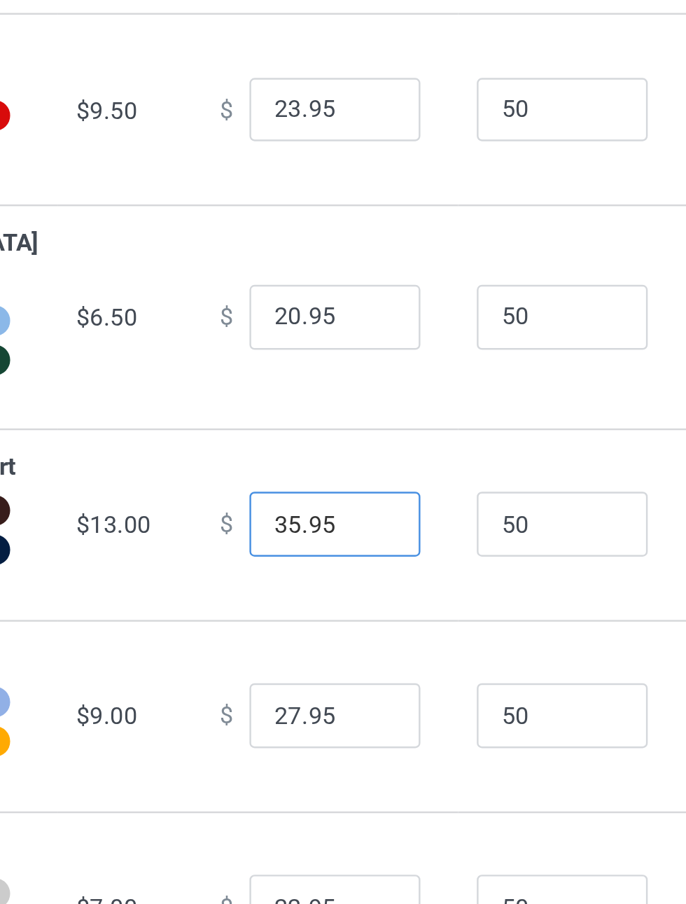
click at [349, 596] on input "35.95" at bounding box center [380, 582] width 70 height 27
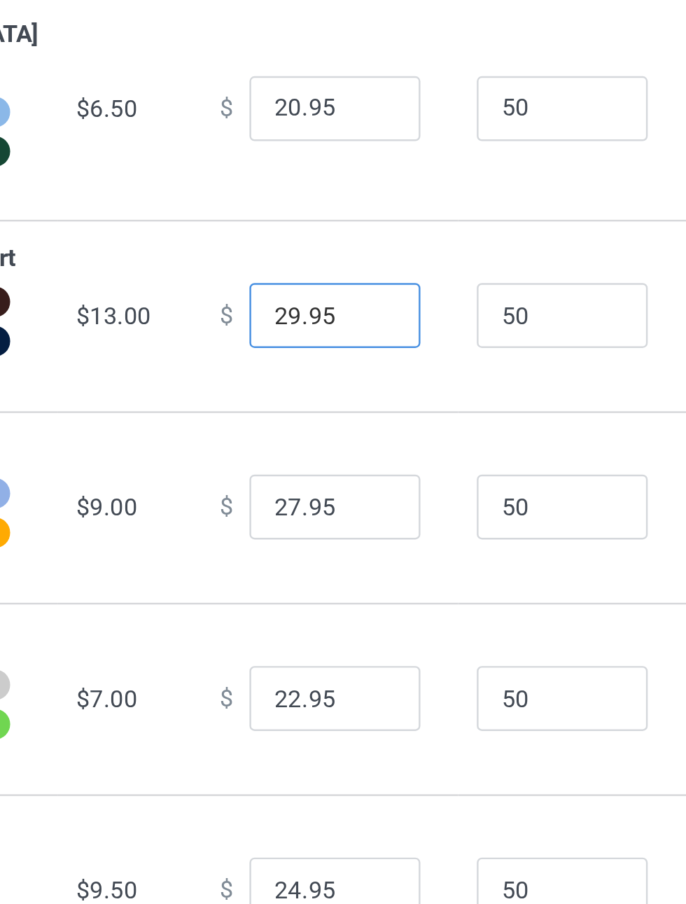
type input "29.95"
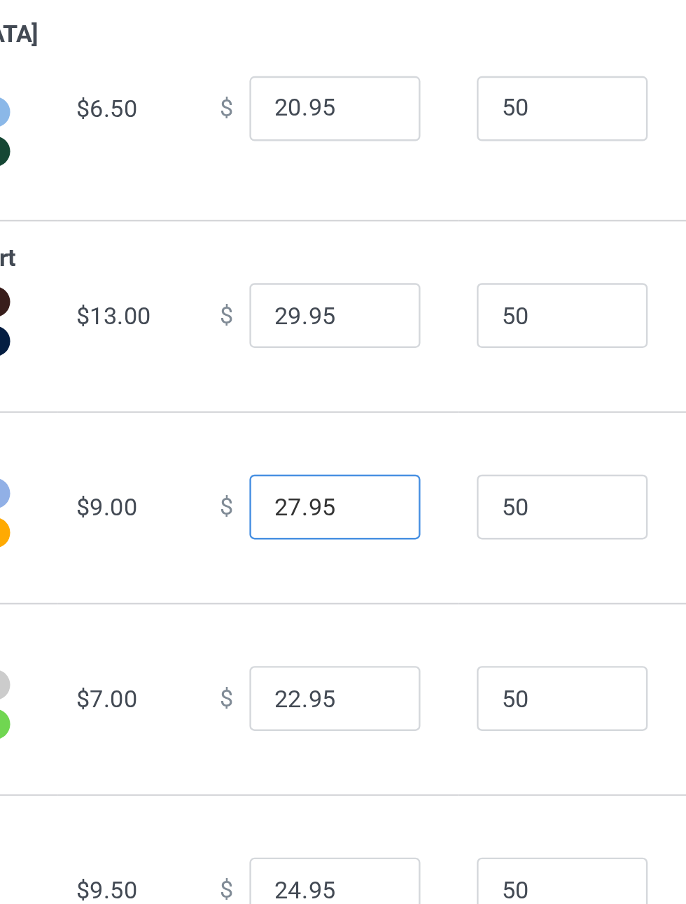
click at [346, 674] on input "27.95" at bounding box center [380, 661] width 70 height 27
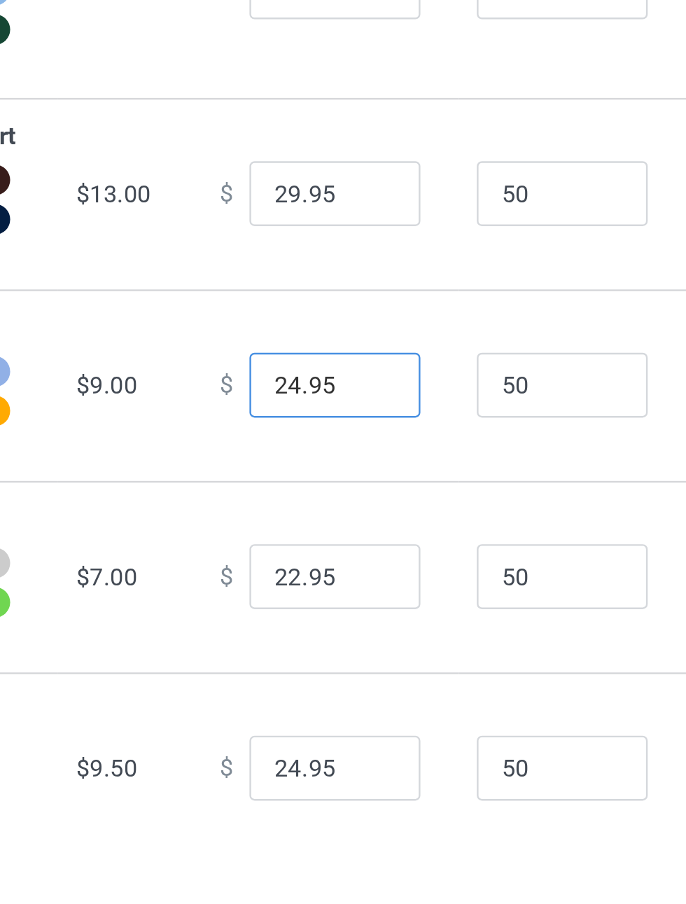
type input "24.95"
click at [350, 753] on input "22.95" at bounding box center [380, 739] width 70 height 27
click at [347, 753] on input "22.95" at bounding box center [380, 739] width 70 height 27
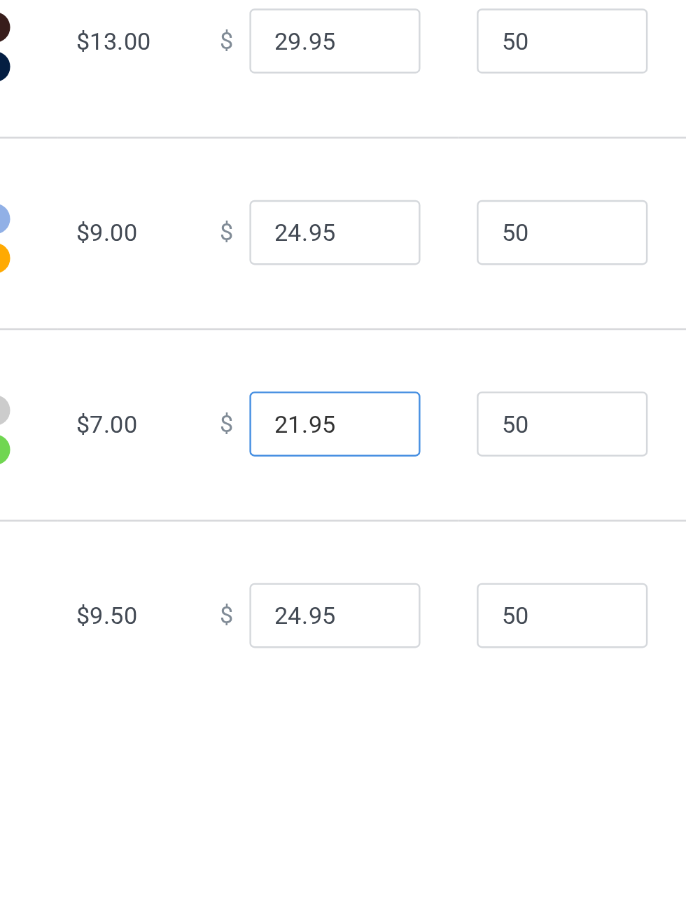
scroll to position [70, 0]
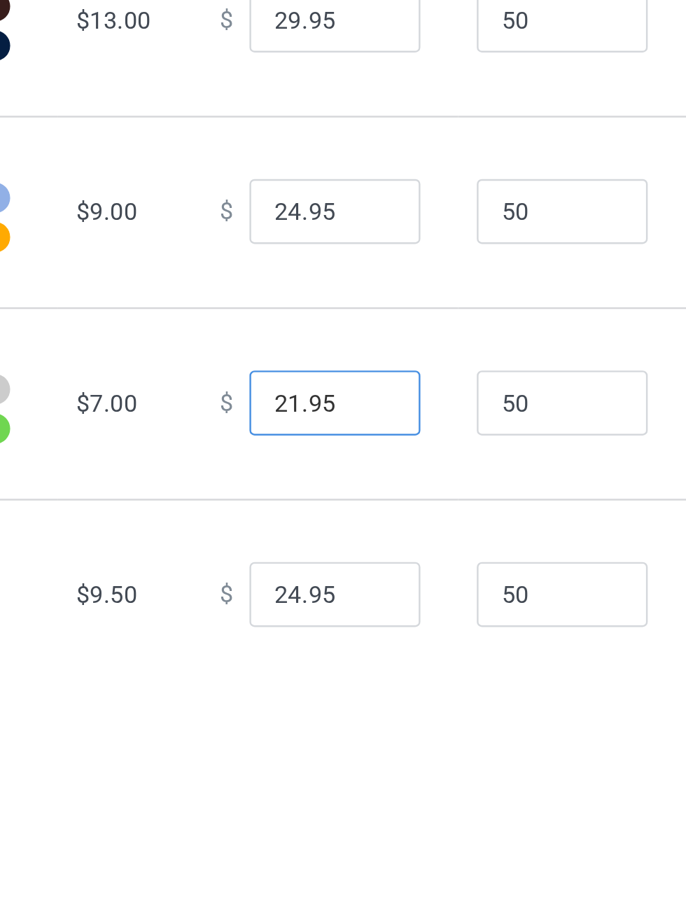
type input "21.95"
click at [349, 791] on input "24.95" at bounding box center [380, 777] width 70 height 27
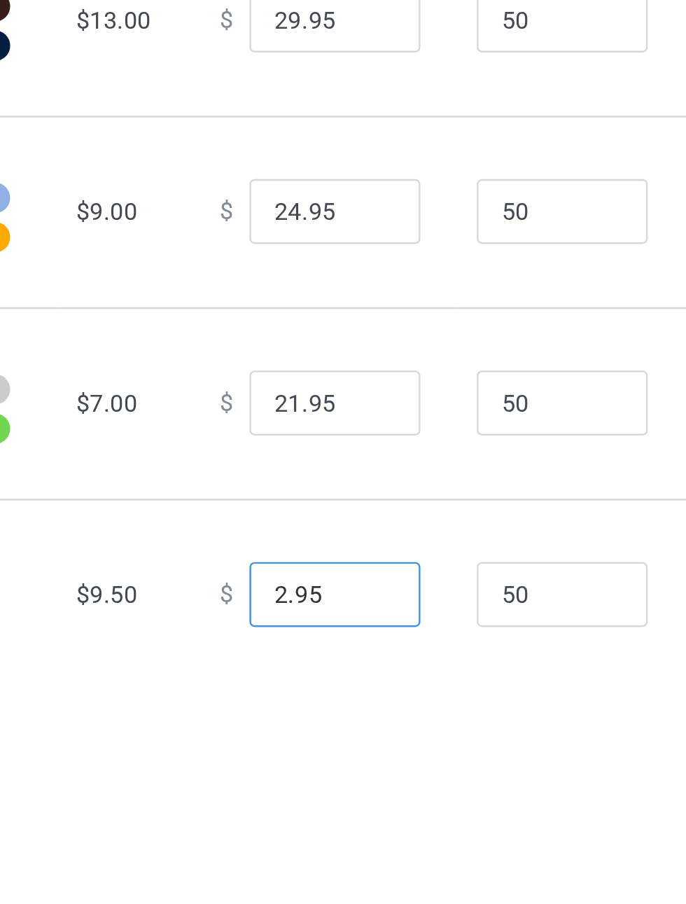
type input "22.95"
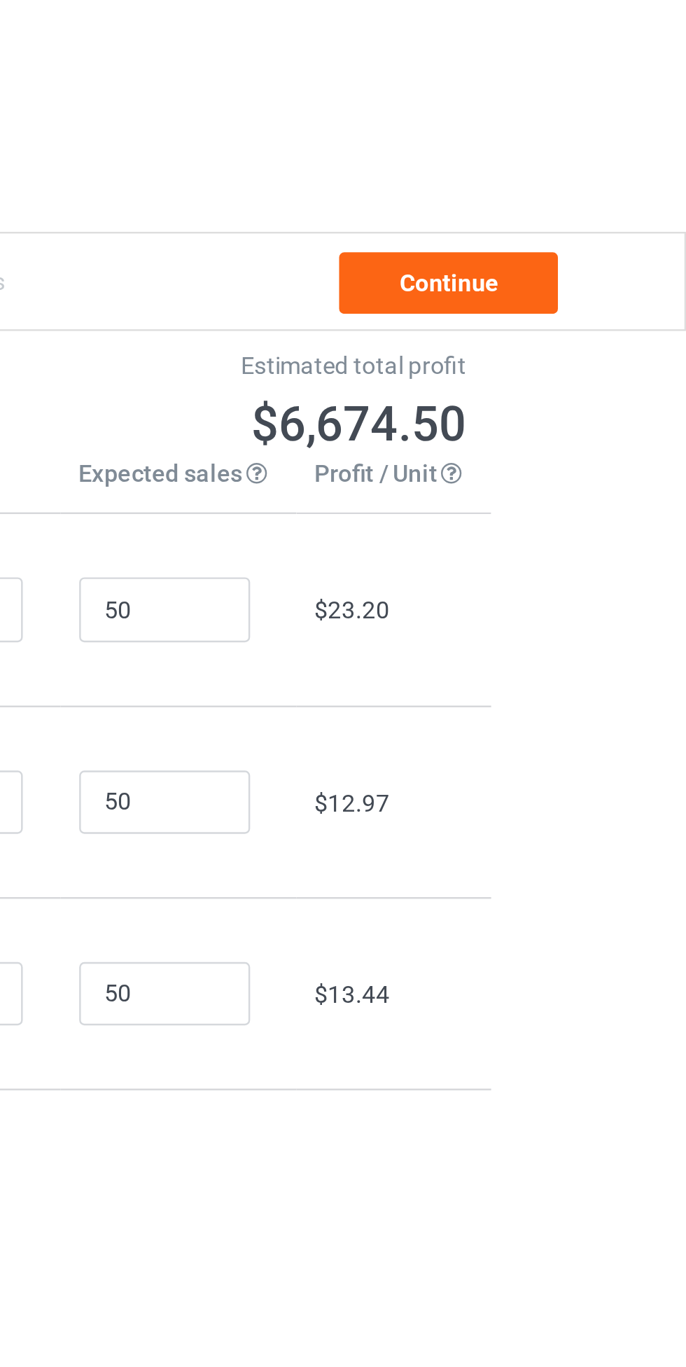
scroll to position [0, 0]
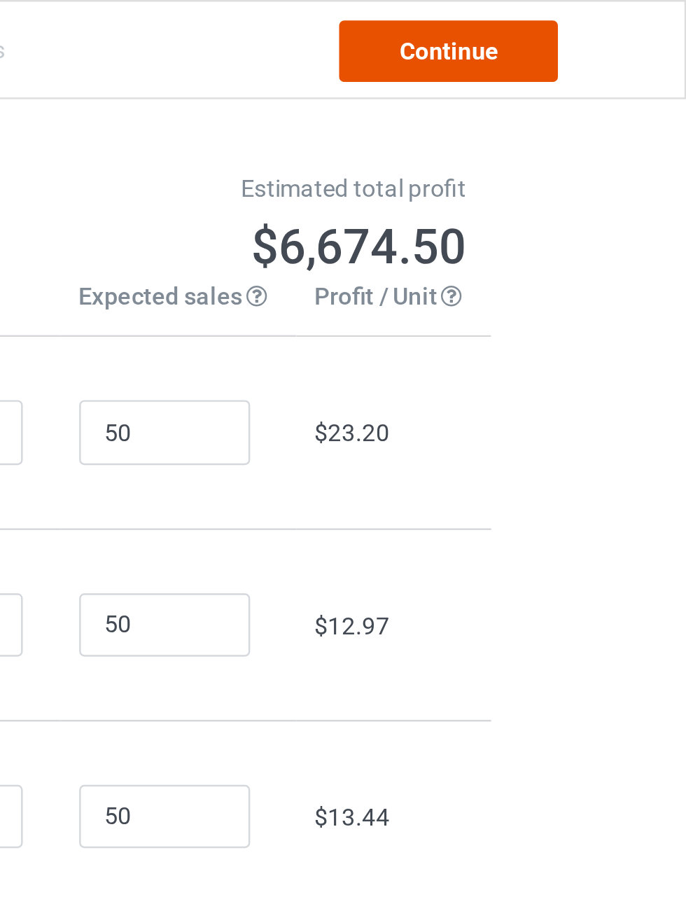
click at [620, 22] on link "Continue" at bounding box center [589, 20] width 90 height 25
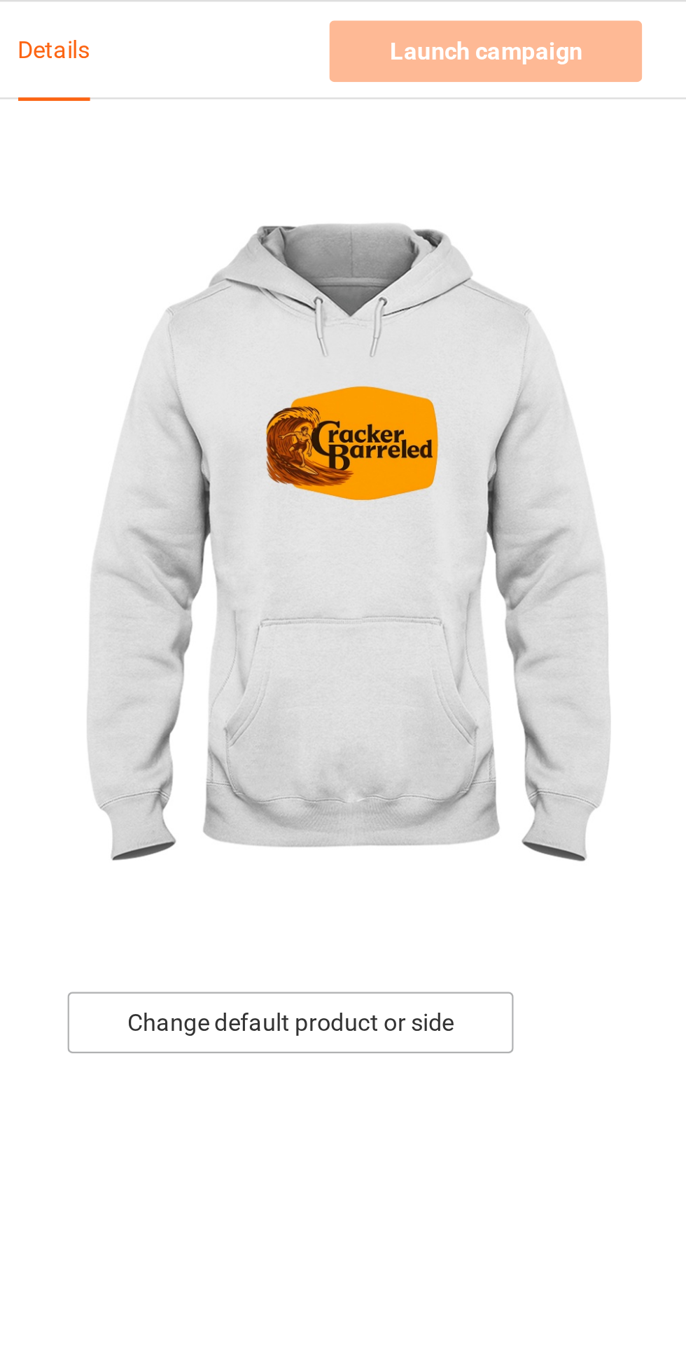
click at [540, 415] on div "Change default product or side" at bounding box center [489, 418] width 183 height 25
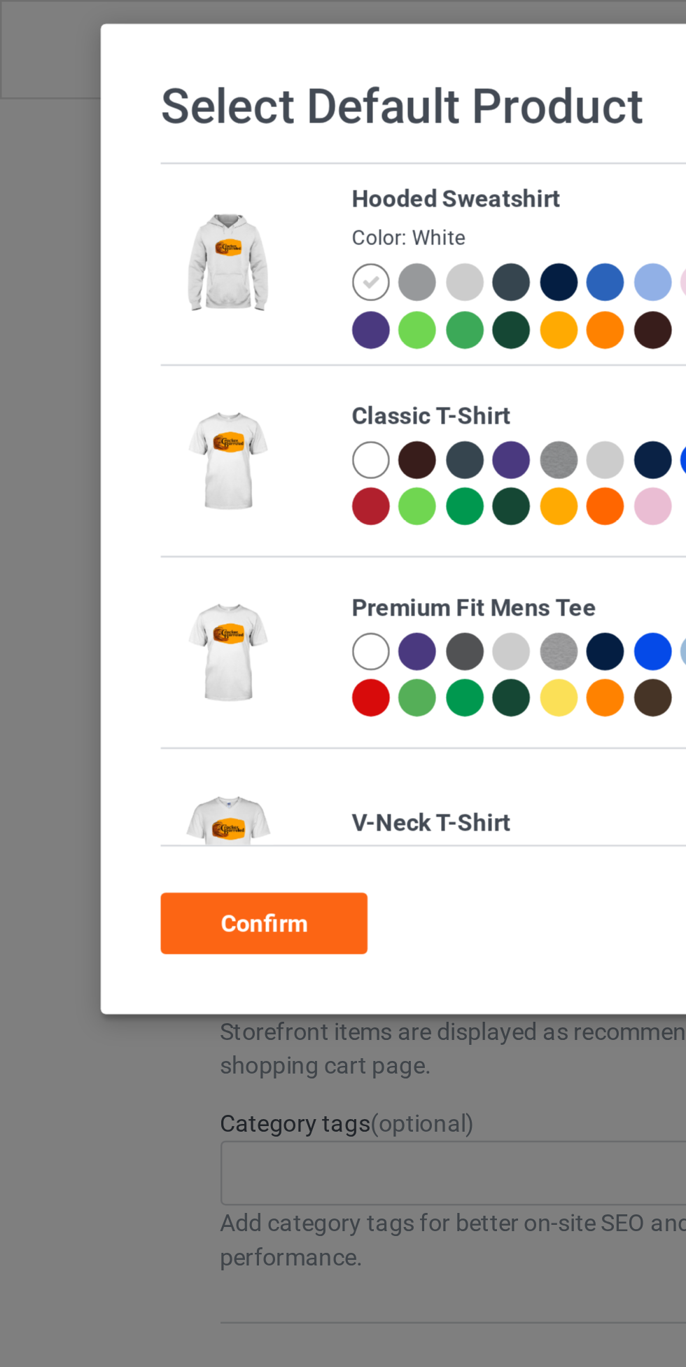
click at [152, 192] on div at bounding box center [151, 188] width 15 height 15
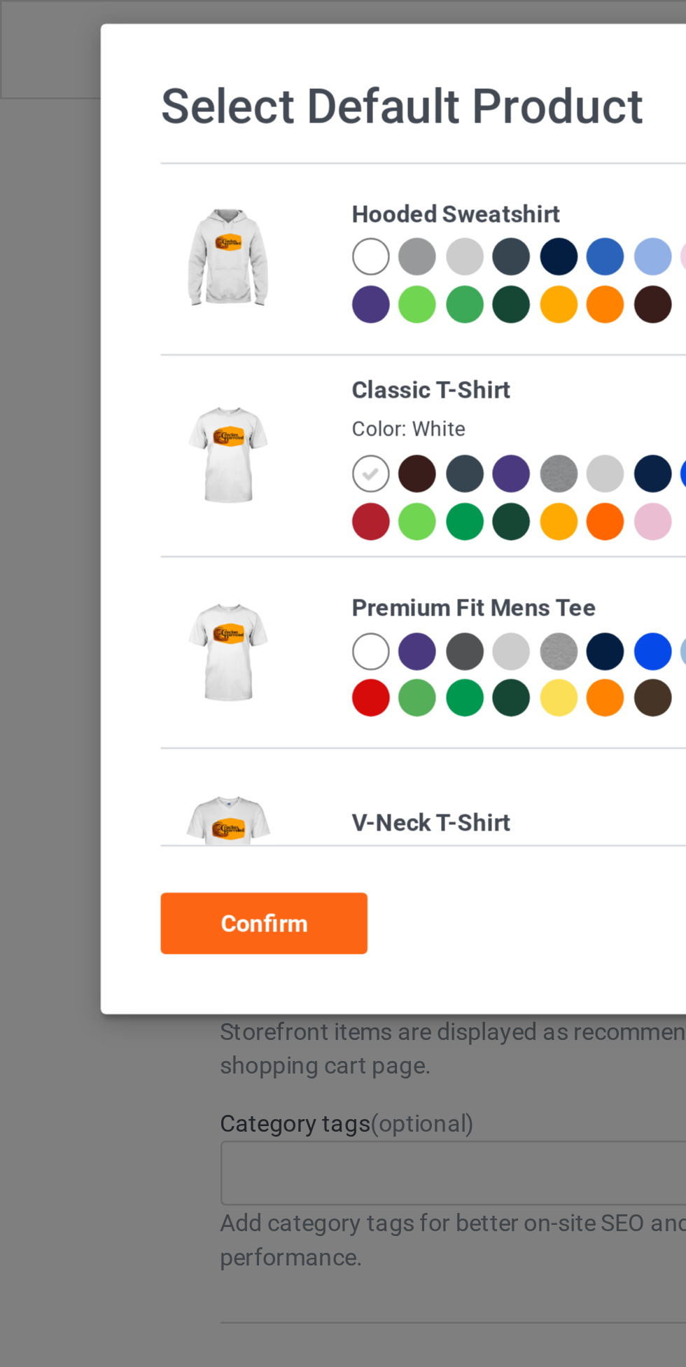
click at [91, 376] on div "Confirm" at bounding box center [108, 378] width 85 height 25
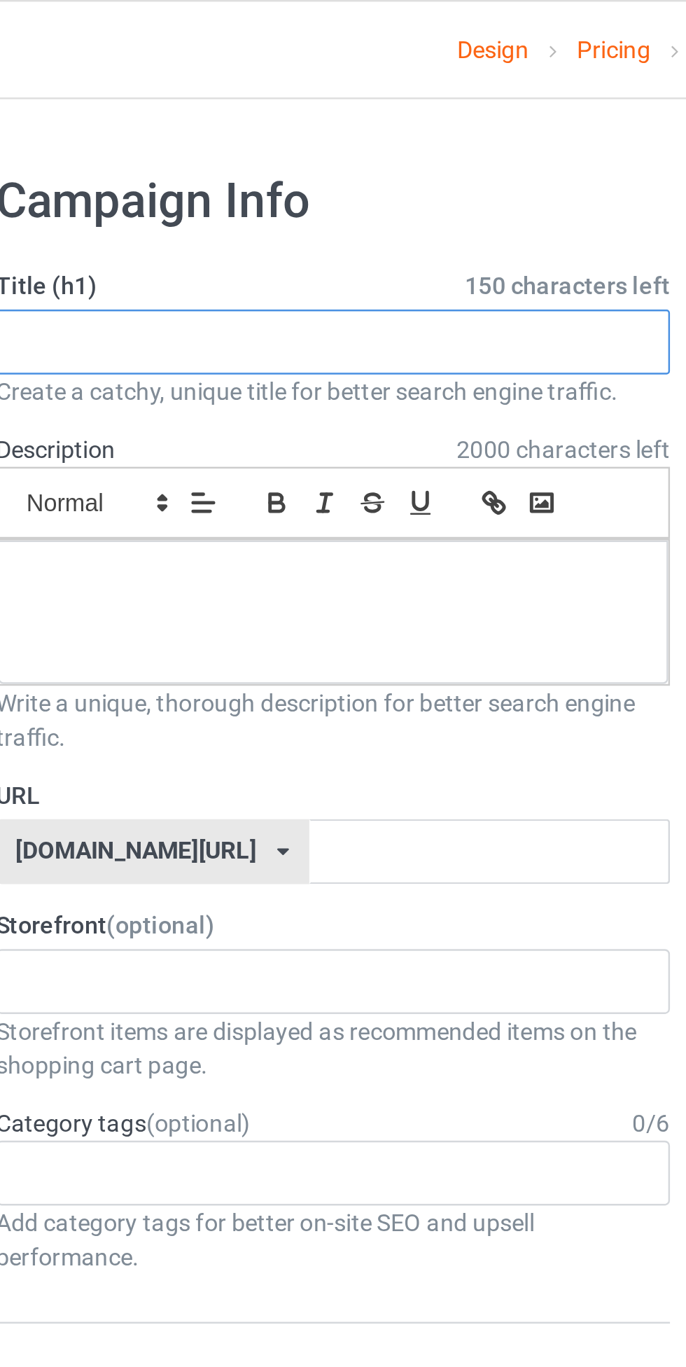
click at [144, 137] on input "text" at bounding box center [228, 140] width 276 height 27
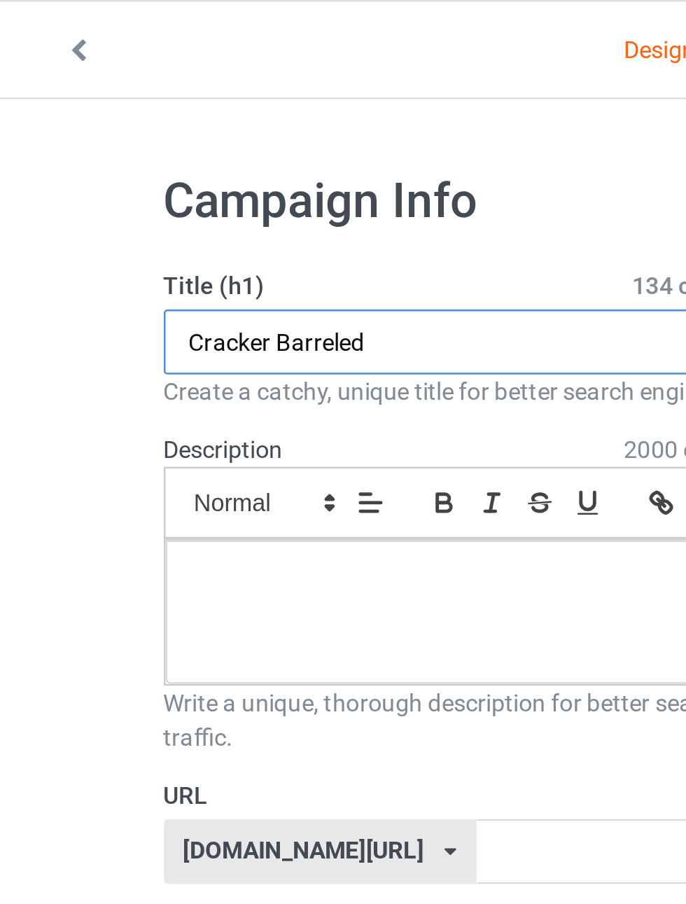
type input "Cracker Barreled"
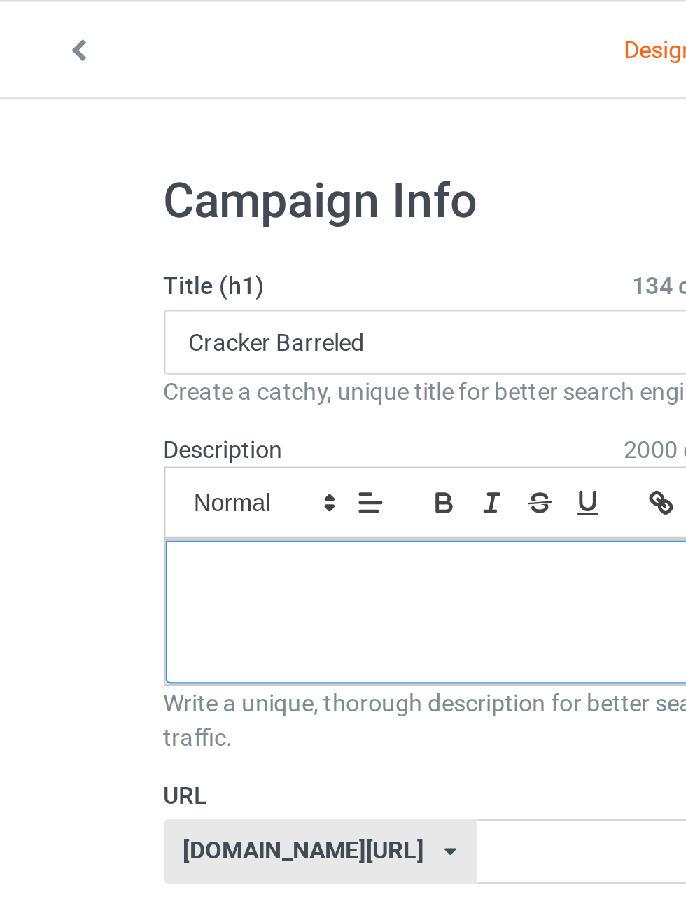
click at [236, 259] on div at bounding box center [228, 250] width 275 height 59
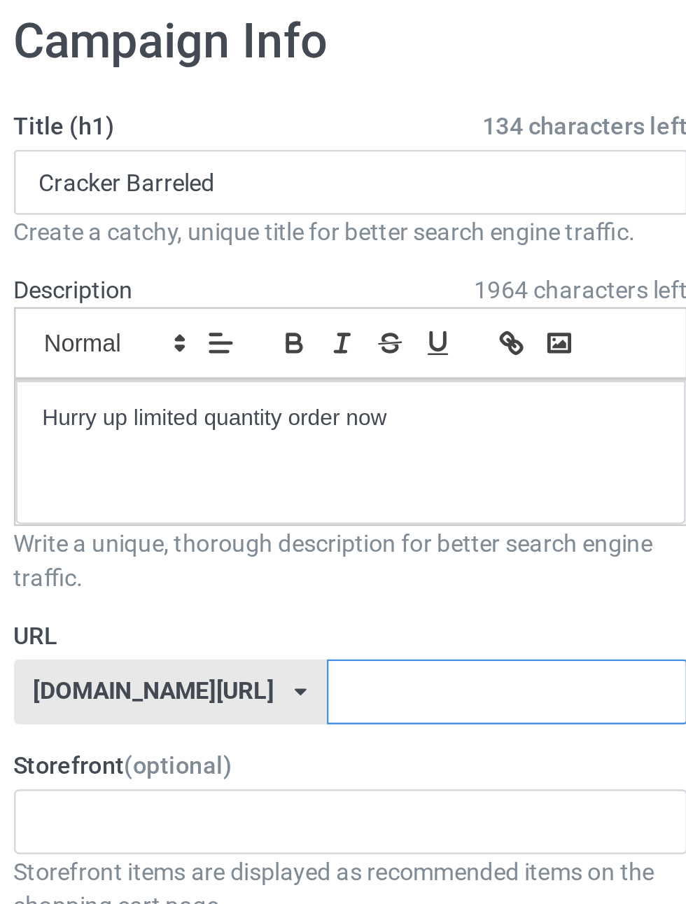
click at [297, 351] on input "text" at bounding box center [293, 348] width 148 height 27
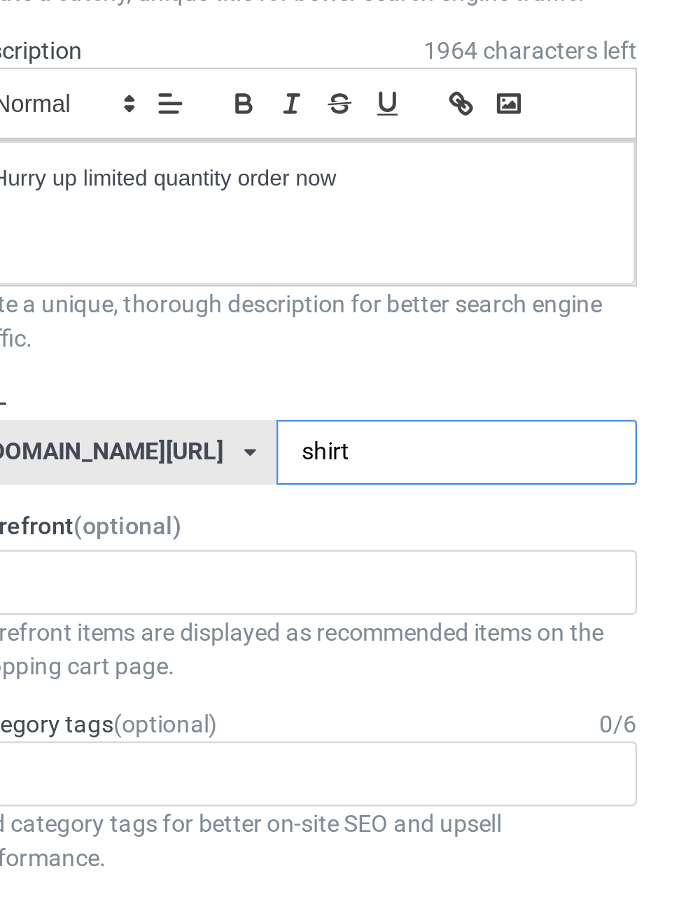
type input "shirt8"
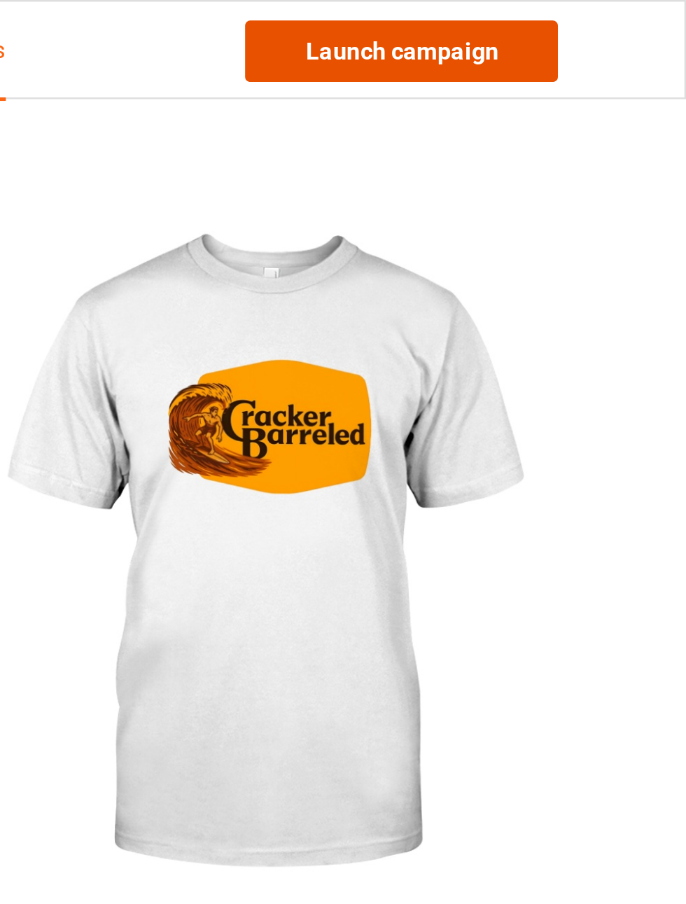
click at [617, 23] on link "Launch campaign" at bounding box center [570, 20] width 128 height 25
